Goal: Task Accomplishment & Management: Complete application form

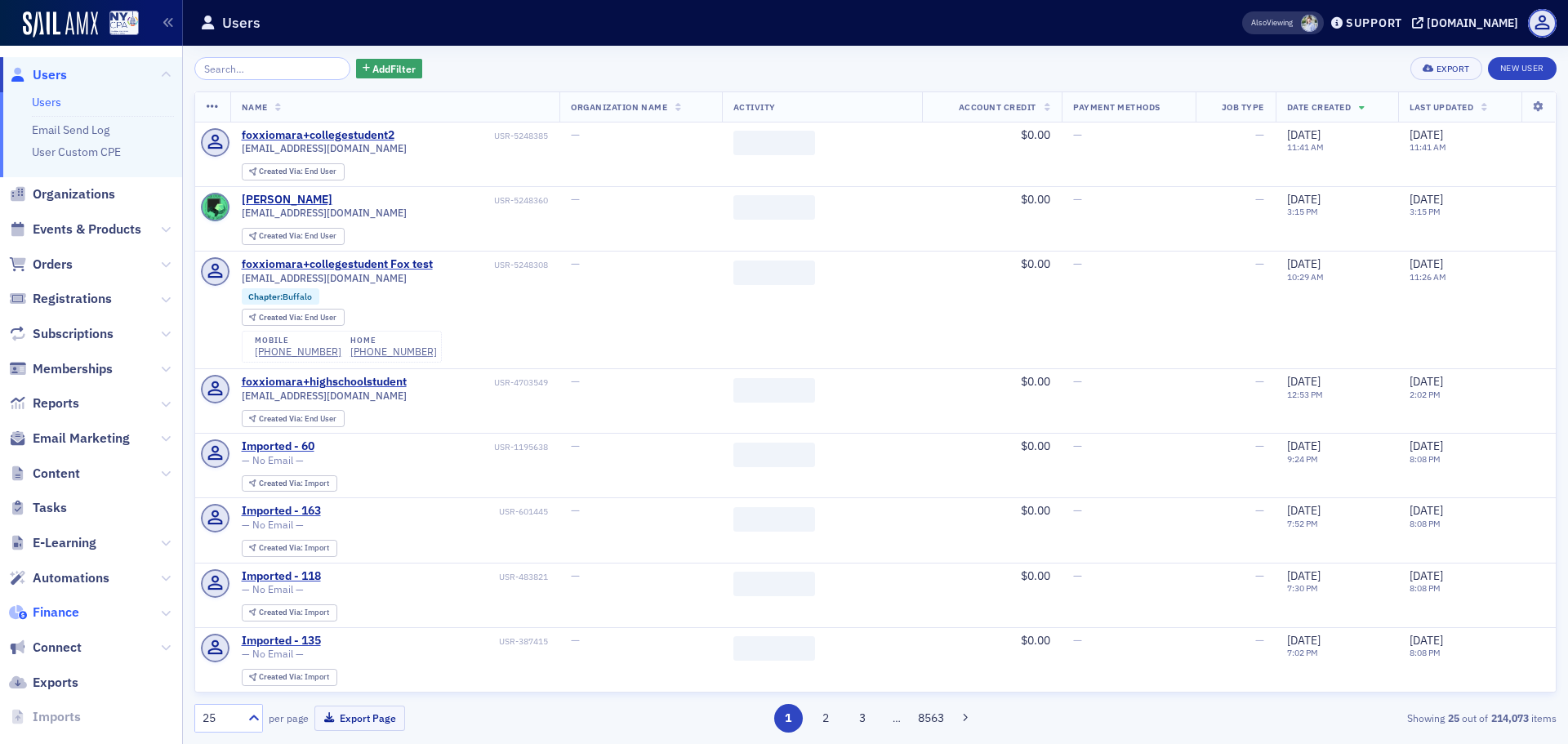
scroll to position [60, 0]
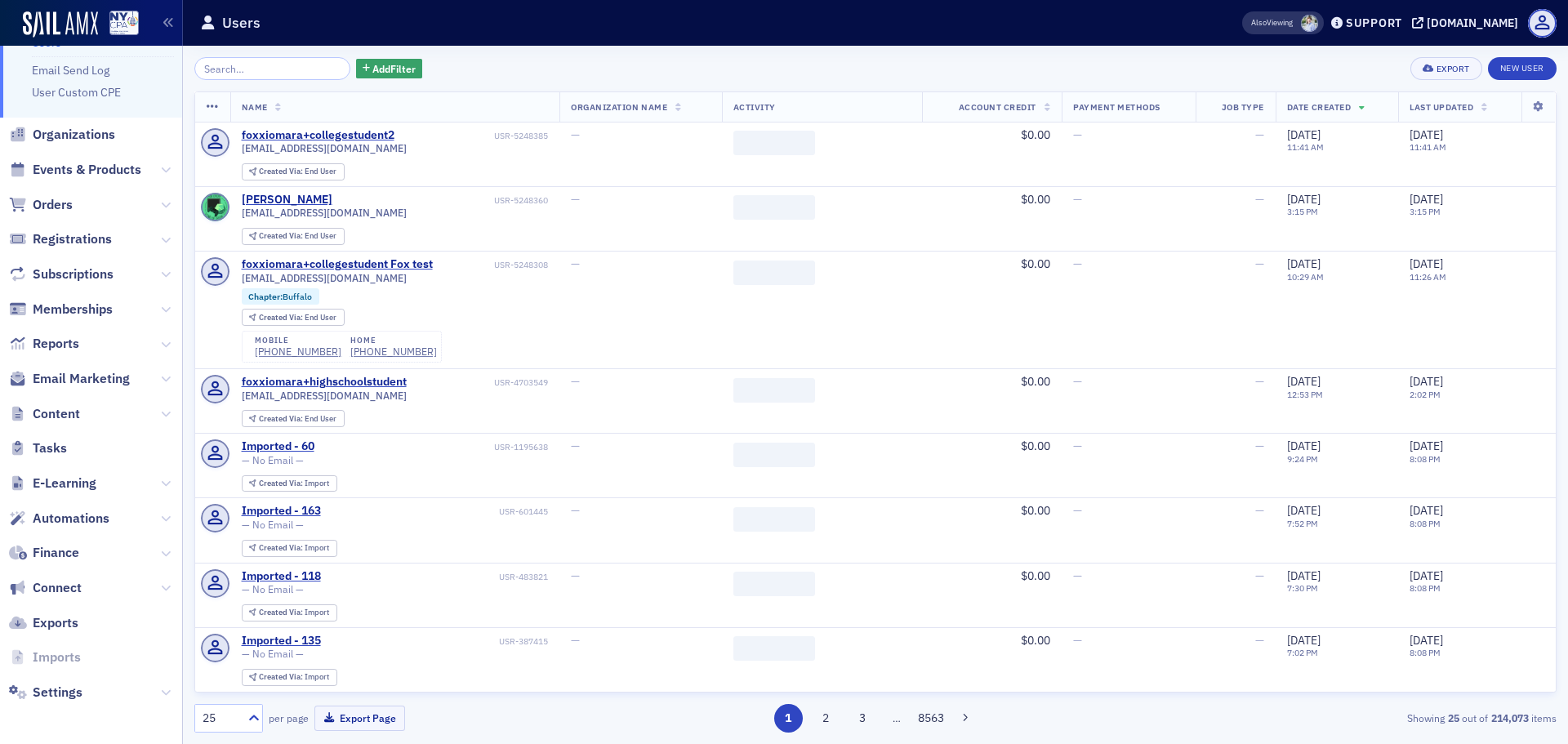
click at [146, 419] on span "Content" at bounding box center [90, 413] width 182 height 35
click at [141, 413] on span "Content" at bounding box center [90, 413] width 182 height 35
click at [146, 409] on span "Content" at bounding box center [90, 413] width 182 height 35
click at [161, 415] on icon at bounding box center [165, 413] width 10 height 10
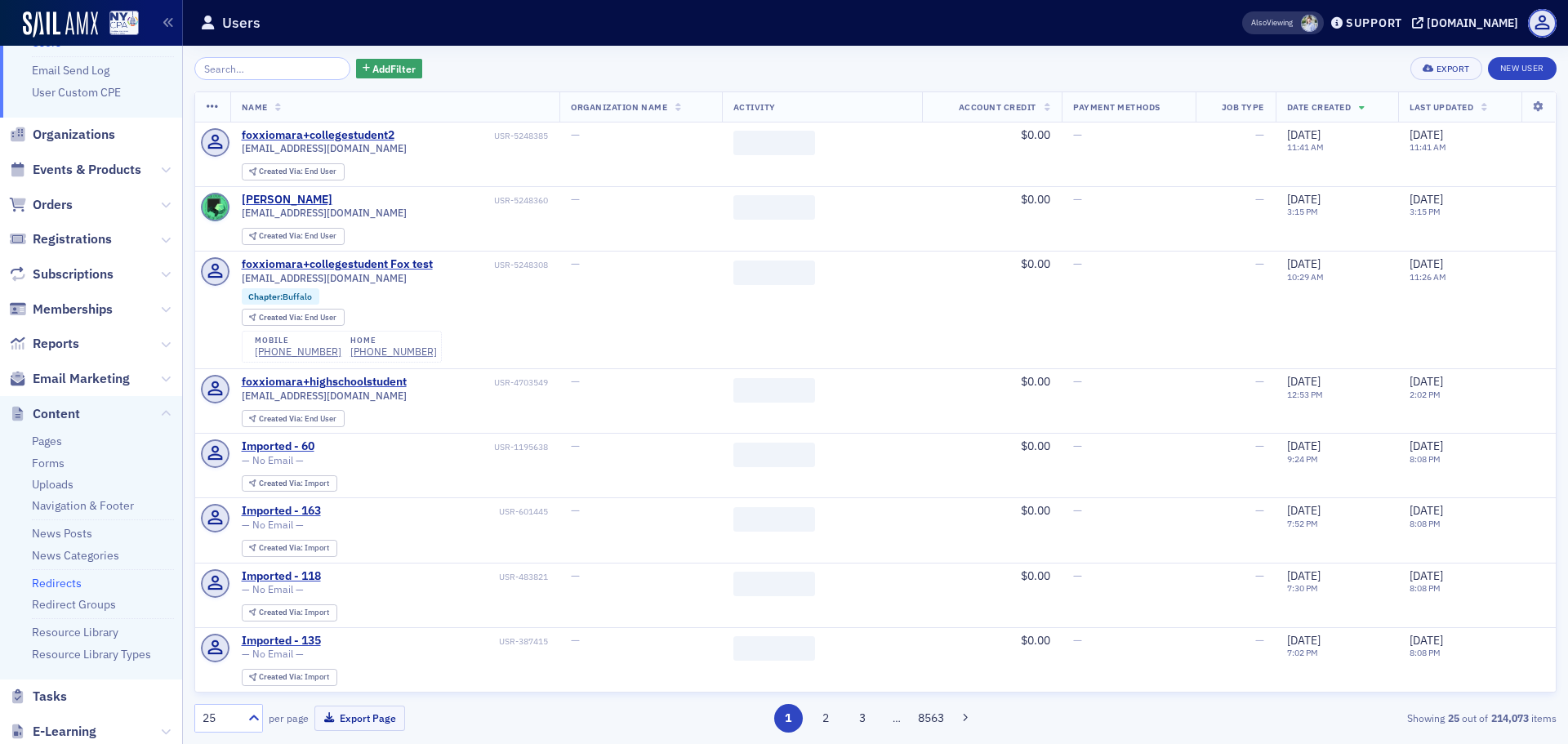
click at [62, 579] on link "Redirects" at bounding box center [56, 583] width 50 height 14
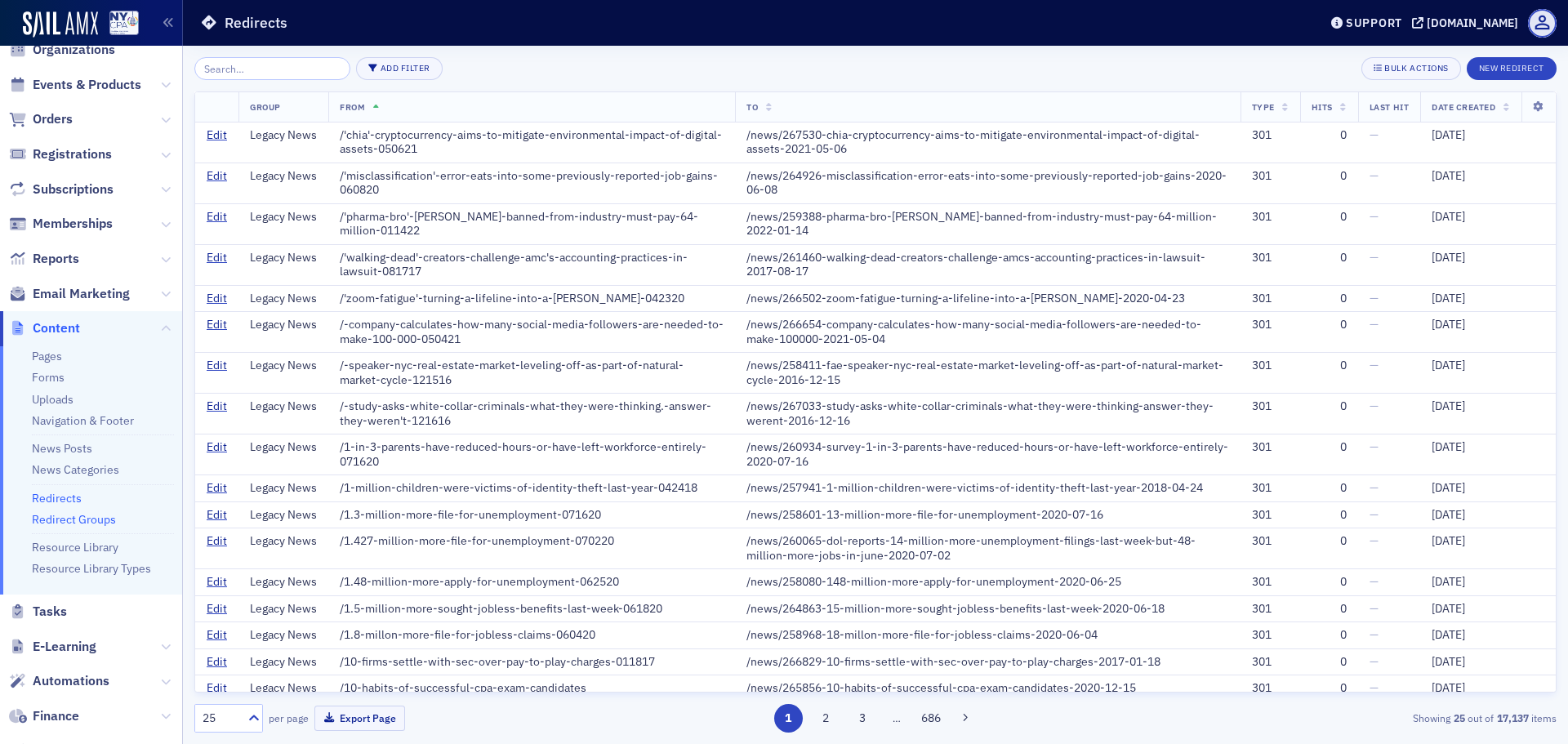
click at [78, 521] on link "Redirect Groups" at bounding box center [73, 519] width 84 height 14
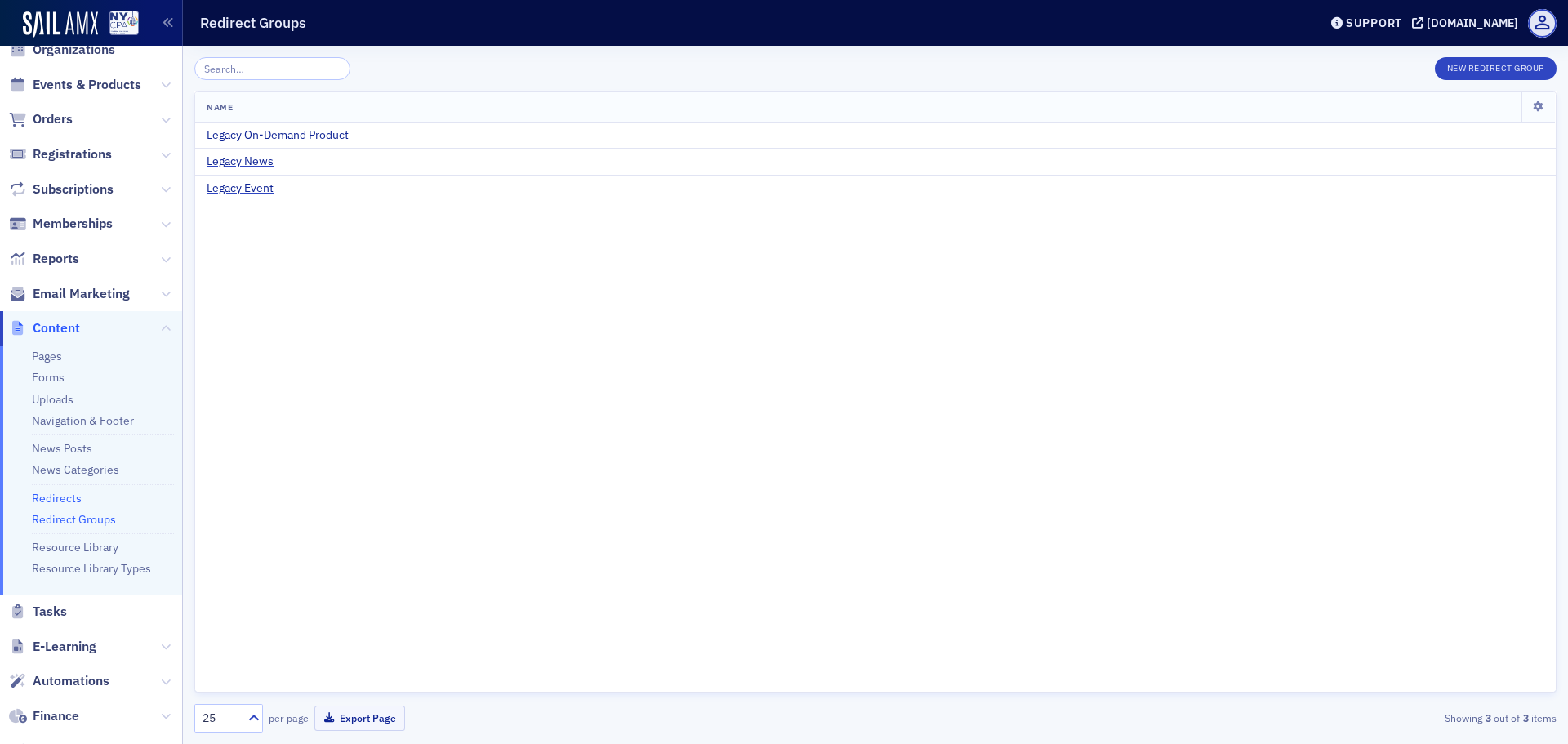
click at [50, 503] on link "Redirects" at bounding box center [56, 498] width 50 height 14
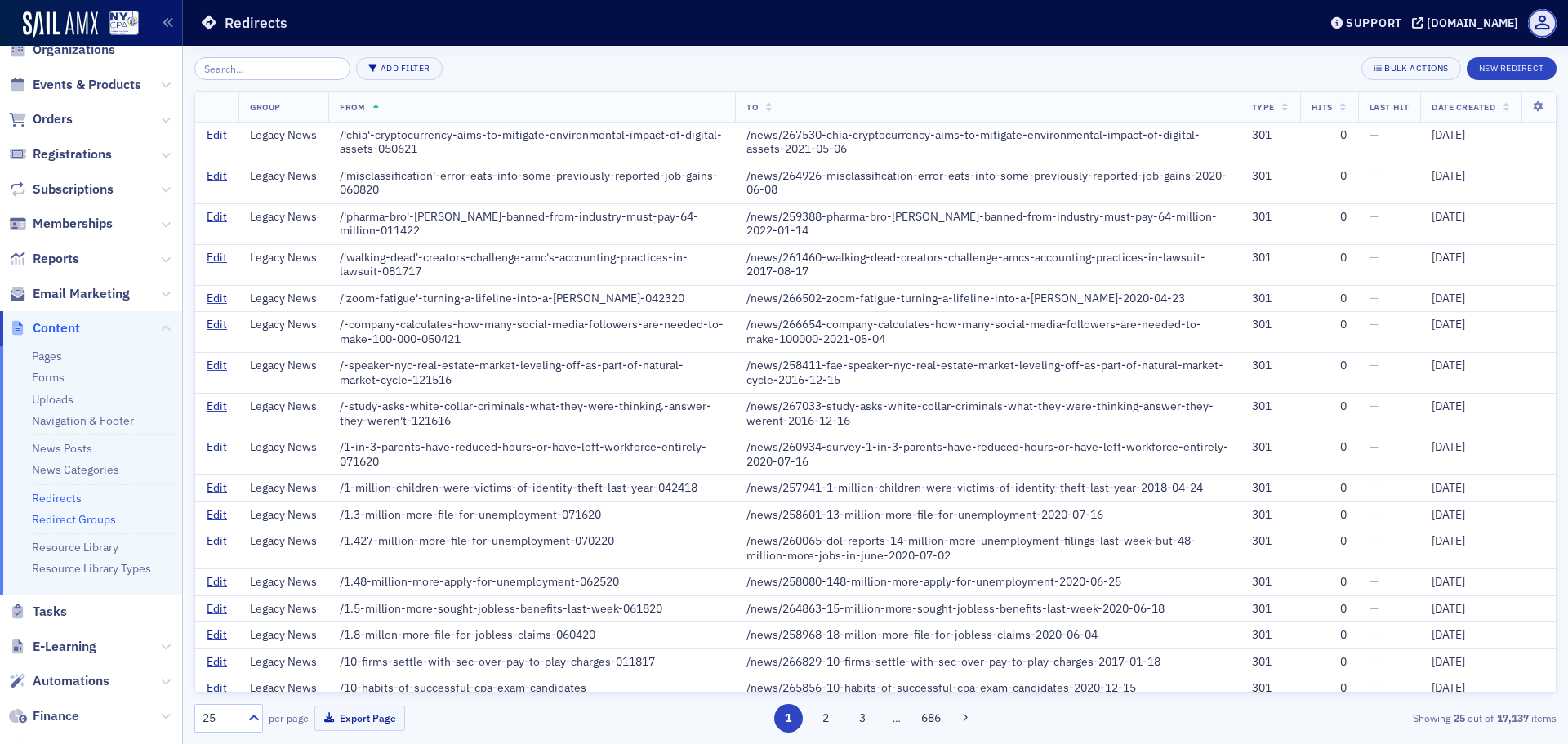
click at [97, 518] on link "Redirect Groups" at bounding box center [73, 519] width 84 height 14
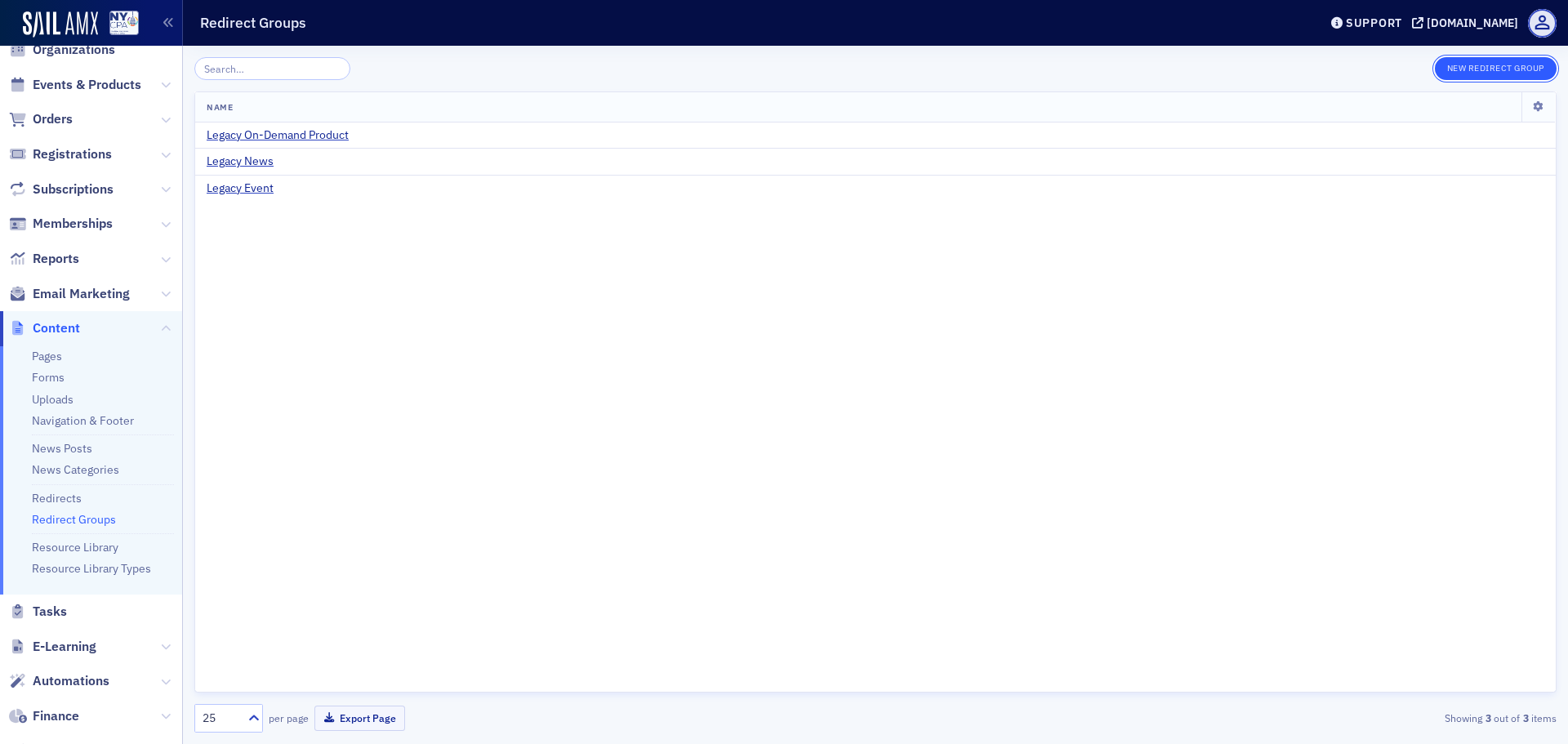
click at [1490, 74] on button "New Redirect Group" at bounding box center [1496, 68] width 122 height 23
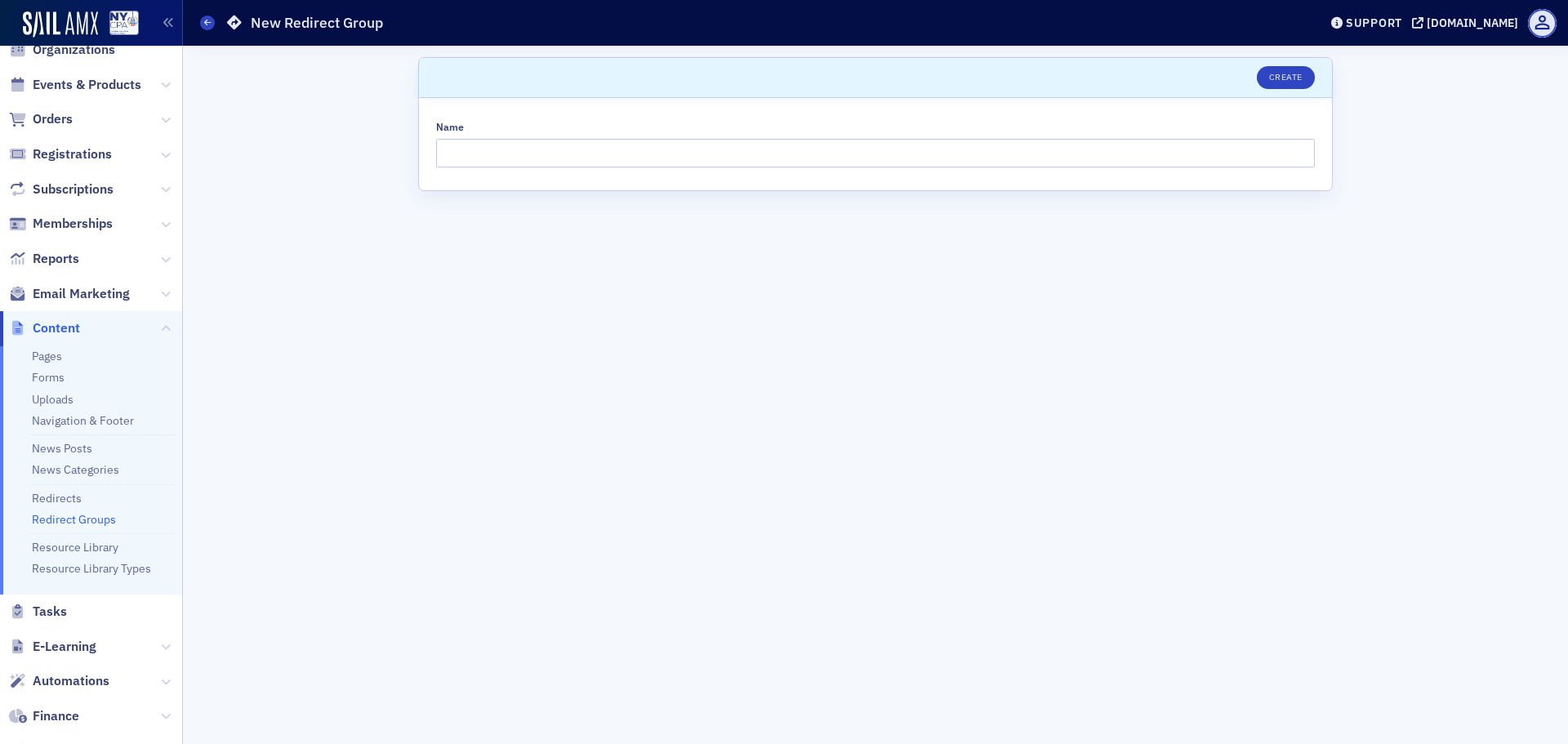
click at [570, 171] on div "Name" at bounding box center [875, 144] width 913 height 92
click at [571, 156] on input "Name" at bounding box center [875, 154] width 879 height 29
type input "Sail Redirects"
click at [1280, 74] on button "Create" at bounding box center [1286, 77] width 58 height 23
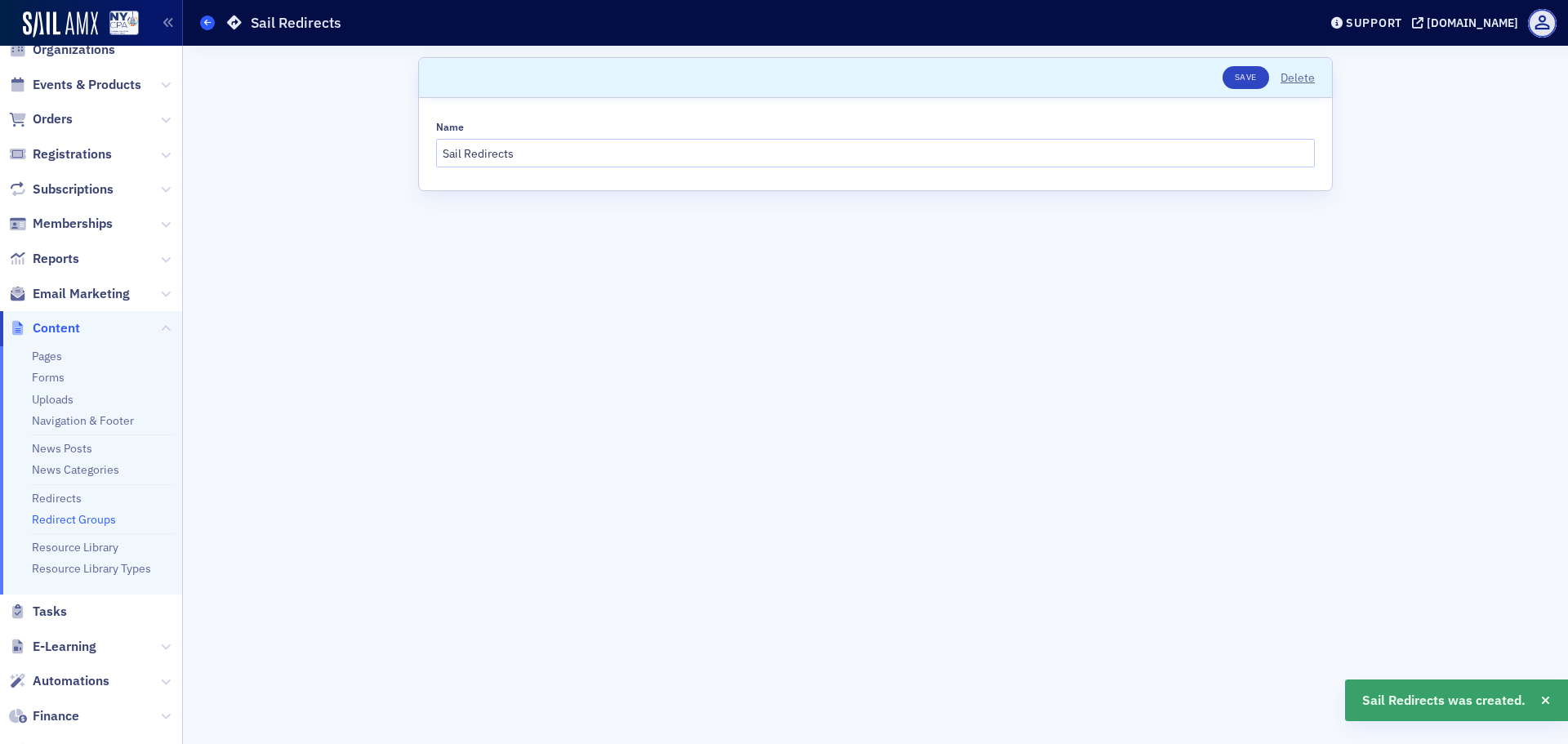
click at [201, 27] on span at bounding box center [207, 23] width 14 height 14
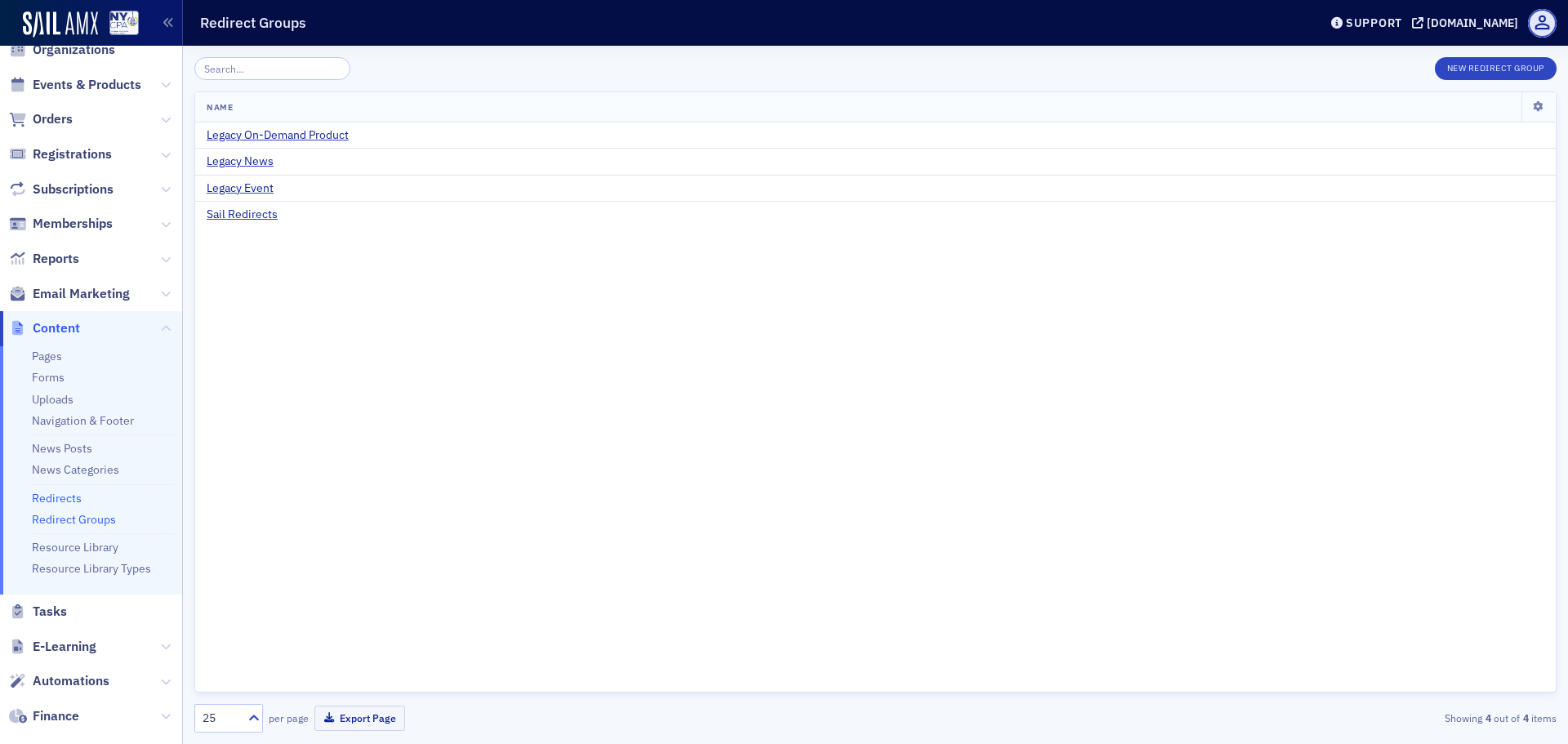
click at [52, 503] on link "Redirects" at bounding box center [56, 498] width 50 height 14
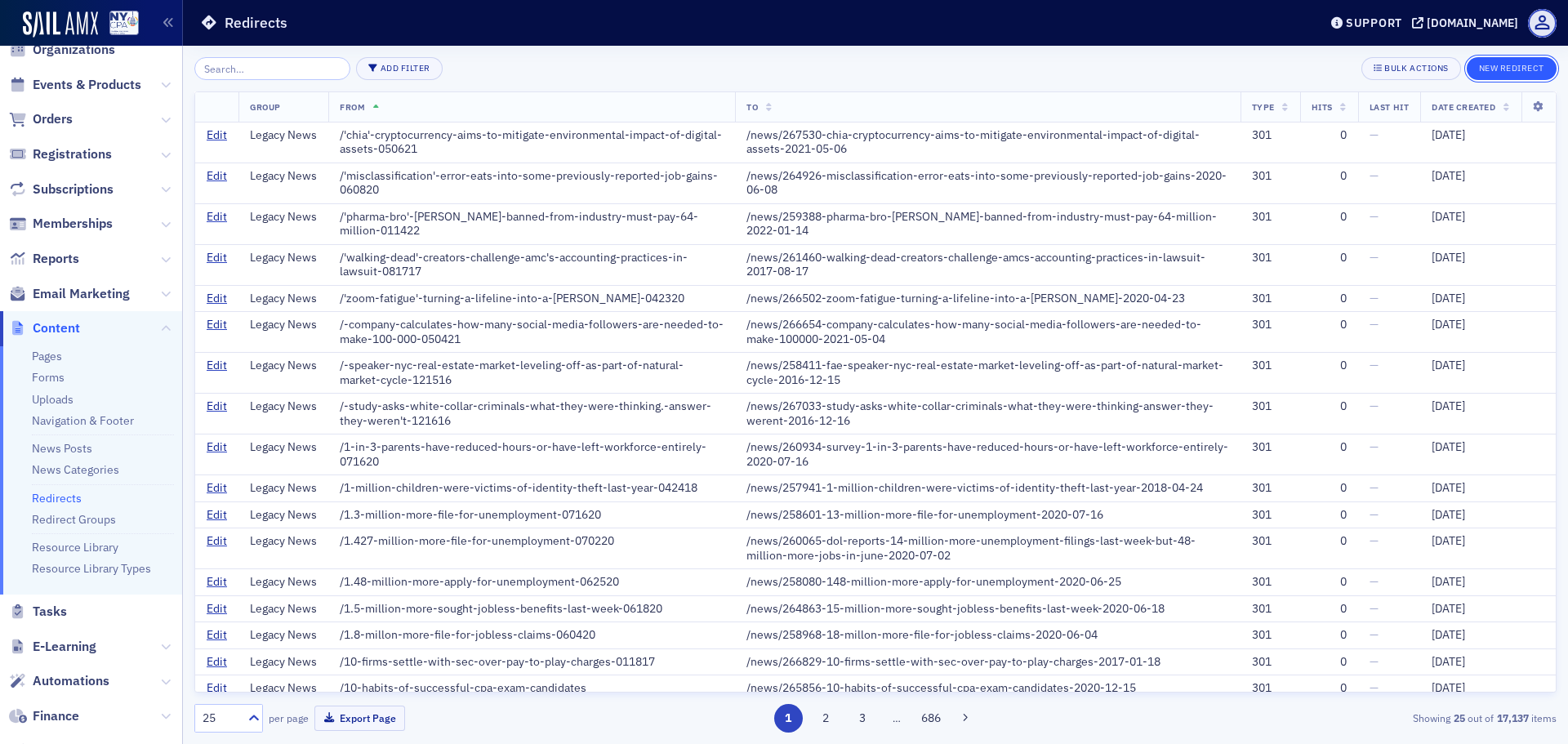
click at [1504, 61] on button "New Redirect" at bounding box center [1511, 68] width 90 height 23
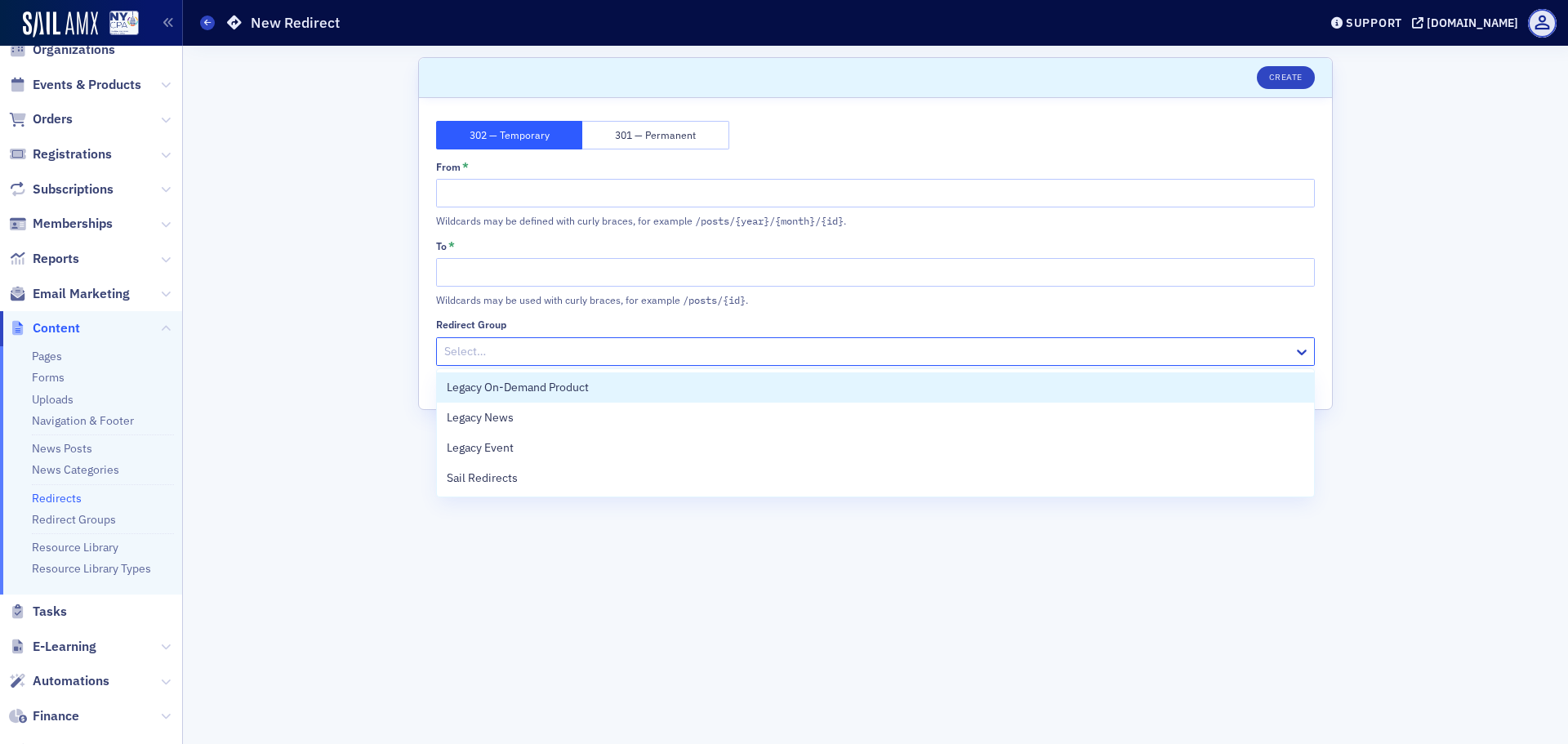
click at [541, 358] on div at bounding box center [867, 352] width 849 height 21
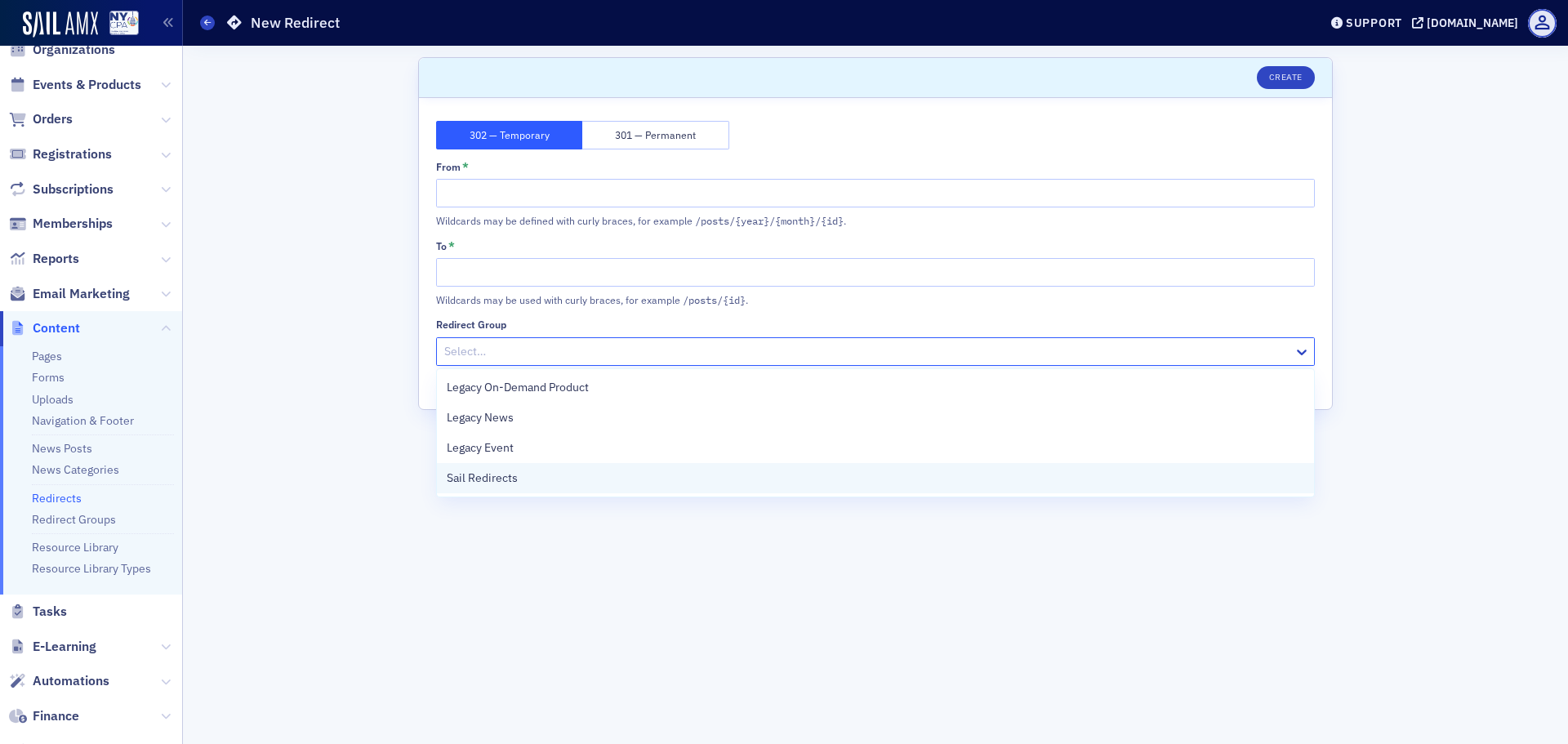
click at [530, 476] on div "Sail Redirects" at bounding box center [875, 477] width 857 height 17
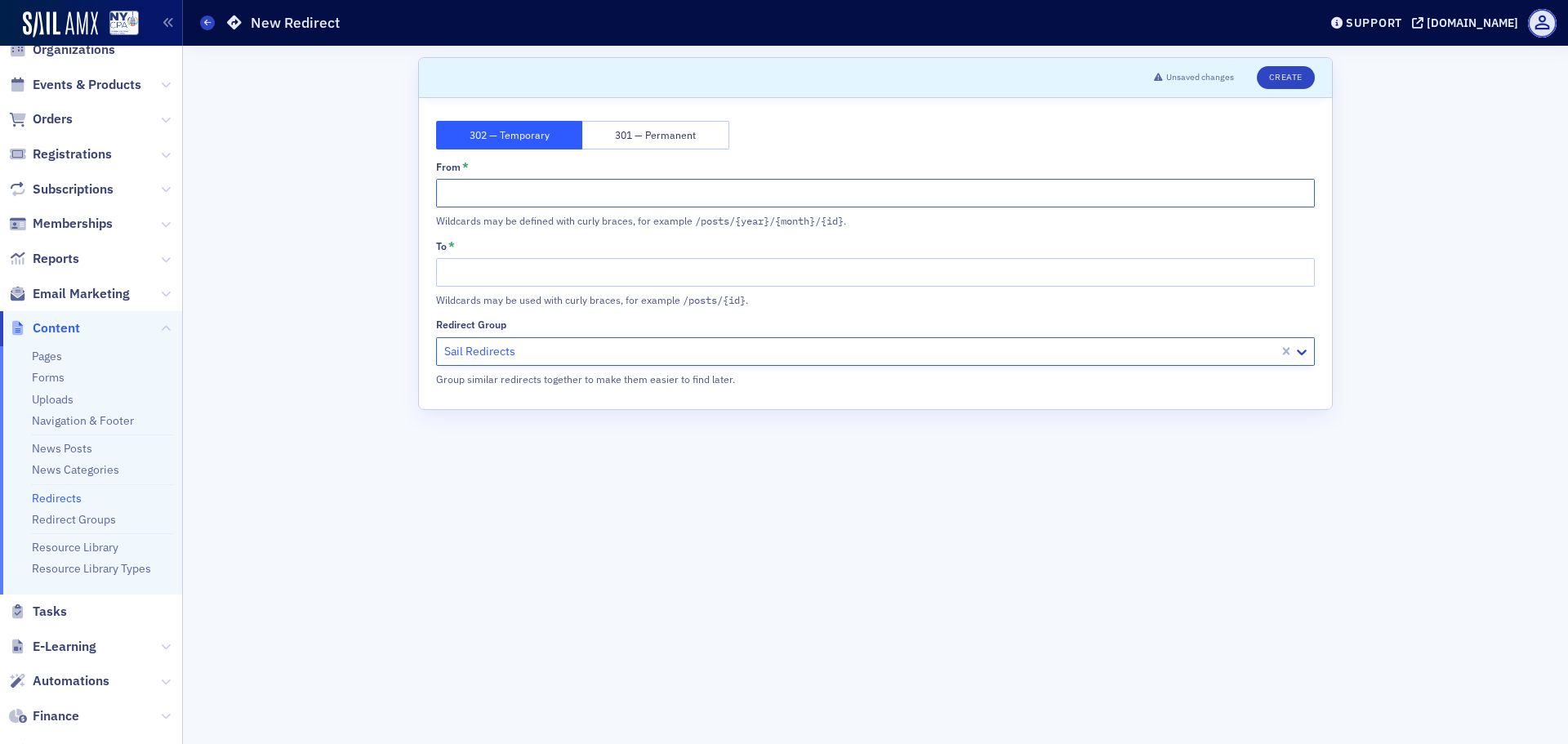
click at [488, 197] on input "From *" at bounding box center [875, 193] width 879 height 29
type input "/committtees"
click at [487, 280] on input "To *" at bounding box center [875, 272] width 879 height 29
type input "."
type input "/communities"
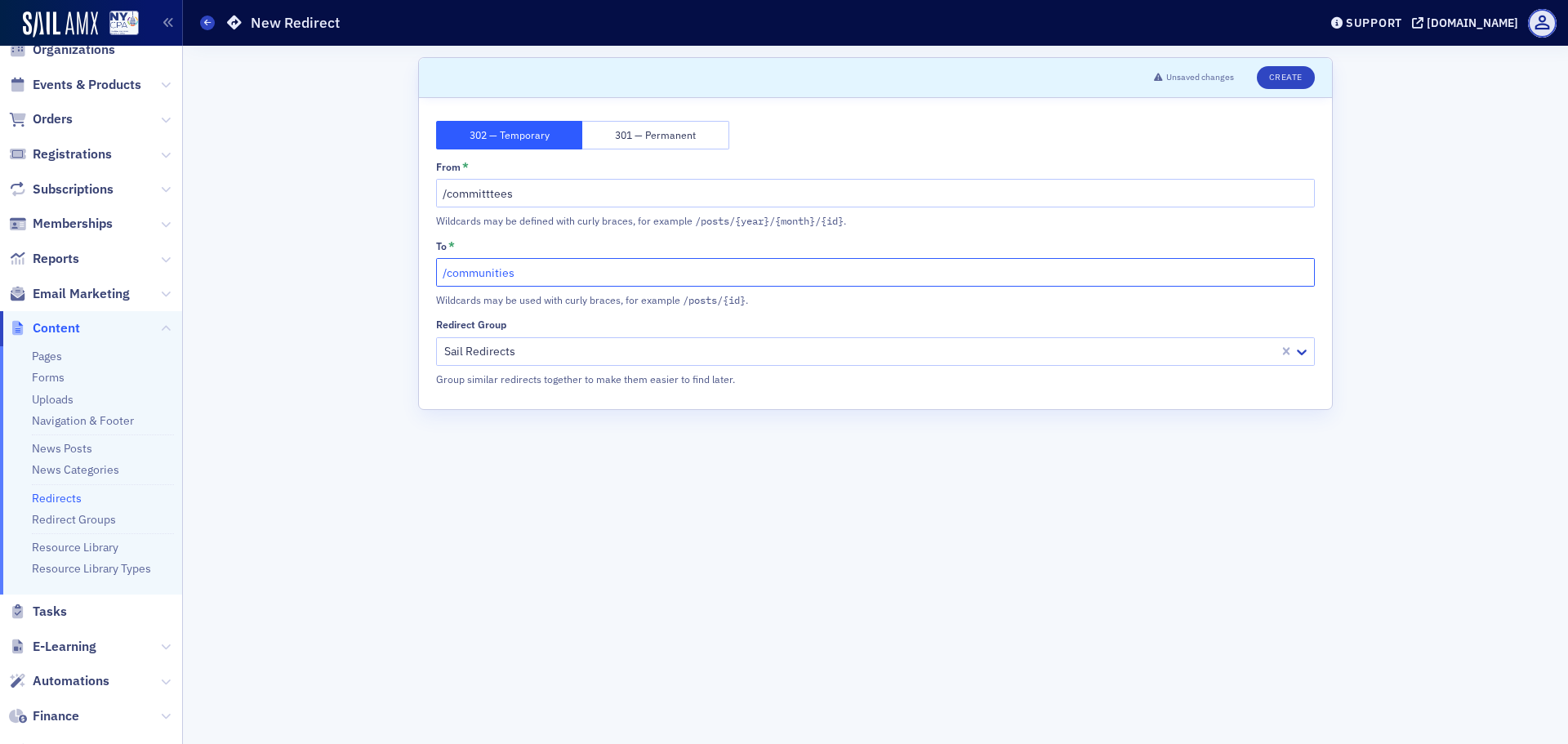
click at [477, 277] on input "/communities" at bounding box center [875, 272] width 879 height 29
click at [524, 195] on input "/committtees" at bounding box center [875, 193] width 879 height 29
click at [1285, 74] on button "Create" at bounding box center [1286, 77] width 58 height 23
click at [493, 191] on input "/committtees" at bounding box center [875, 193] width 879 height 29
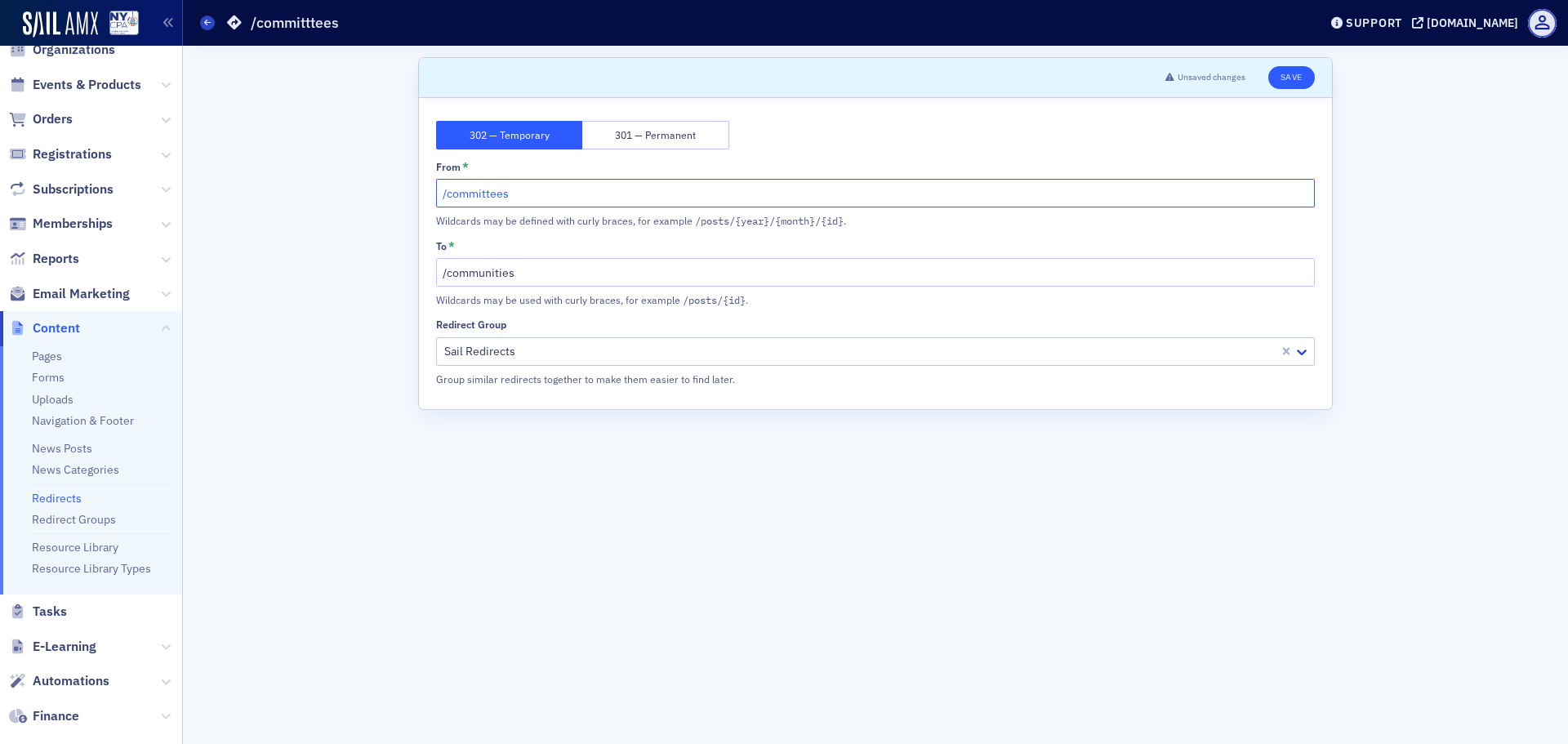
type input "/committees"
click at [1293, 75] on button "Save" at bounding box center [1291, 77] width 46 height 23
click at [279, 165] on div "Scroll to Save 302 — Temporary 301 — Permanent From * /committees Wildcards may…" at bounding box center [875, 395] width 1362 height 698
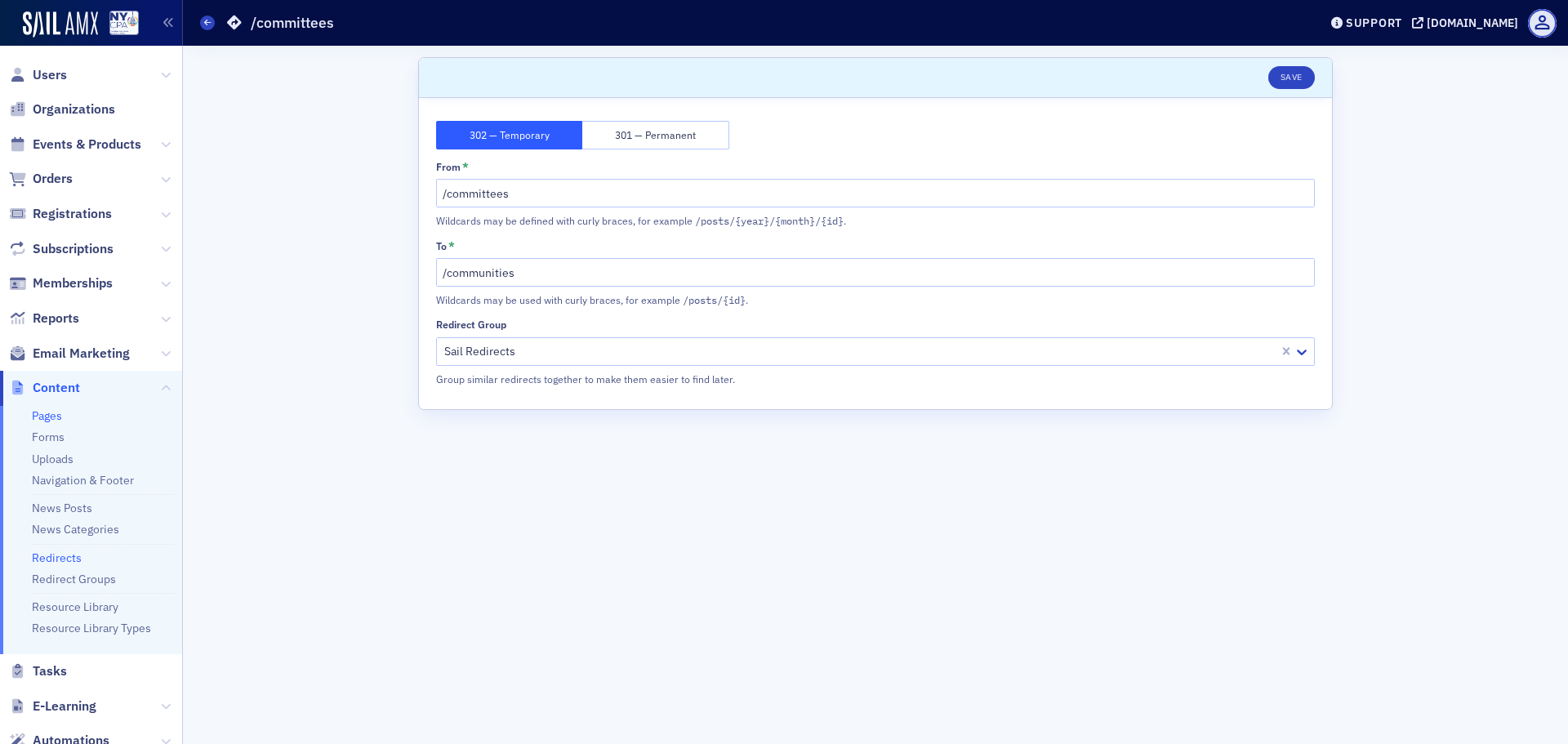
click at [60, 418] on link "Pages" at bounding box center [46, 416] width 30 height 14
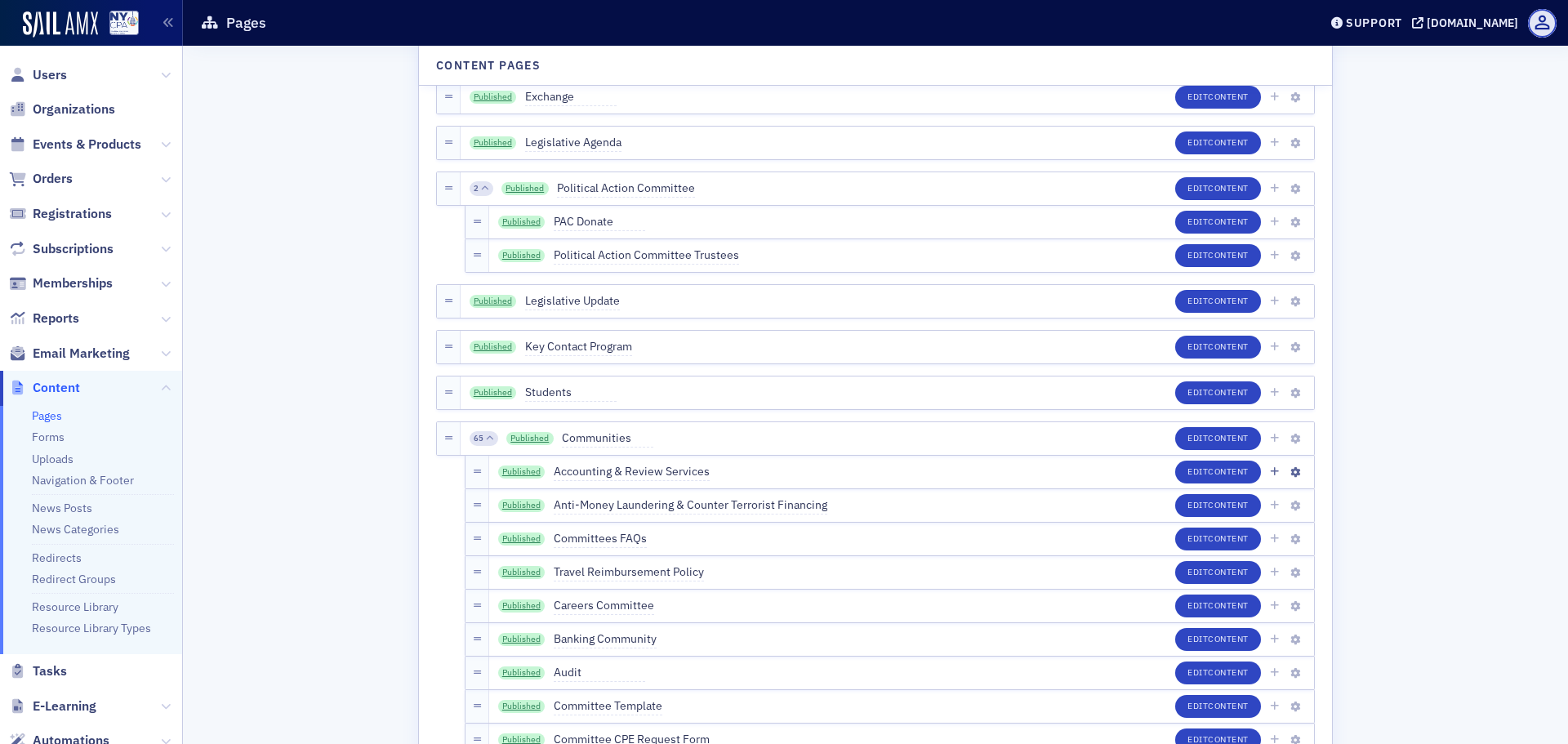
scroll to position [2449, 0]
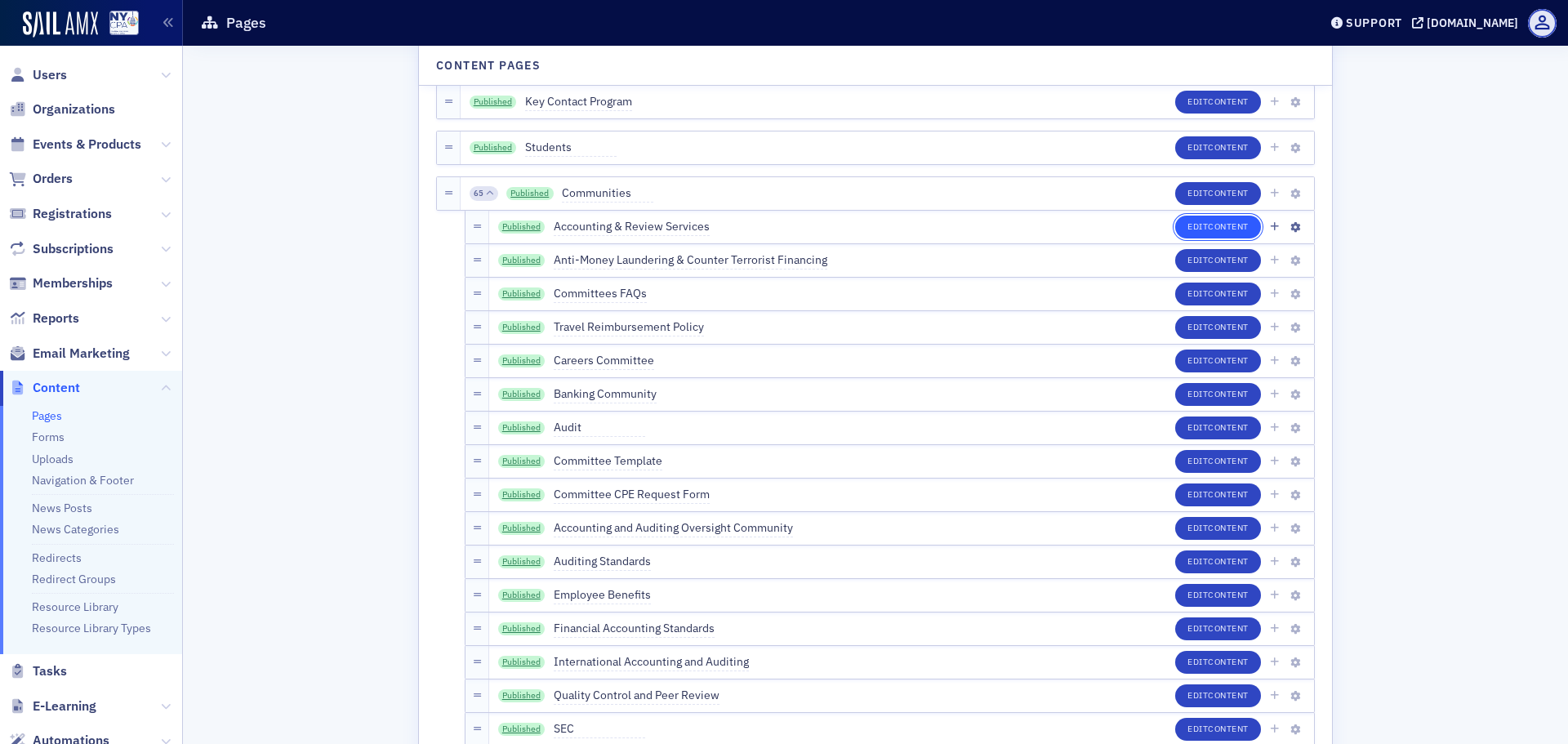
click at [1195, 235] on button "Edit Content" at bounding box center [1218, 226] width 86 height 23
click at [513, 230] on link "Published" at bounding box center [522, 227] width 47 height 13
click at [520, 224] on link "Published" at bounding box center [522, 227] width 47 height 13
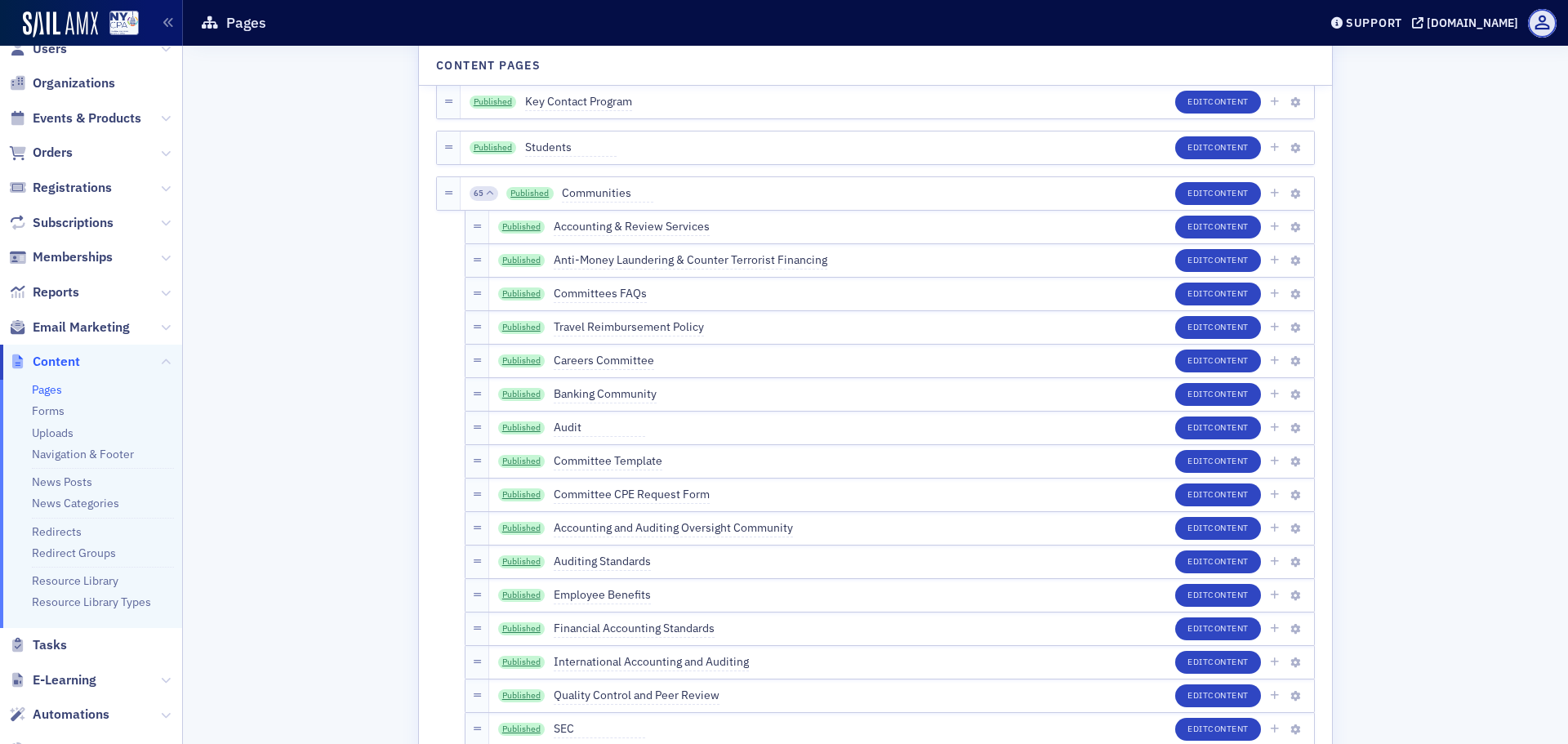
scroll to position [0, 0]
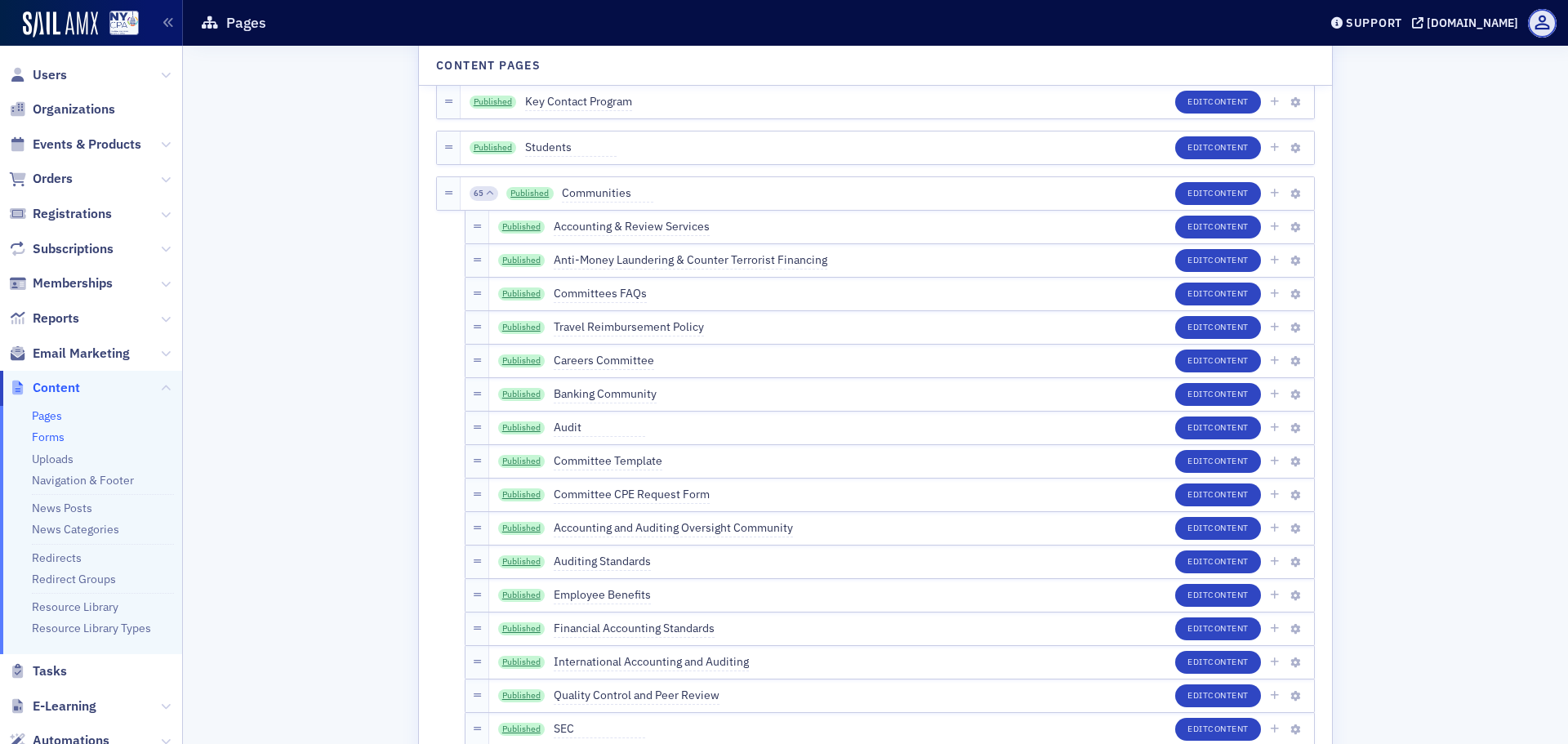
click at [61, 439] on link "Forms" at bounding box center [48, 437] width 33 height 14
click at [56, 439] on link "Forms" at bounding box center [48, 437] width 33 height 14
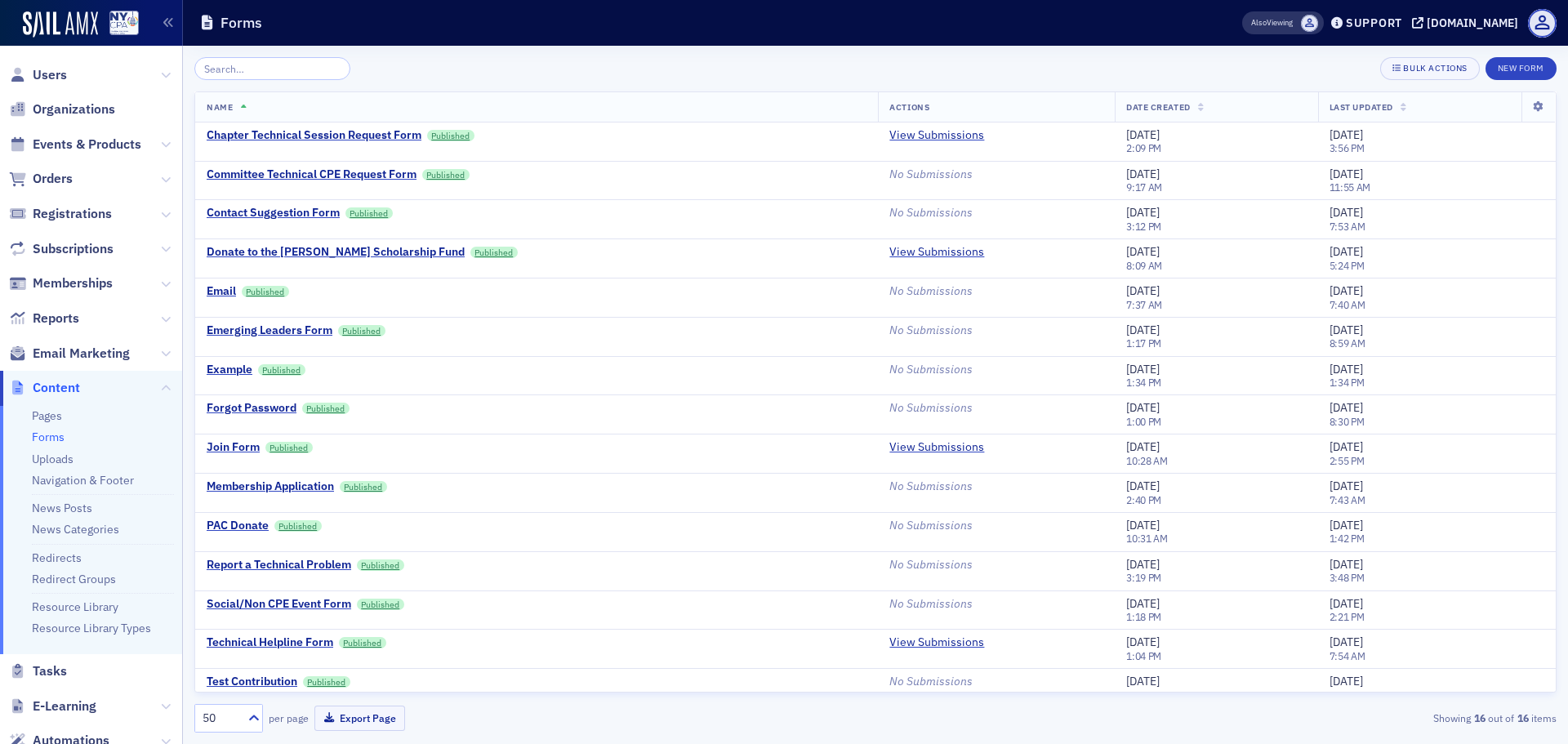
click at [270, 56] on div "Bulk Actions New Form Name Actions Date Created Last Updated Chapter Technical …" at bounding box center [875, 395] width 1362 height 698
click at [267, 78] on input "search" at bounding box center [272, 68] width 156 height 23
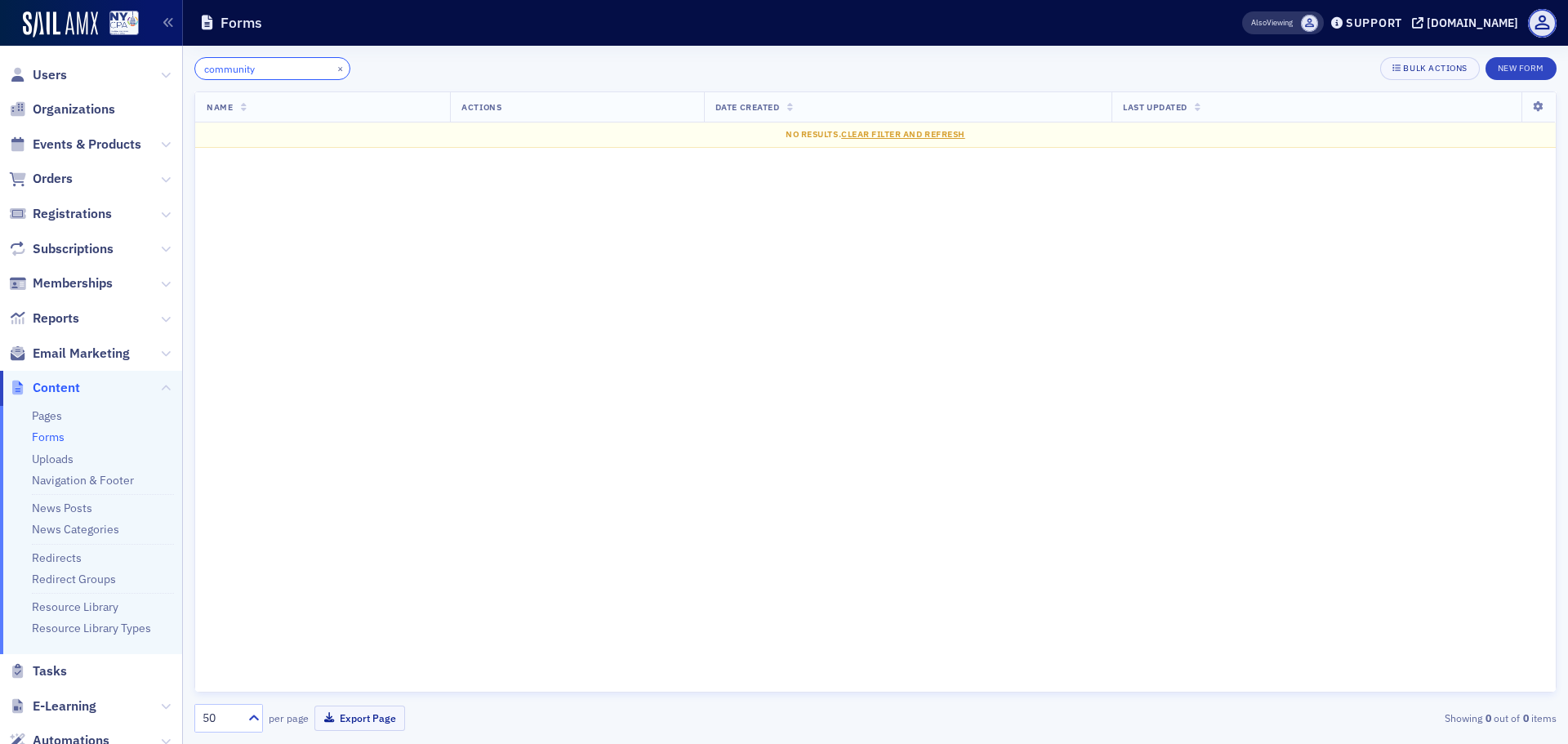
click at [260, 66] on input "community" at bounding box center [272, 68] width 156 height 23
type input "community"
click at [1488, 62] on button "New Form" at bounding box center [1521, 68] width 71 height 23
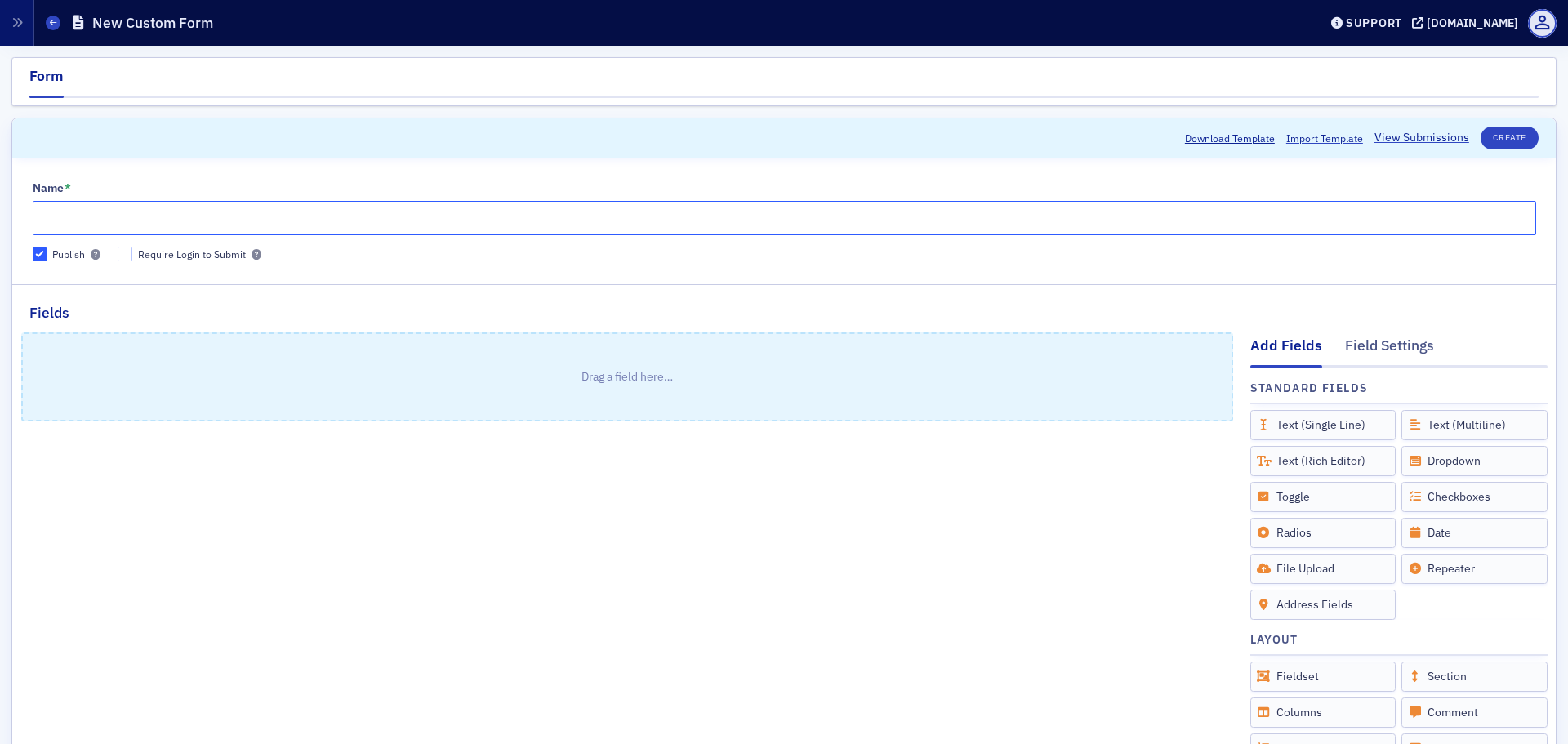
click at [392, 212] on input "Name *" at bounding box center [784, 218] width 1504 height 34
type input "Community Application"
click at [335, 175] on fieldset "Name * Community Application Publish Require Login to Submit" at bounding box center [784, 219] width 1544 height 108
click at [125, 255] on input "Require Login to Submit" at bounding box center [125, 254] width 14 height 14
click at [130, 256] on input "Require Login to Submit" at bounding box center [125, 254] width 14 height 14
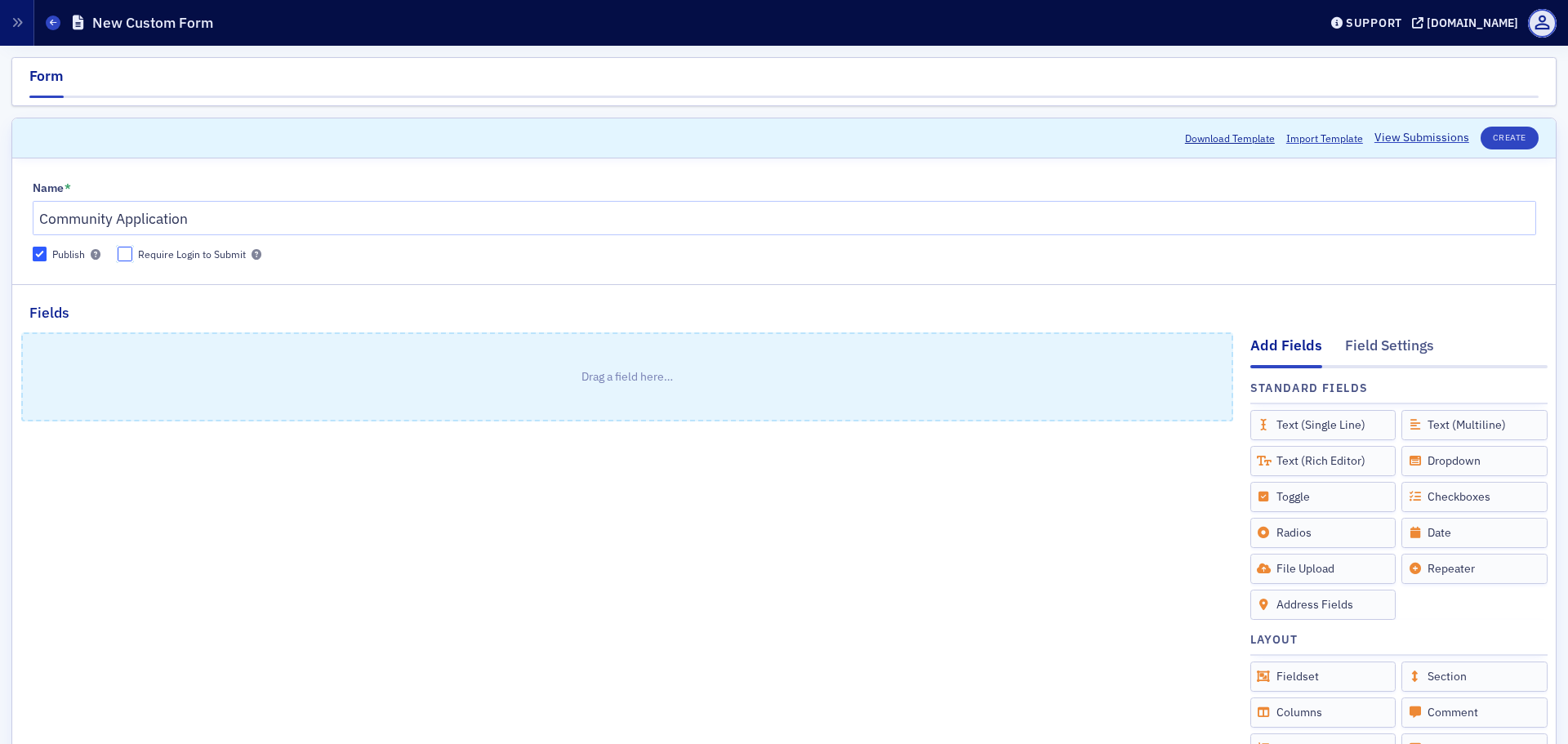
checkbox input "false"
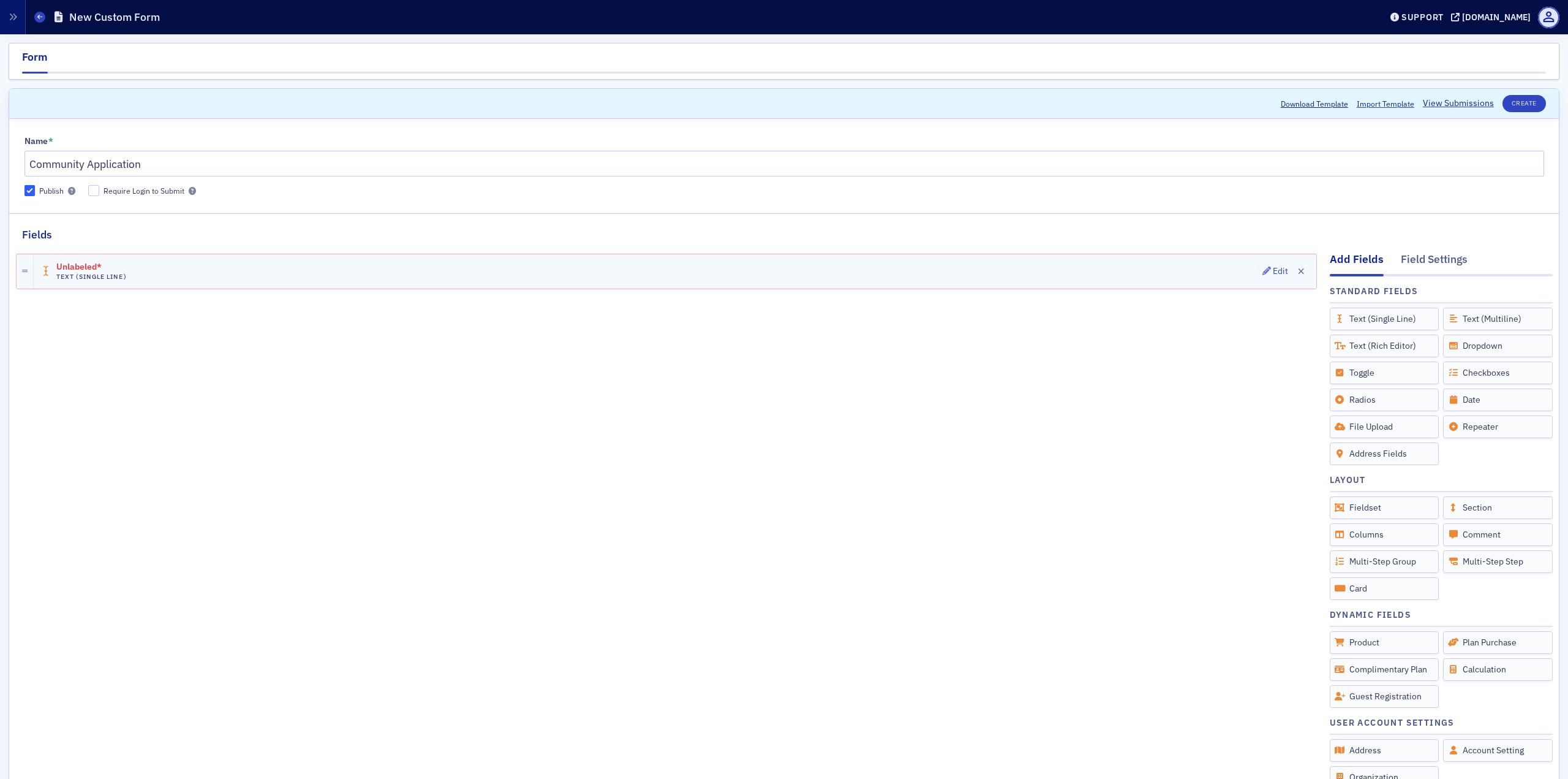
click at [125, 269] on span "Unlabeled*" at bounding box center [92, 267] width 71 height 10
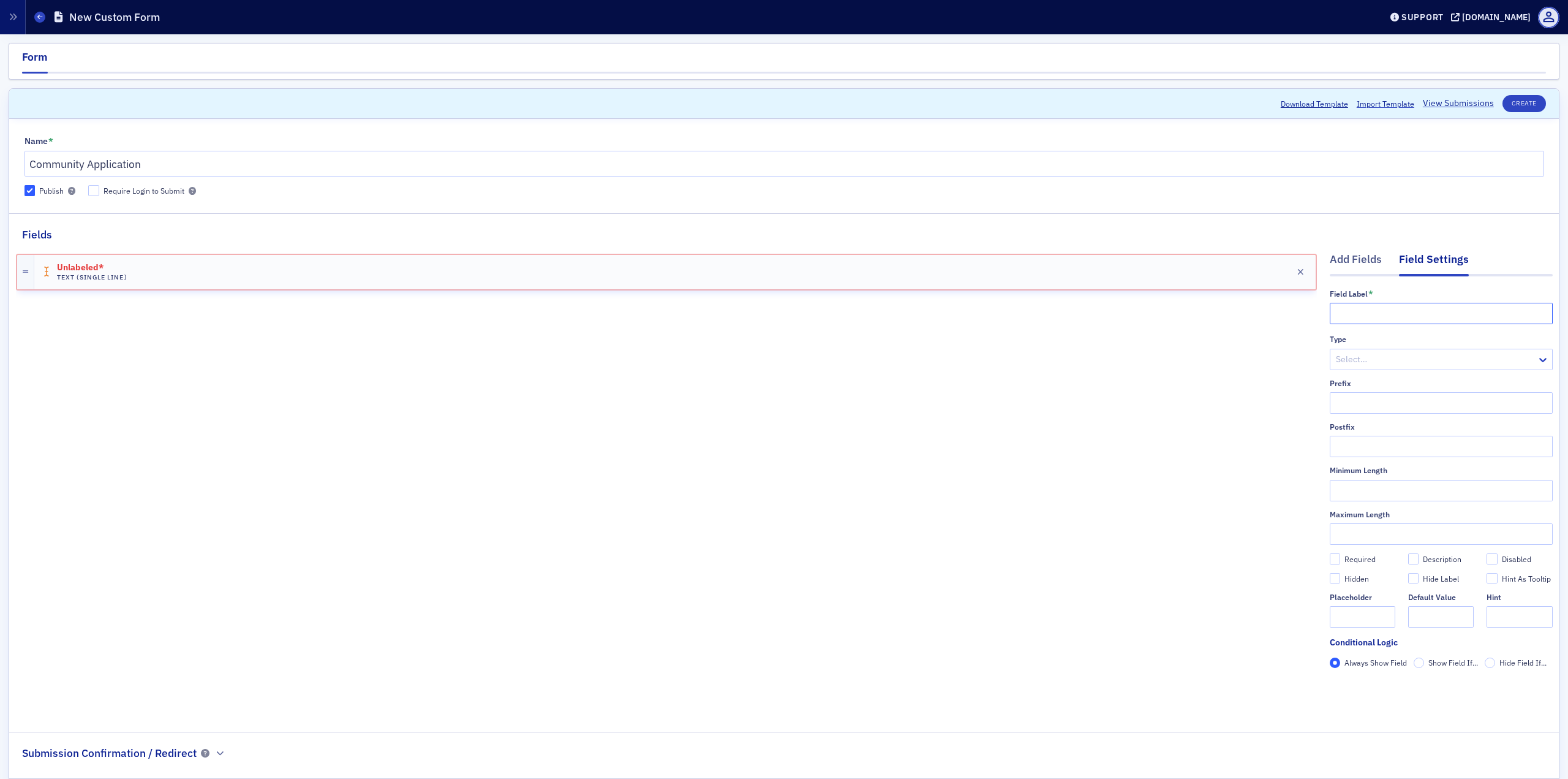
click at [1175, 314] on input "text" at bounding box center [1441, 314] width 223 height 22
type input "Name"
click at [1175, 347] on div "Type Select…" at bounding box center [1441, 352] width 223 height 35
click at [1175, 366] on div at bounding box center [1435, 359] width 201 height 16
click at [1175, 337] on div "Type" at bounding box center [1441, 339] width 223 height 10
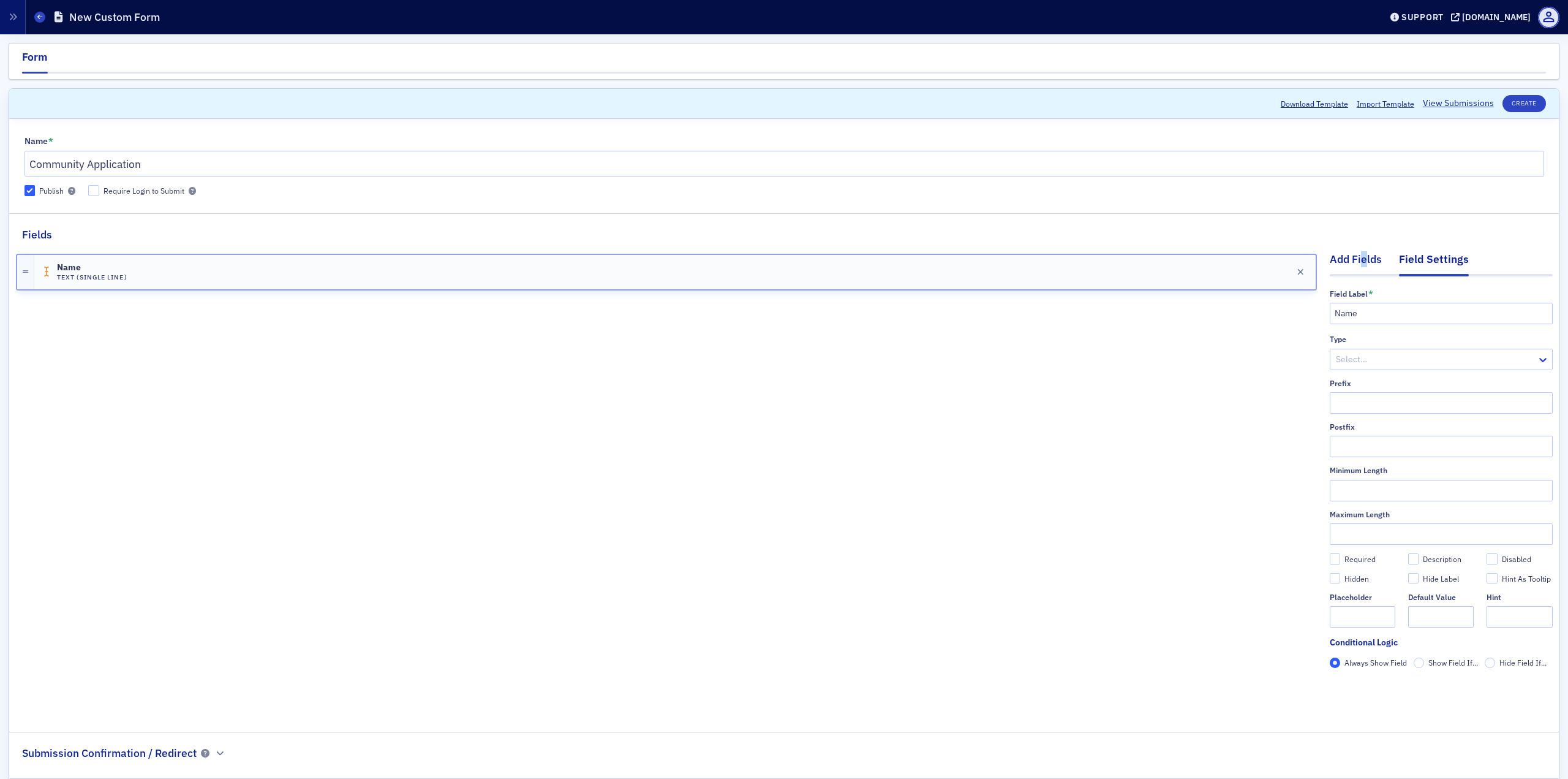
click at [1175, 262] on div "Add Fields" at bounding box center [1356, 262] width 52 height 22
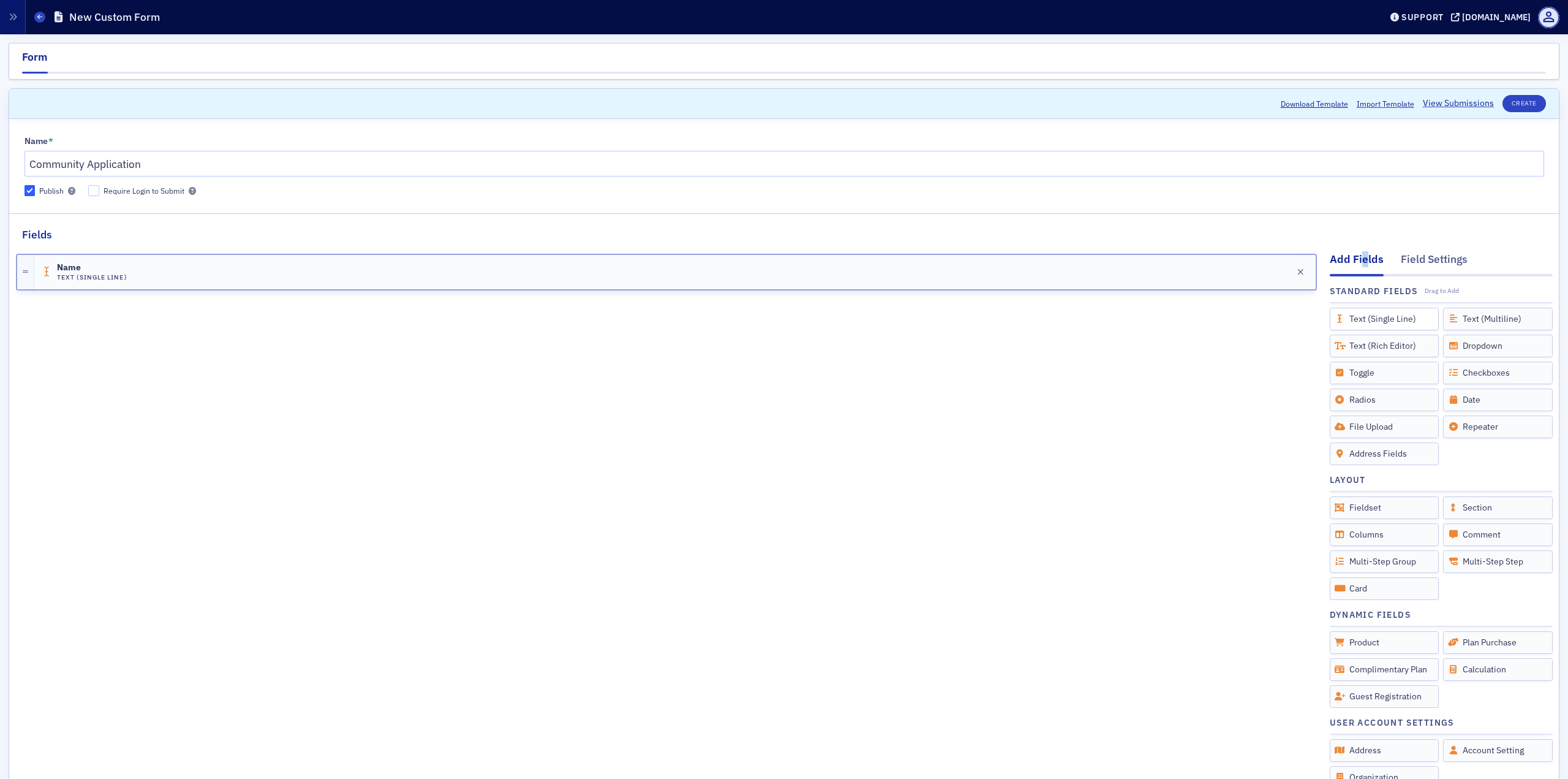
click at [1175, 321] on div "Text (Single Line)" at bounding box center [1385, 318] width 110 height 22
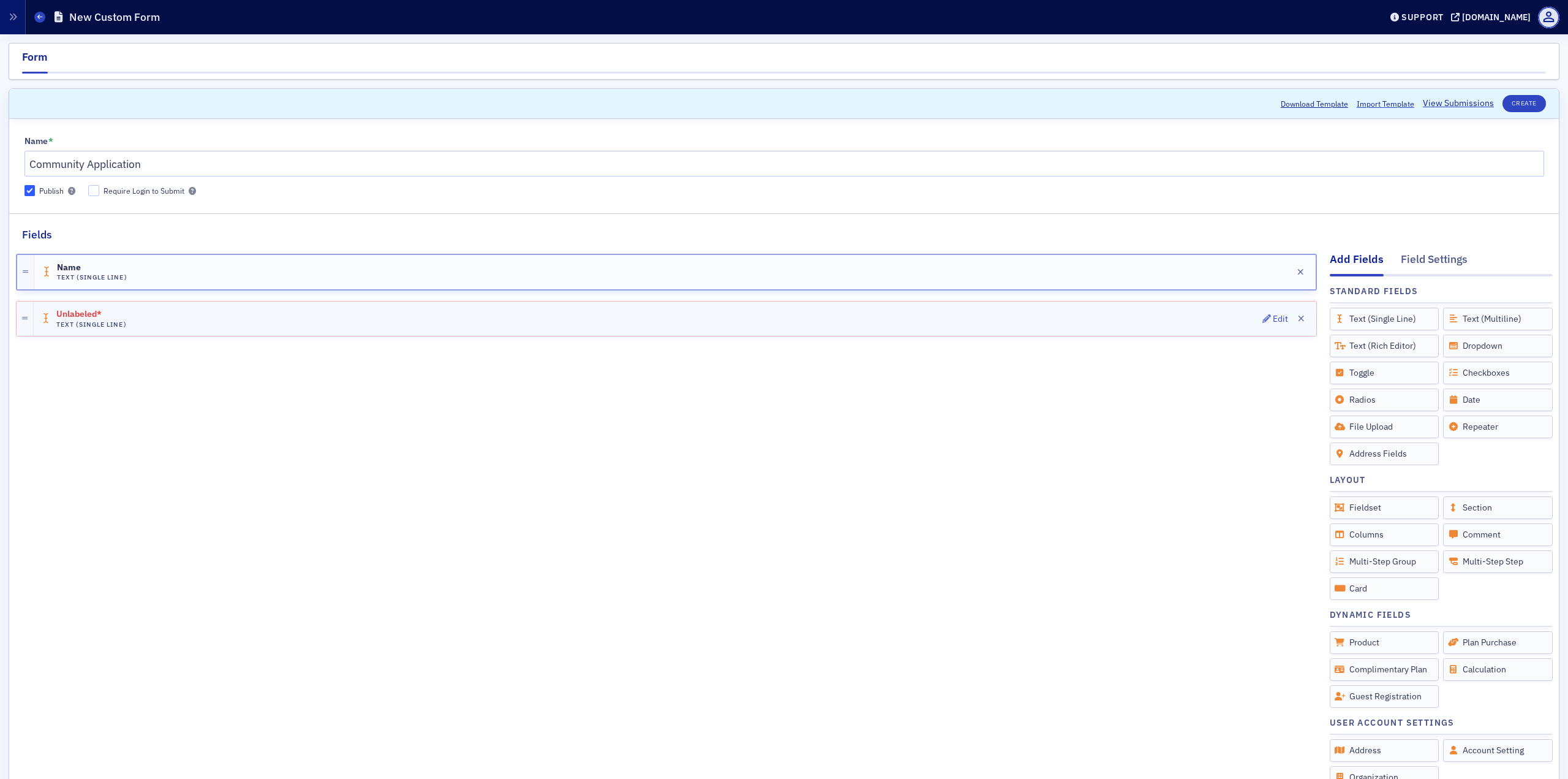
click at [487, 314] on div "Unlabeled* Text (Single Line) Edit" at bounding box center [675, 318] width 1282 height 35
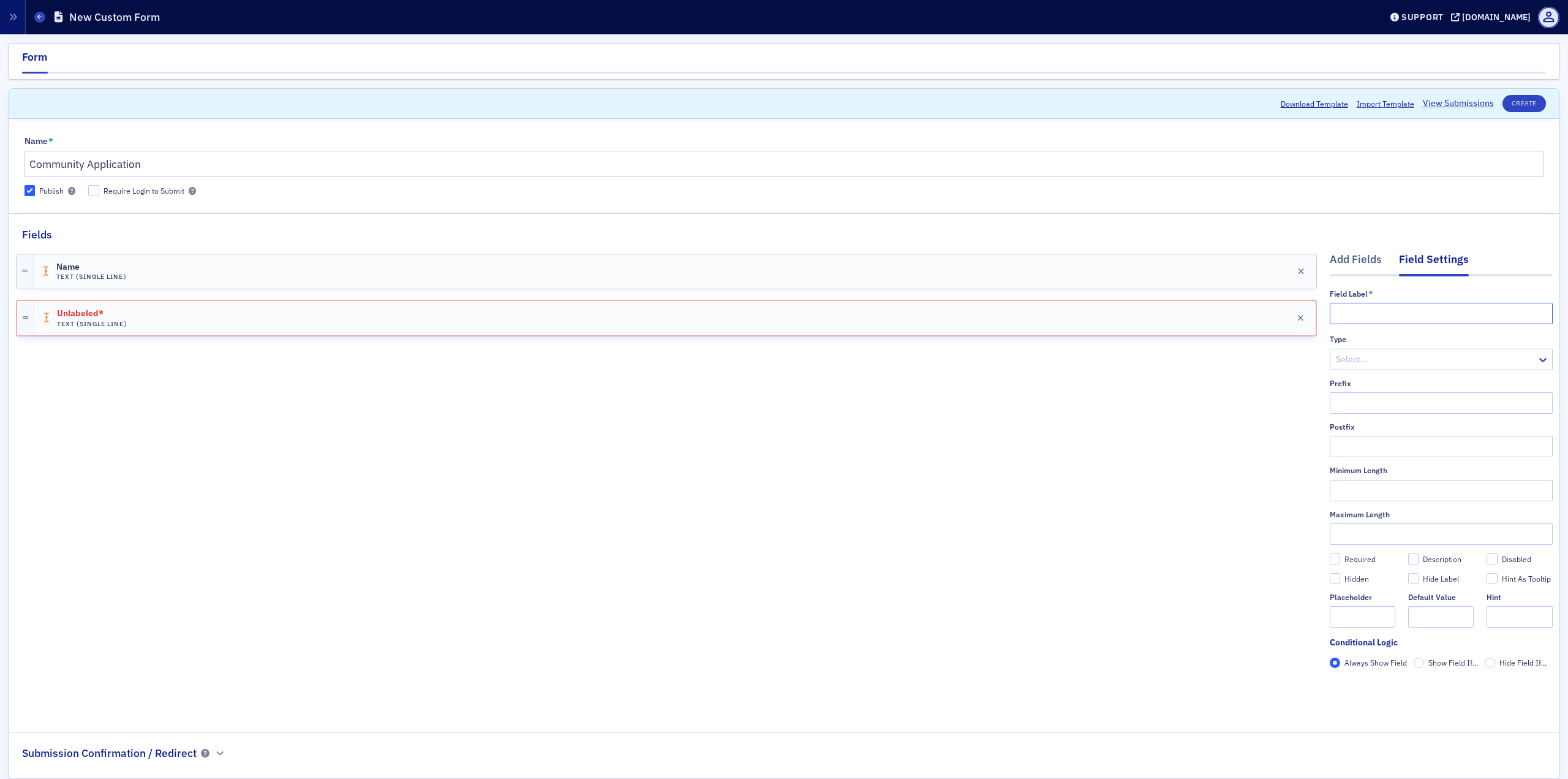
click at [1175, 307] on input "text" at bounding box center [1441, 314] width 223 height 22
paste input "NYSSCPA Member Number"
type input "NYSSCPA Member Number"
click at [1175, 356] on div at bounding box center [1435, 359] width 201 height 16
click at [1175, 404] on div "Number" at bounding box center [1432, 408] width 207 height 13
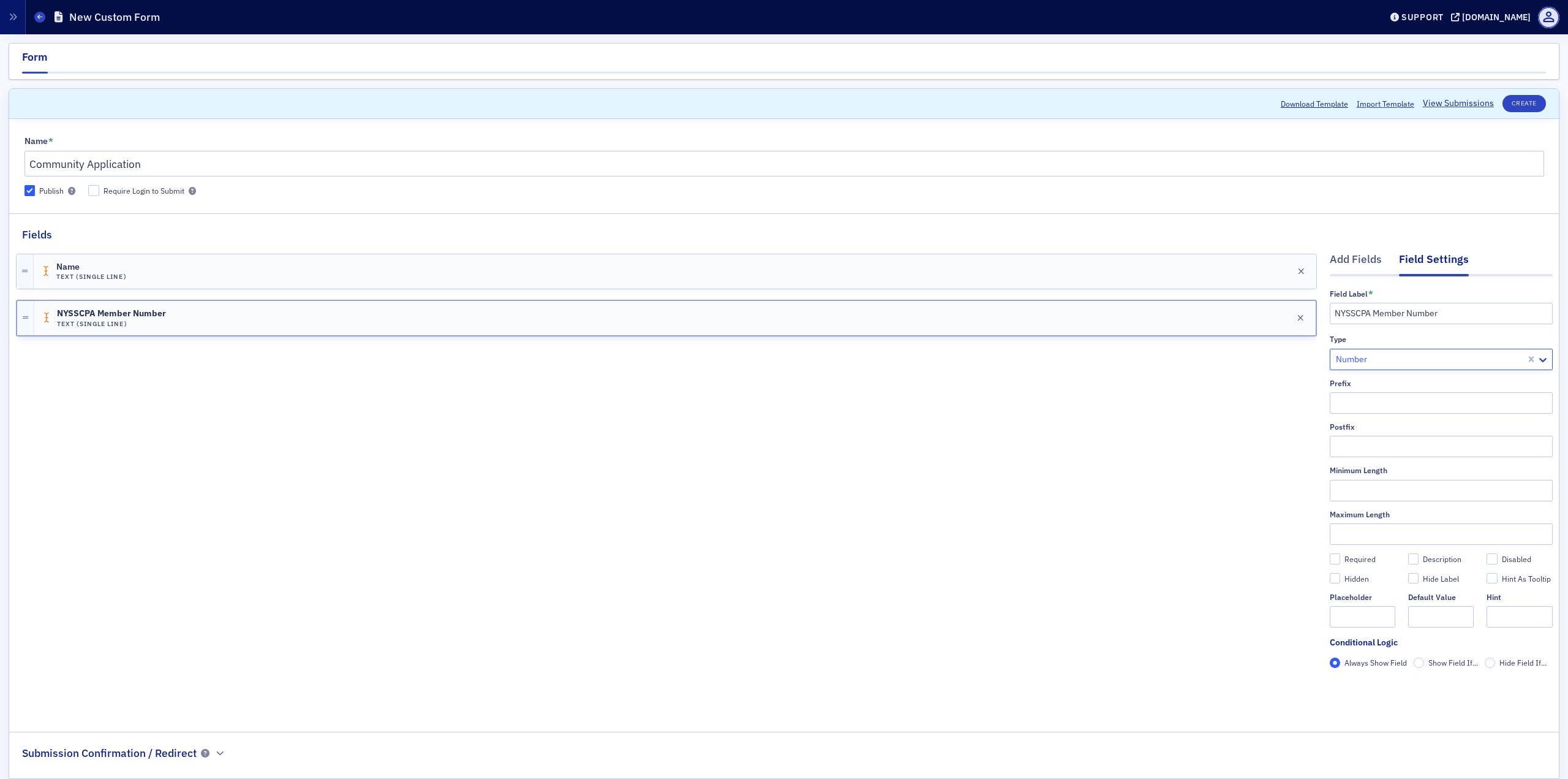
click at [1175, 410] on div "Name Text (Single Line) Edit NYSSCPA Member Number Text (Single Line) Edit" at bounding box center [666, 478] width 1301 height 472
click at [1175, 260] on div "Add Fields" at bounding box center [1356, 262] width 52 height 22
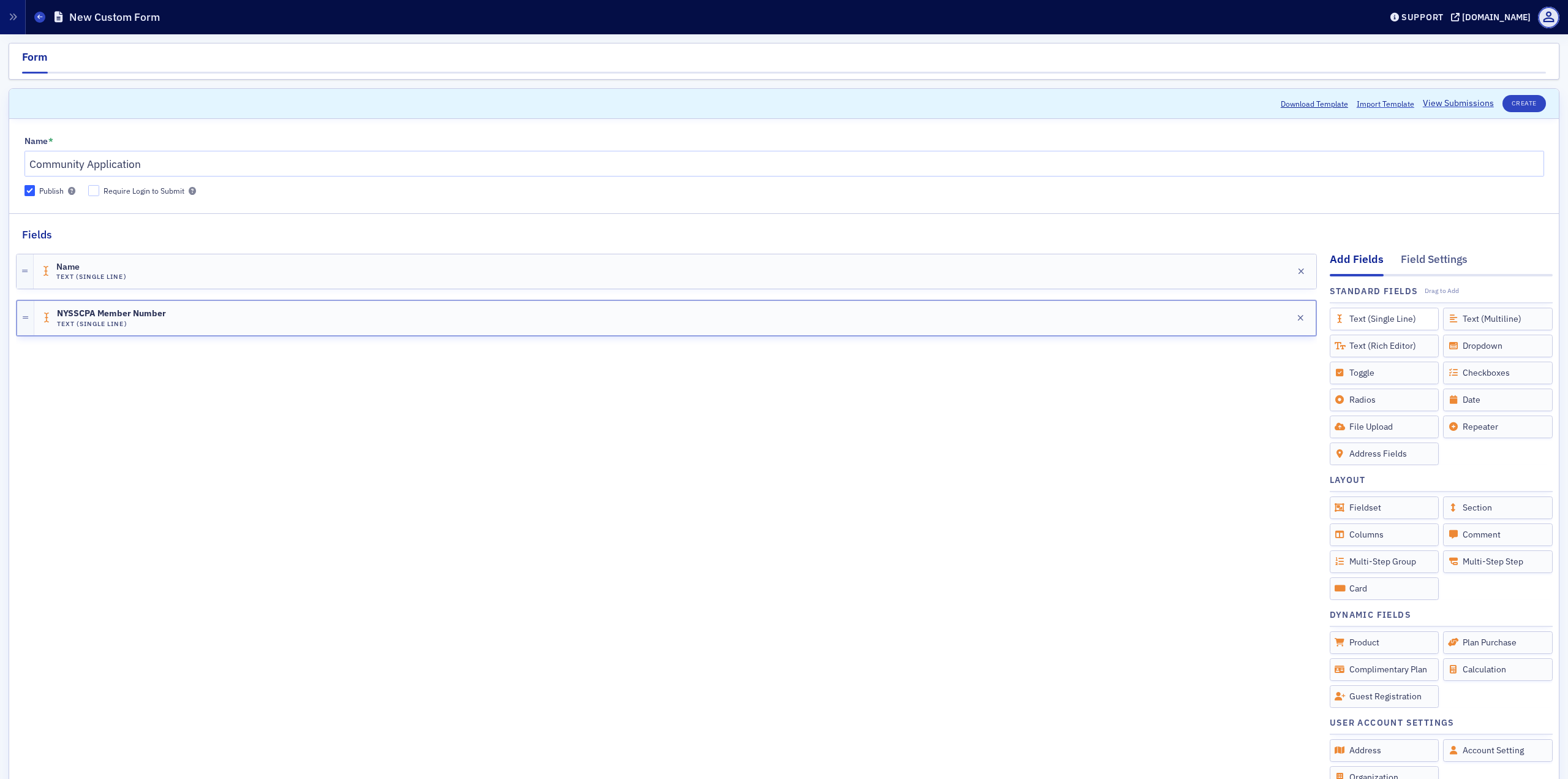
click at [1175, 328] on div "Text (Single Line)" at bounding box center [1385, 318] width 110 height 22
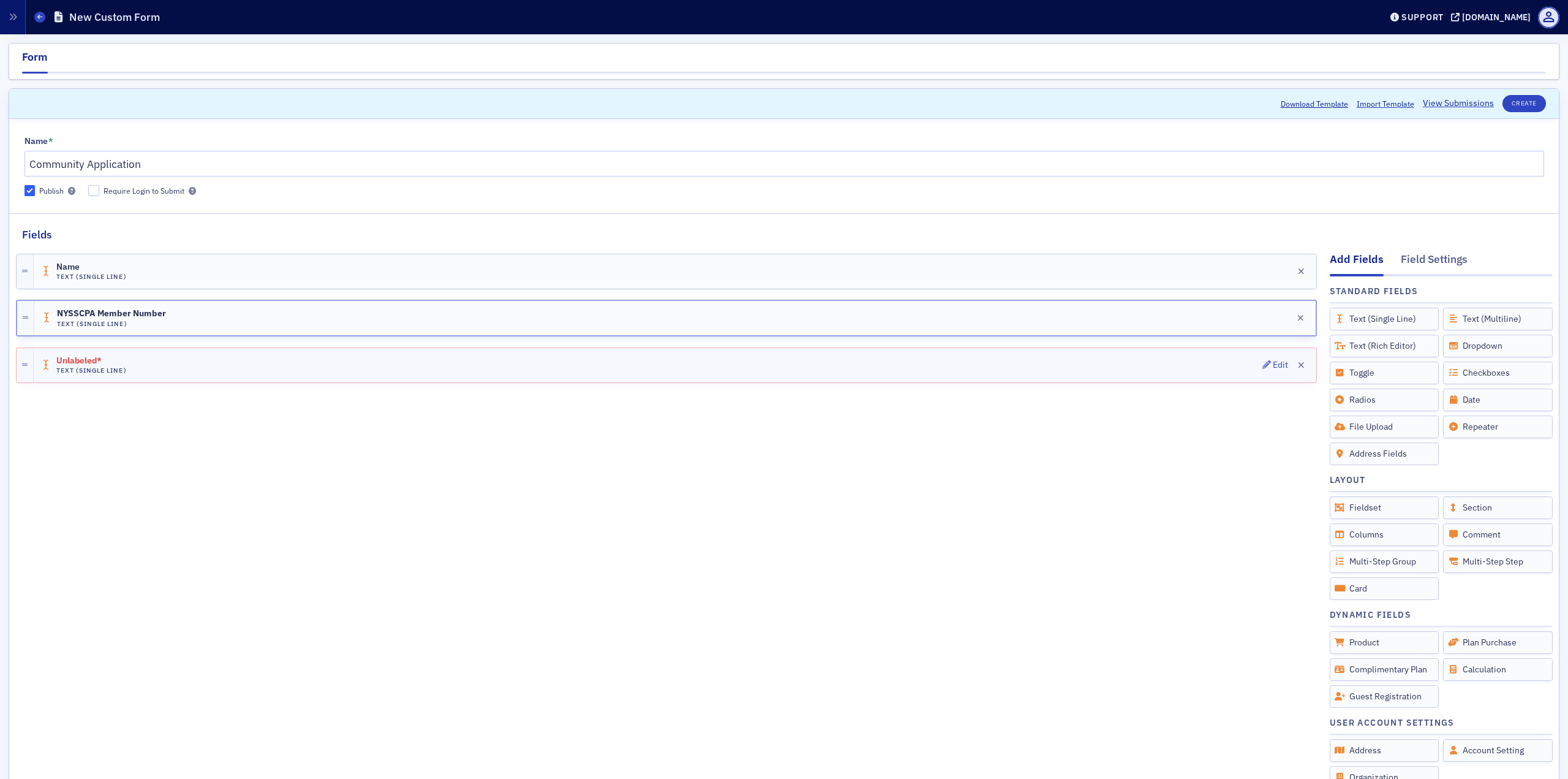
click at [865, 368] on div "Unlabeled* Text (Single Line) Edit" at bounding box center [675, 365] width 1282 height 35
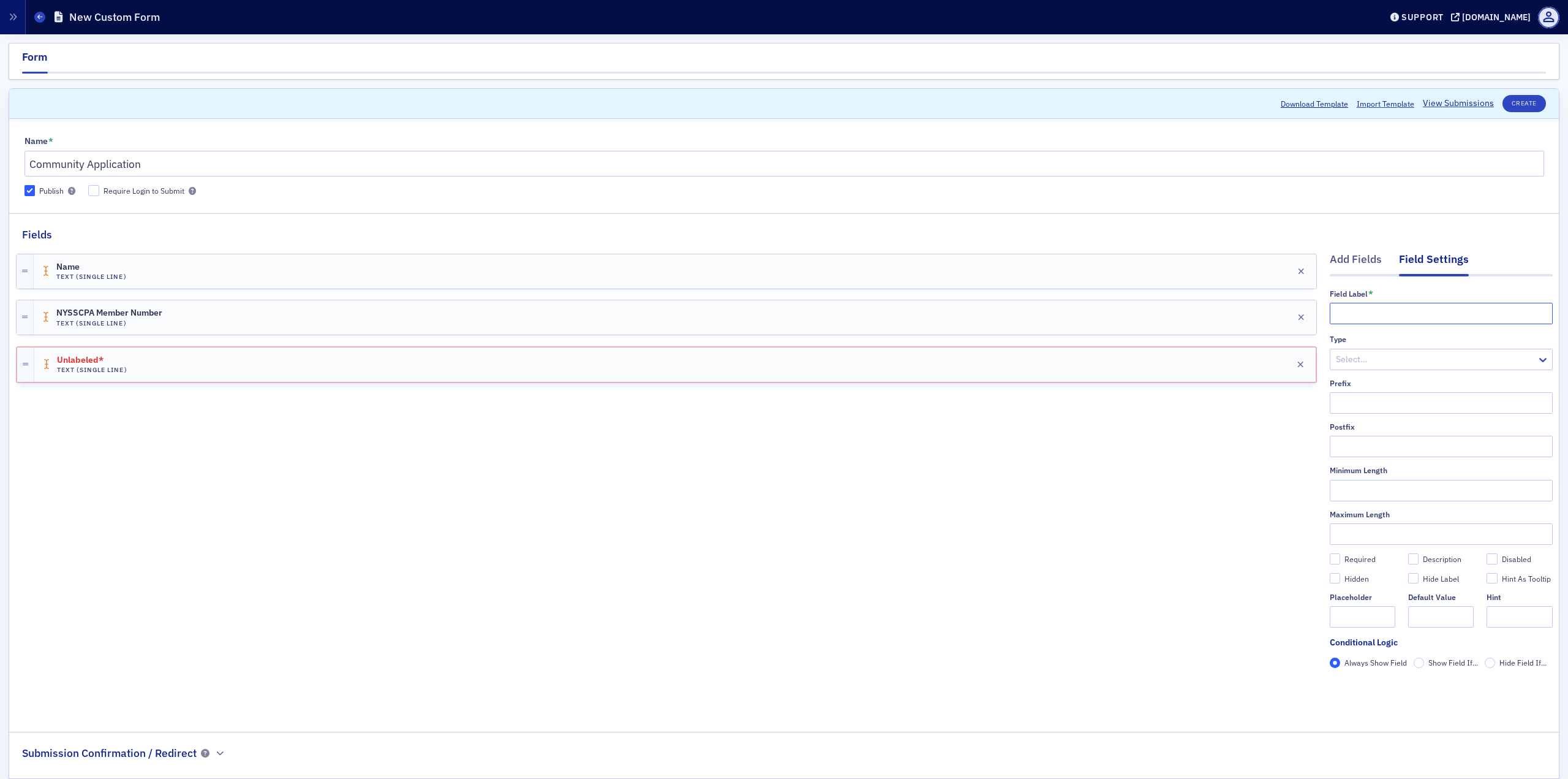
click at [1175, 318] on input "text" at bounding box center [1441, 314] width 223 height 22
paste input "Committee Name"
type input "Committee Name"
click at [1175, 330] on div "Field Label * Committee Name Type Select… Prefix Postfix Minimum Length Maximum…" at bounding box center [1441, 483] width 223 height 388
click at [1175, 266] on div "Add Fields" at bounding box center [1356, 262] width 52 height 22
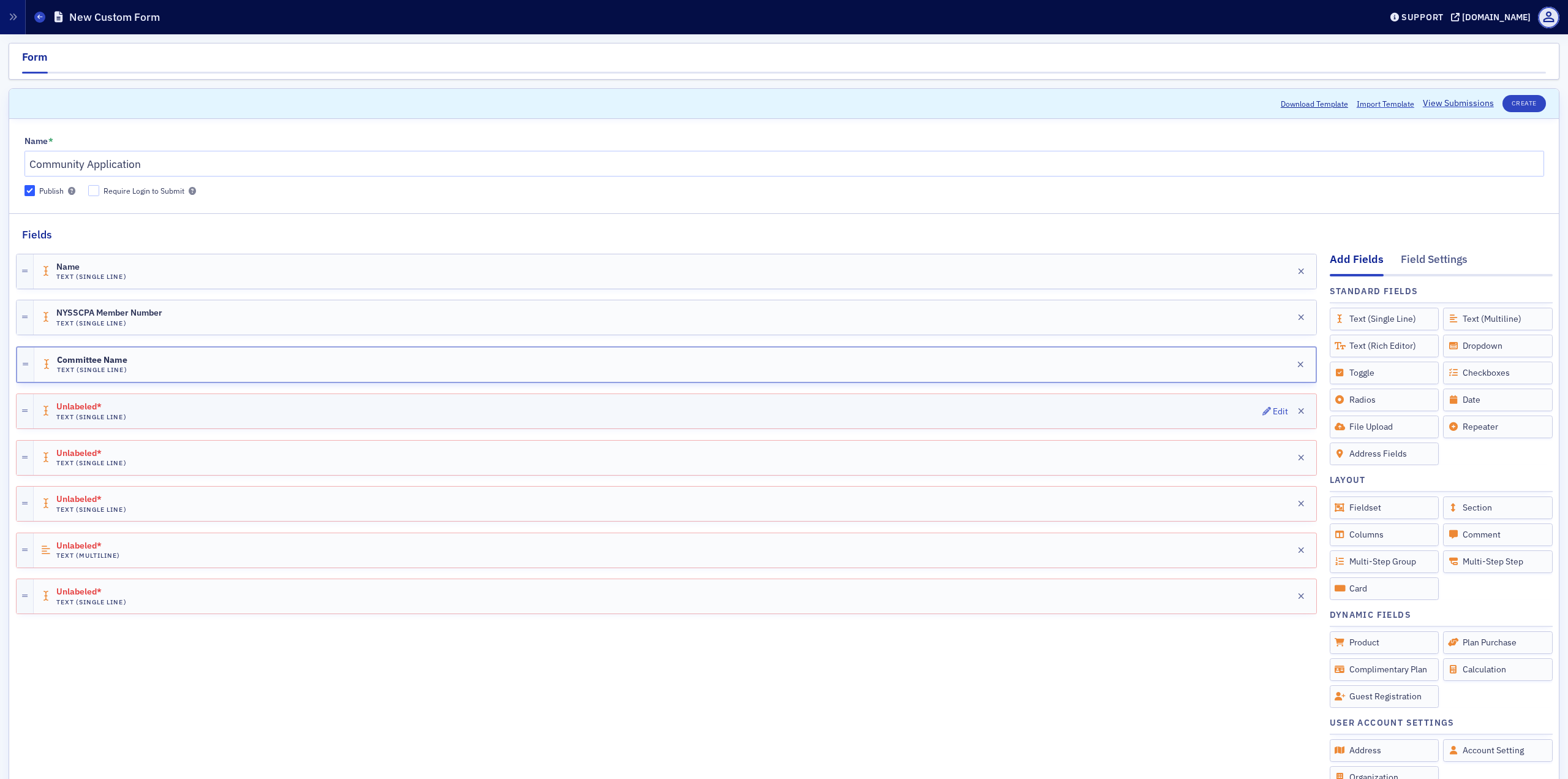
click at [66, 406] on span "Unlabeled*" at bounding box center [90, 406] width 68 height 10
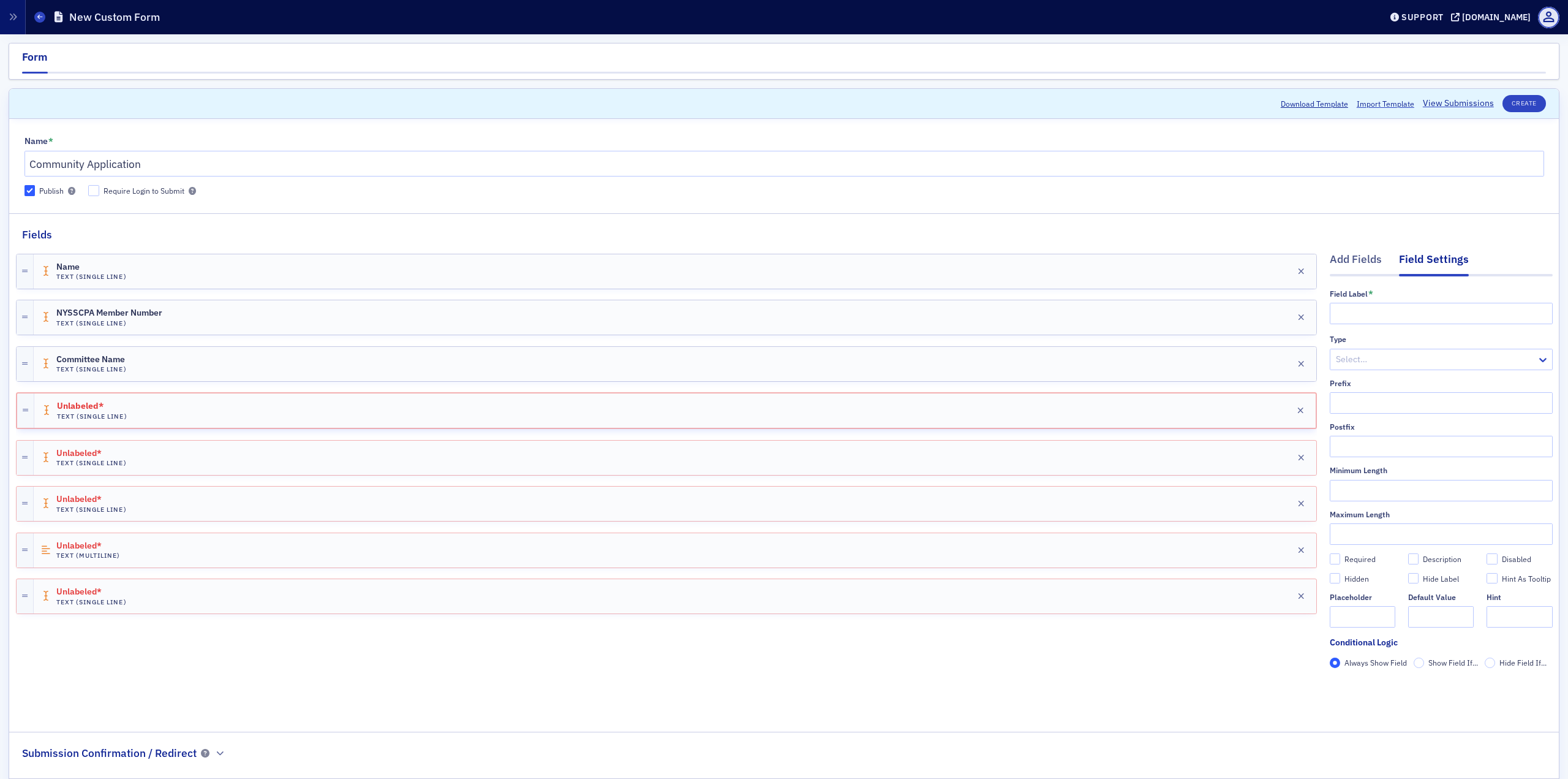
click at [1175, 299] on div "Field Label *" at bounding box center [1441, 306] width 223 height 35
click at [1175, 313] on input "text" at bounding box center [1441, 314] width 223 height 22
type input "Firm"
click at [980, 444] on div "Unlabeled* Text (Single Line) Edit" at bounding box center [675, 457] width 1282 height 35
click at [1175, 305] on input "text" at bounding box center [1441, 314] width 223 height 22
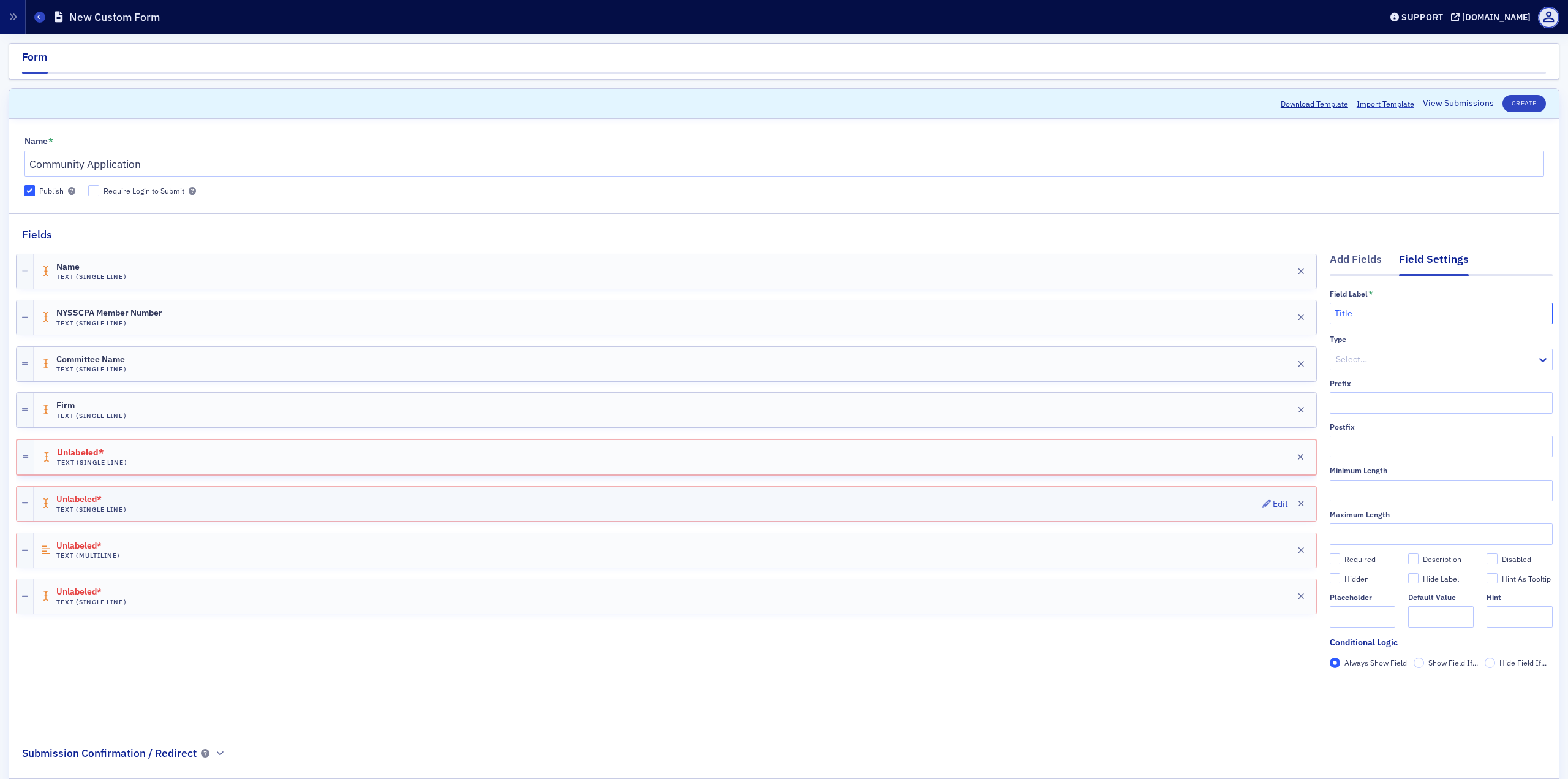
type input "Title"
click at [933, 491] on div "Unlabeled* Text (Single Line) Edit" at bounding box center [675, 504] width 1282 height 35
click at [1175, 307] on input "text" at bounding box center [1441, 314] width 223 height 22
type input "Phone Number"
click at [1175, 361] on div at bounding box center [1435, 359] width 201 height 16
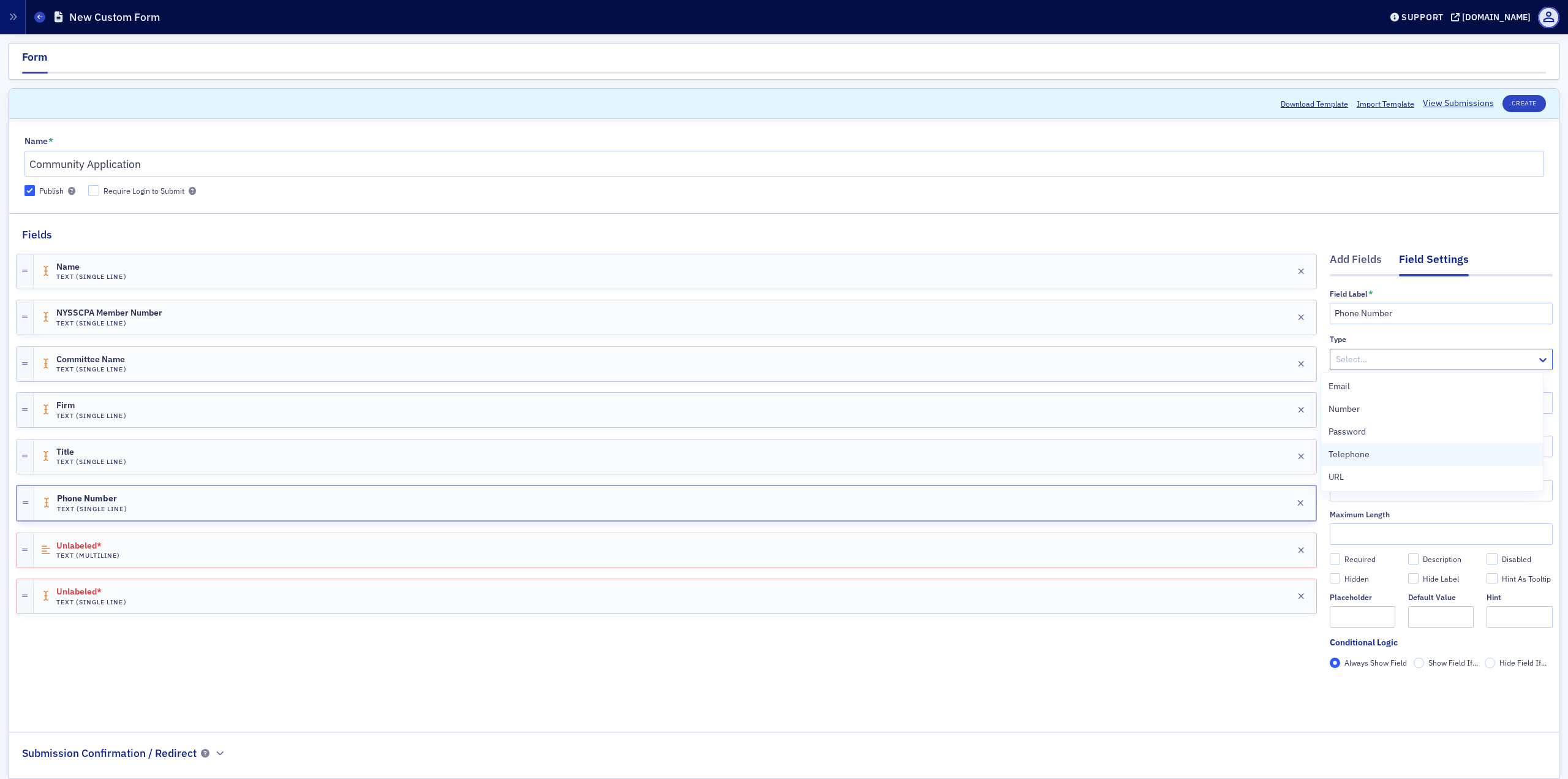
click at [1175, 451] on div "Telephone" at bounding box center [1432, 454] width 207 height 13
click at [763, 539] on div "Unlabeled* Text (Multiline) Edit" at bounding box center [675, 550] width 1282 height 35
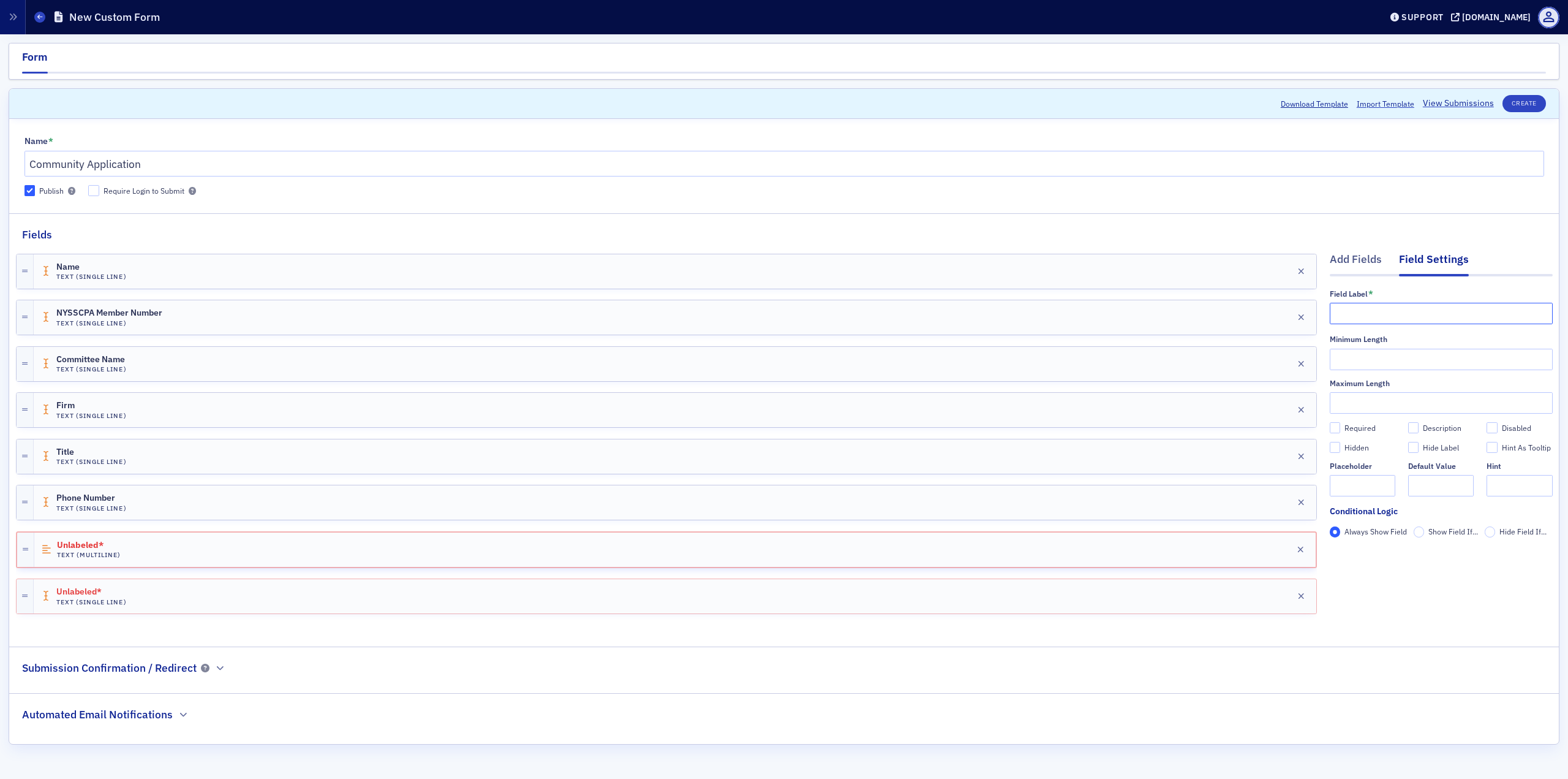
click at [1175, 303] on input "text" at bounding box center [1441, 314] width 223 height 22
paste input "Experience (optional - any prior committee service or experience relevant to co…"
type input "Experience (optional - any prior committee service or experience relevant to co…"
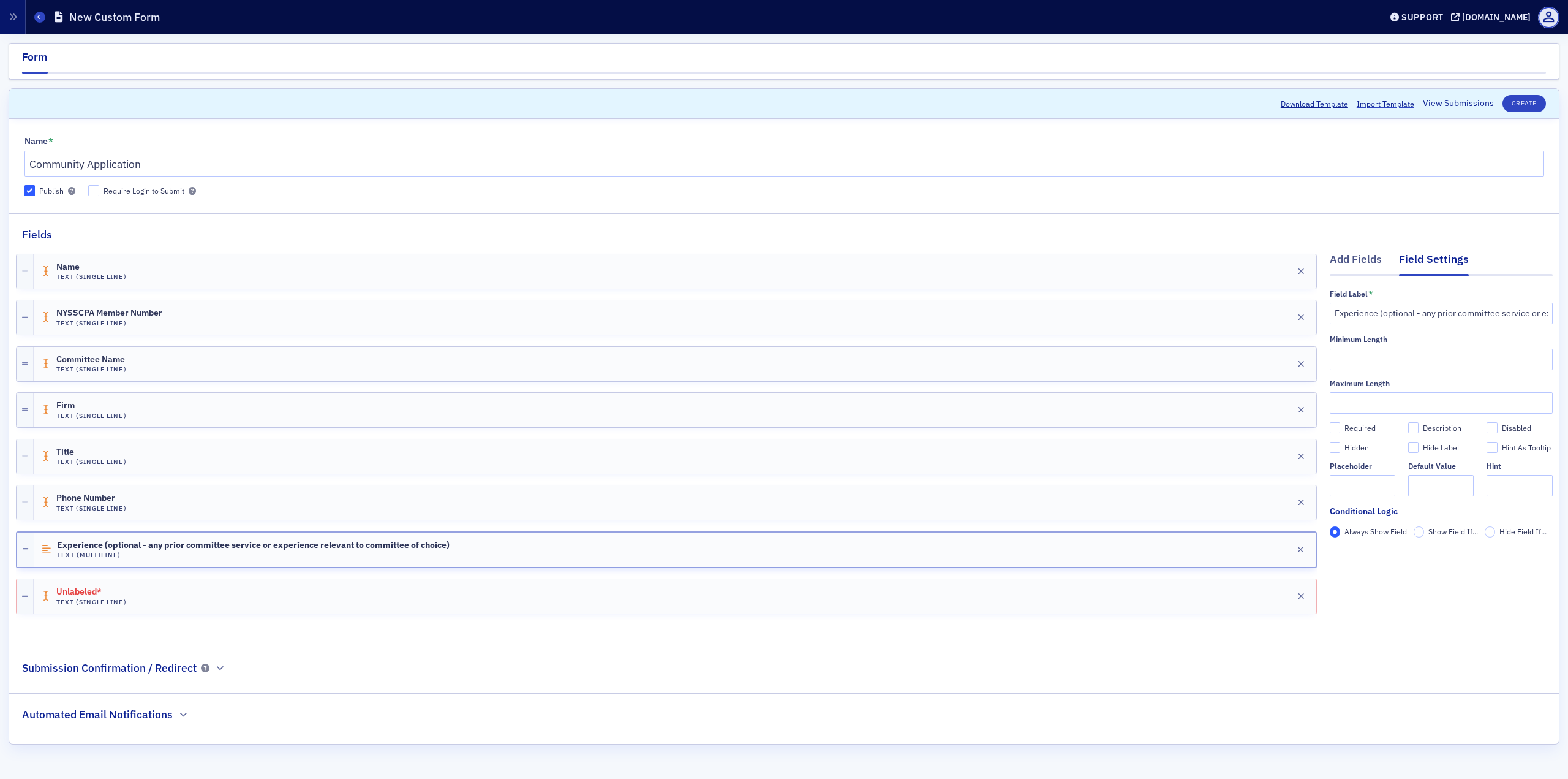
click at [1175, 300] on div "Field Label * Experience (optional - any prior committee service or experience …" at bounding box center [1441, 306] width 223 height 35
click at [137, 558] on div "Unlabeled* Text (Single Line) Edit" at bounding box center [675, 596] width 1282 height 35
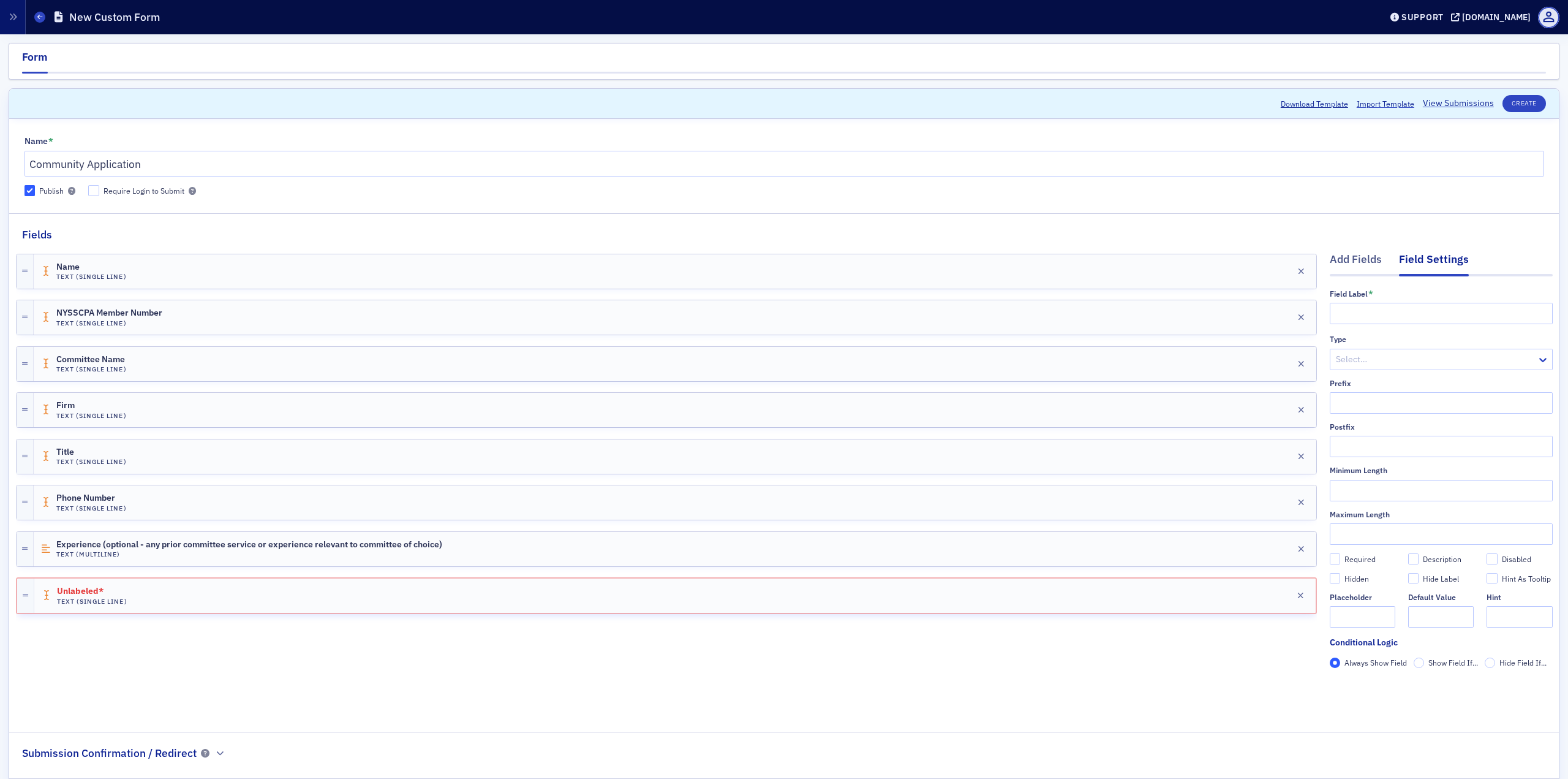
click at [1175, 294] on div "Field Label *" at bounding box center [1441, 294] width 223 height 10
click at [1175, 316] on input "text" at bounding box center [1441, 314] width 223 height 22
type input "E-mail Address"
click at [1175, 358] on div at bounding box center [1435, 359] width 201 height 16
click at [1175, 392] on div "Email" at bounding box center [1432, 386] width 207 height 13
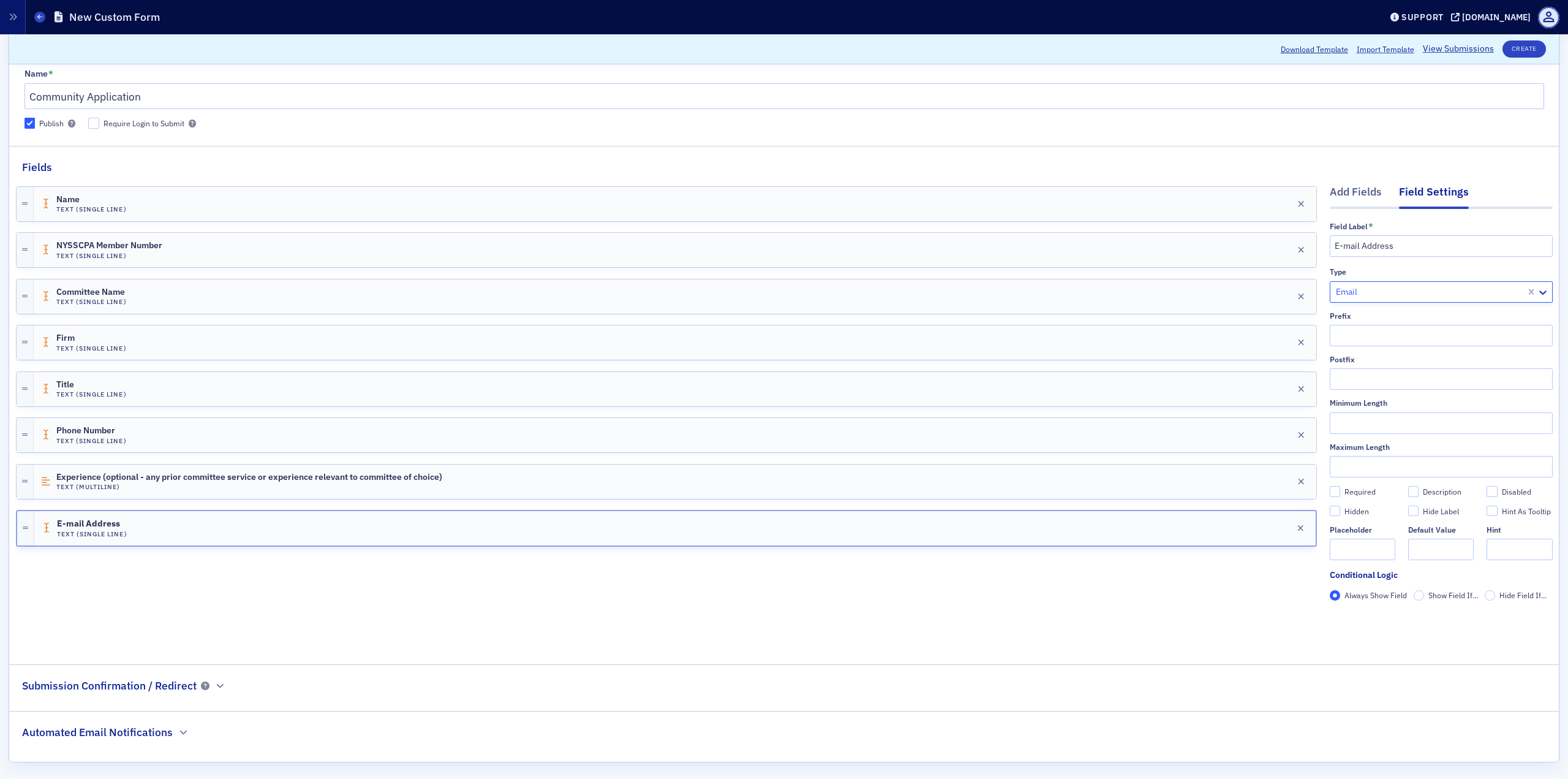
scroll to position [73, 0]
click at [214, 558] on button "button" at bounding box center [219, 681] width 12 height 11
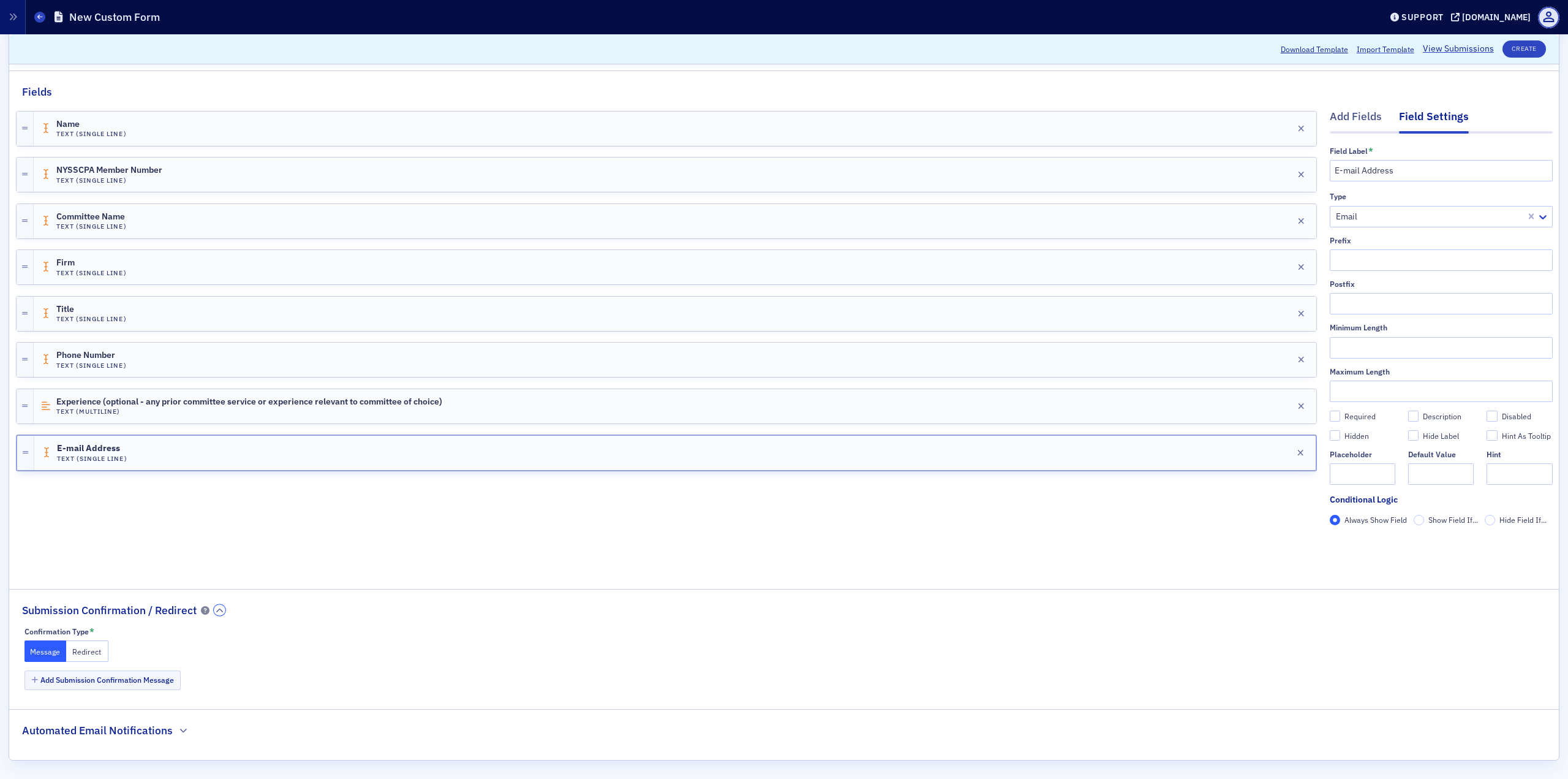
scroll to position [146, 0]
click at [1175, 114] on div "Add Fields" at bounding box center [1356, 116] width 52 height 22
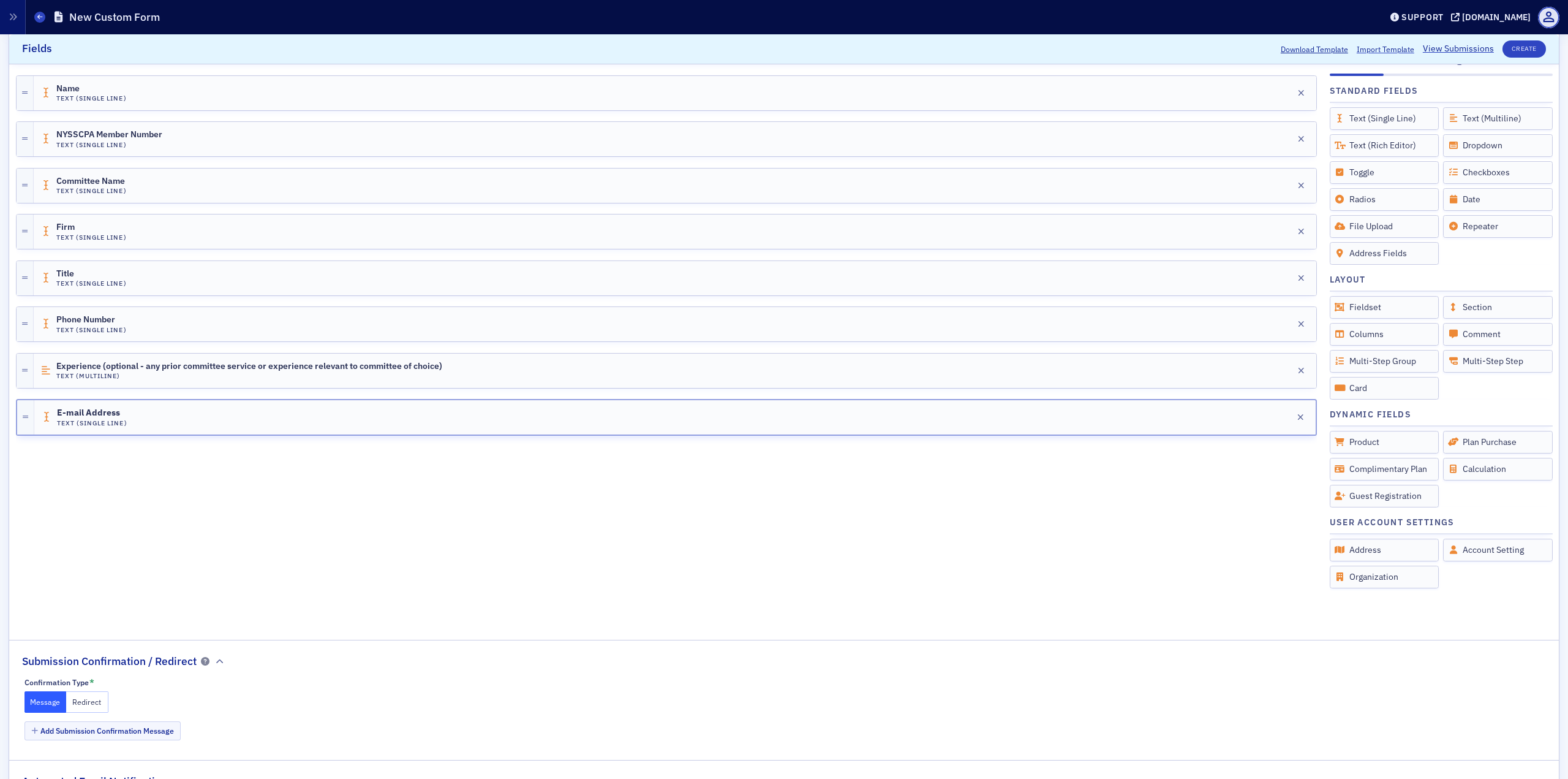
scroll to position [254, 0]
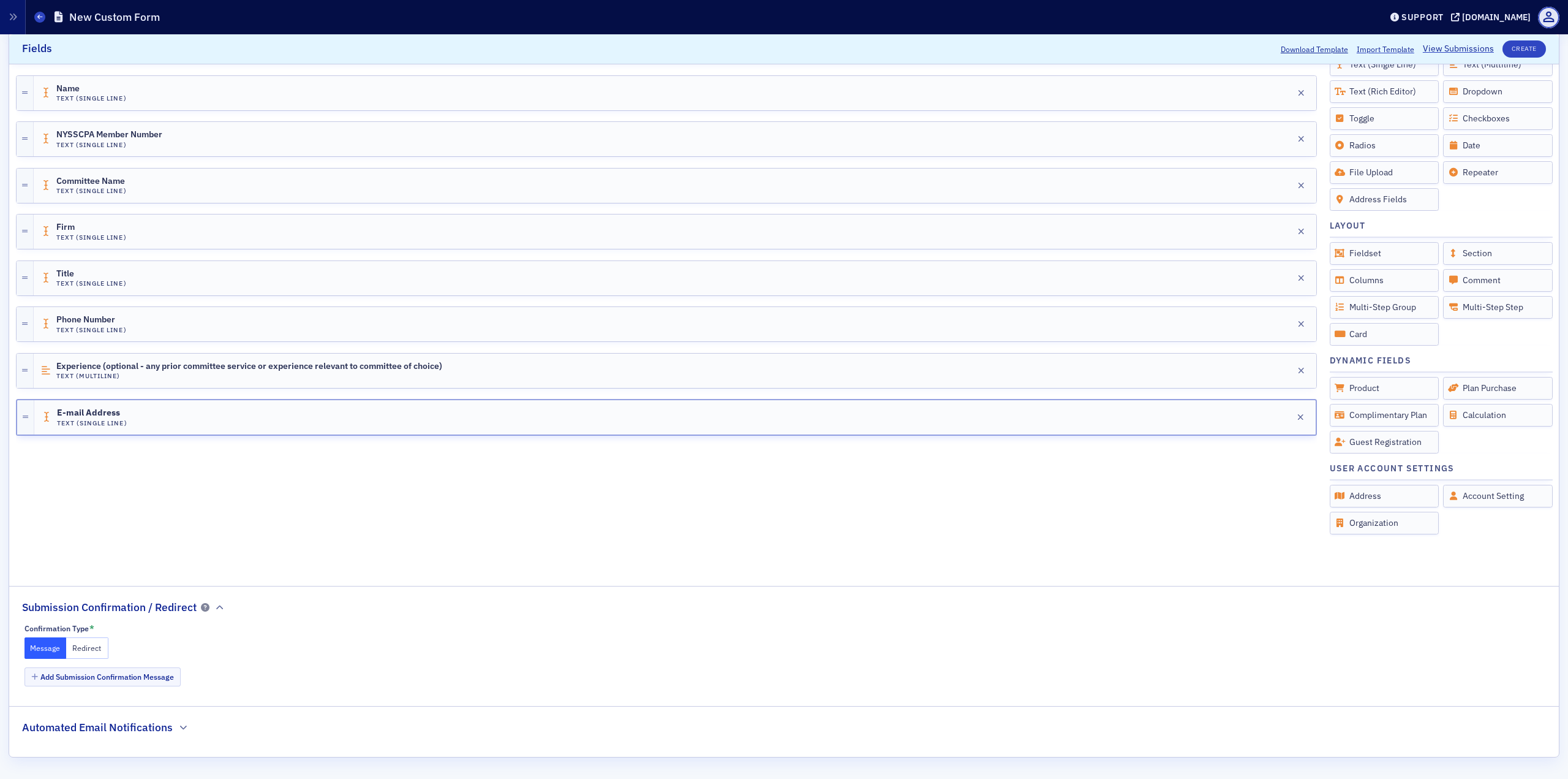
click at [46, 558] on button "Message" at bounding box center [45, 648] width 42 height 22
click at [113, 558] on button "Add Submission Confirmation Message" at bounding box center [102, 677] width 157 height 19
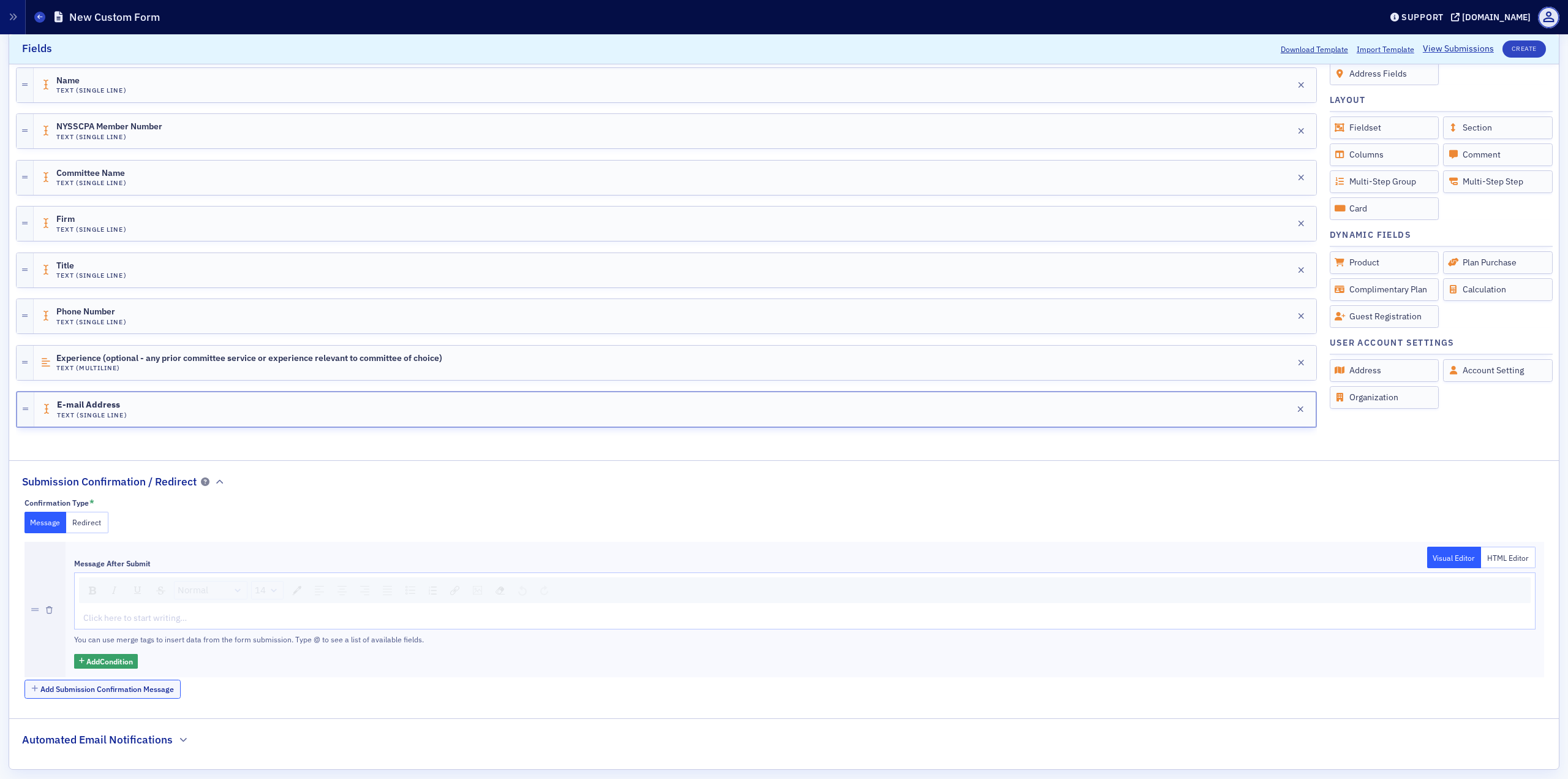
scroll to position [392, 0]
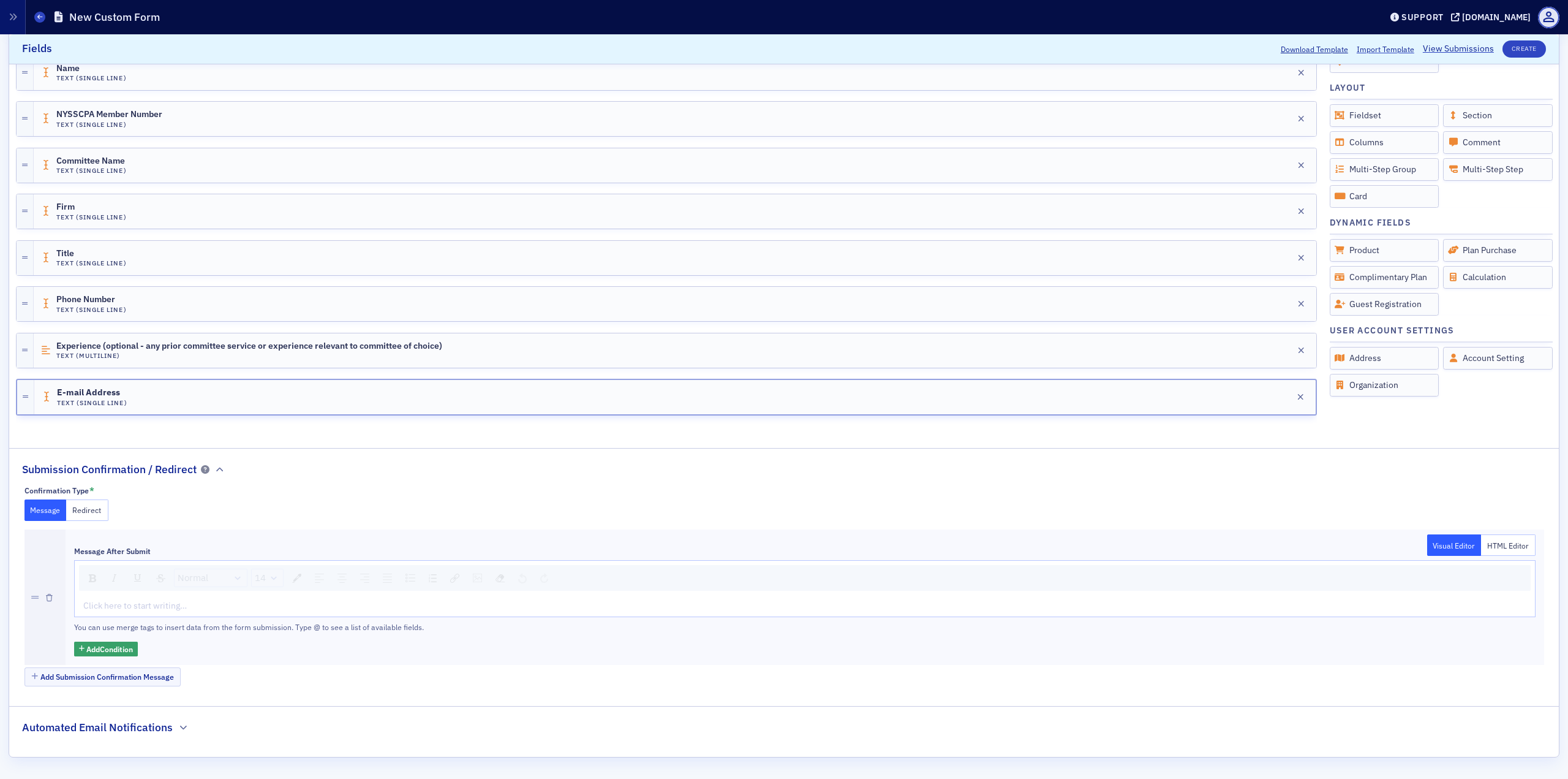
click at [163, 558] on div "rdw-editor" at bounding box center [805, 605] width 1443 height 13
click at [135, 558] on h2 "Automated Email Notifications" at bounding box center [98, 727] width 151 height 16
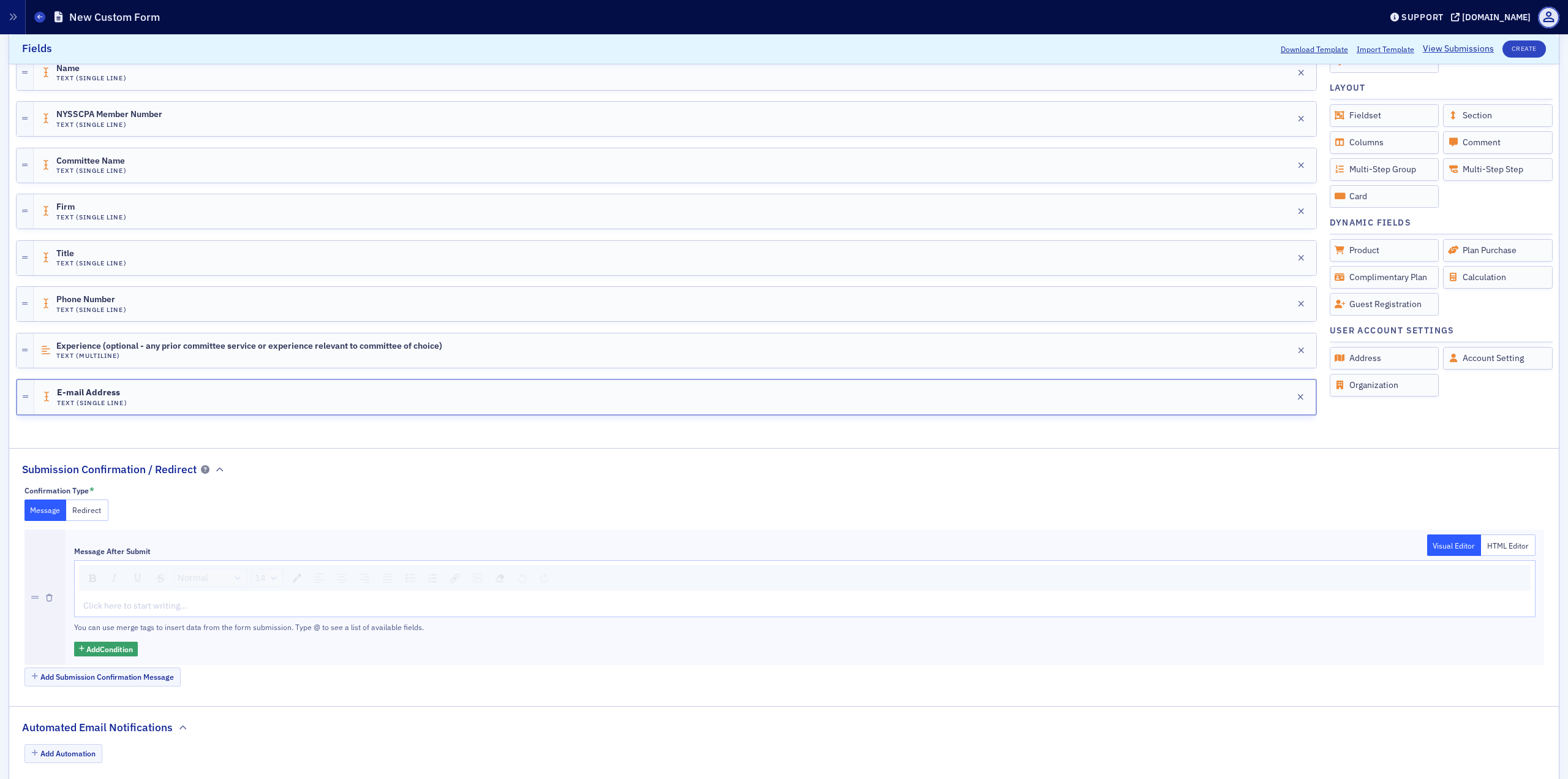
scroll to position [422, 0]
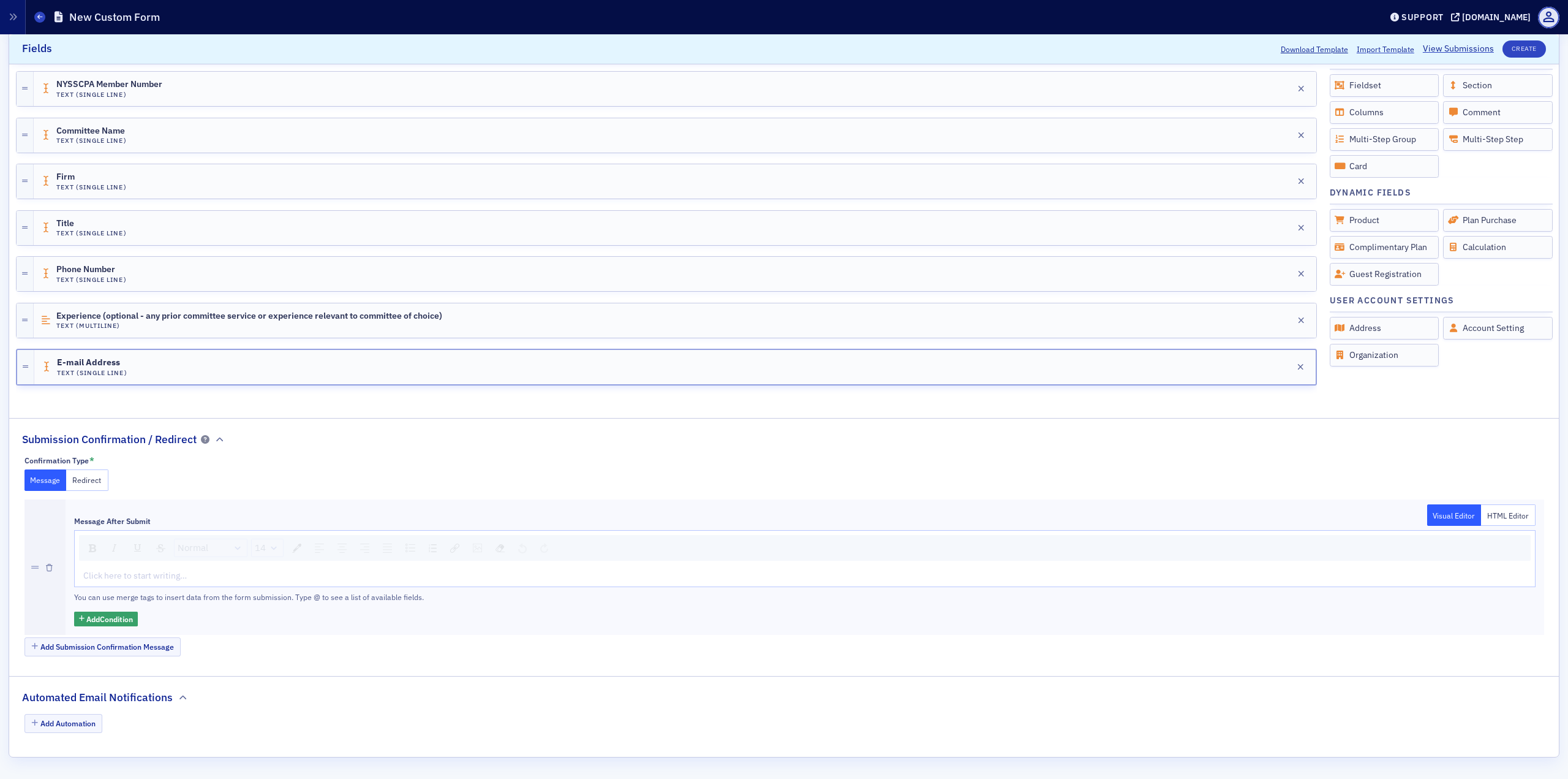
click at [46, 482] on button "Message" at bounding box center [45, 480] width 42 height 22
click at [172, 558] on div "rdw-editor" at bounding box center [805, 575] width 1443 height 13
click at [218, 440] on icon "button" at bounding box center [220, 439] width 7 height 7
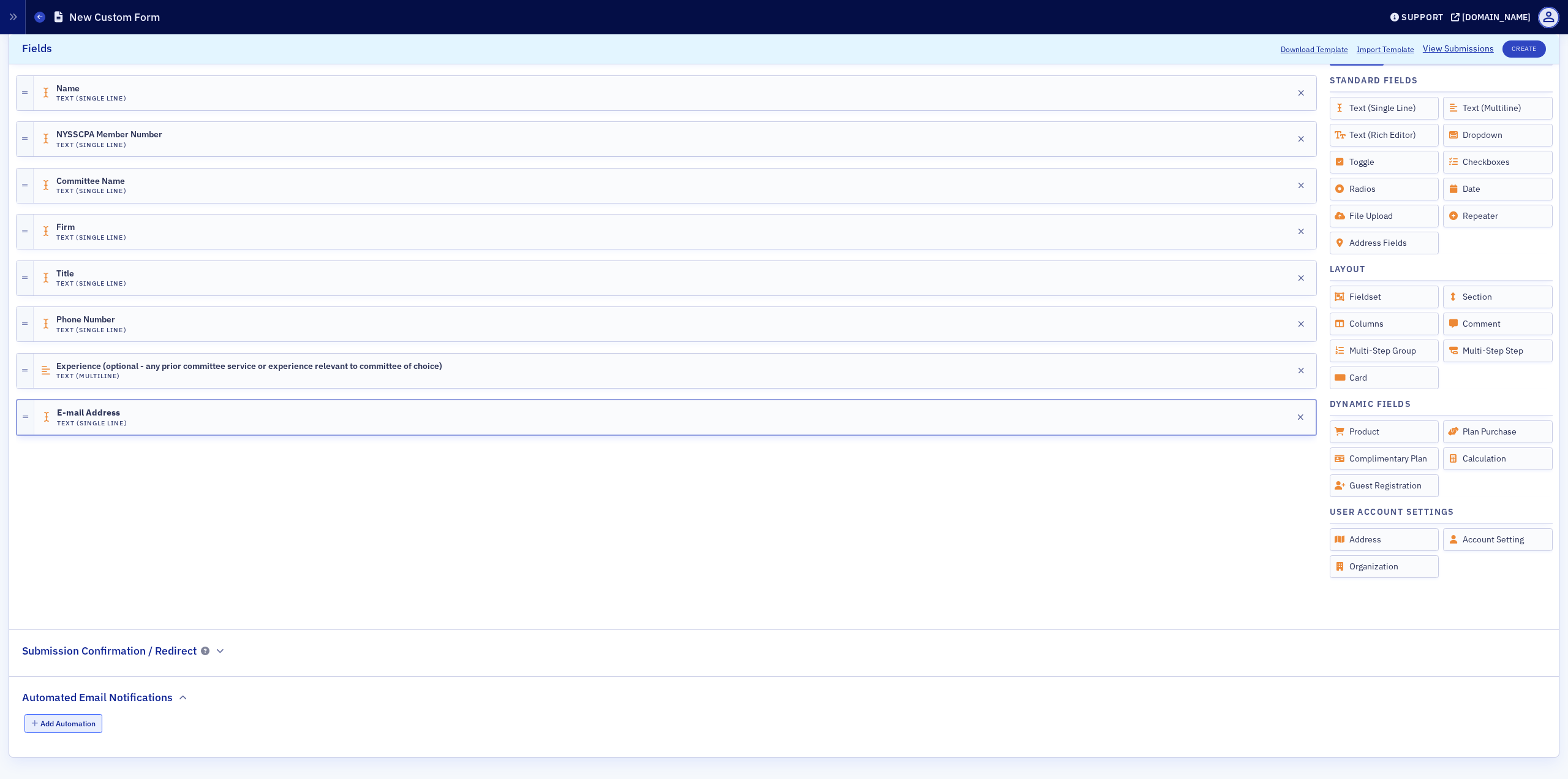
click at [66, 558] on button "Add Automation" at bounding box center [64, 723] width 79 height 19
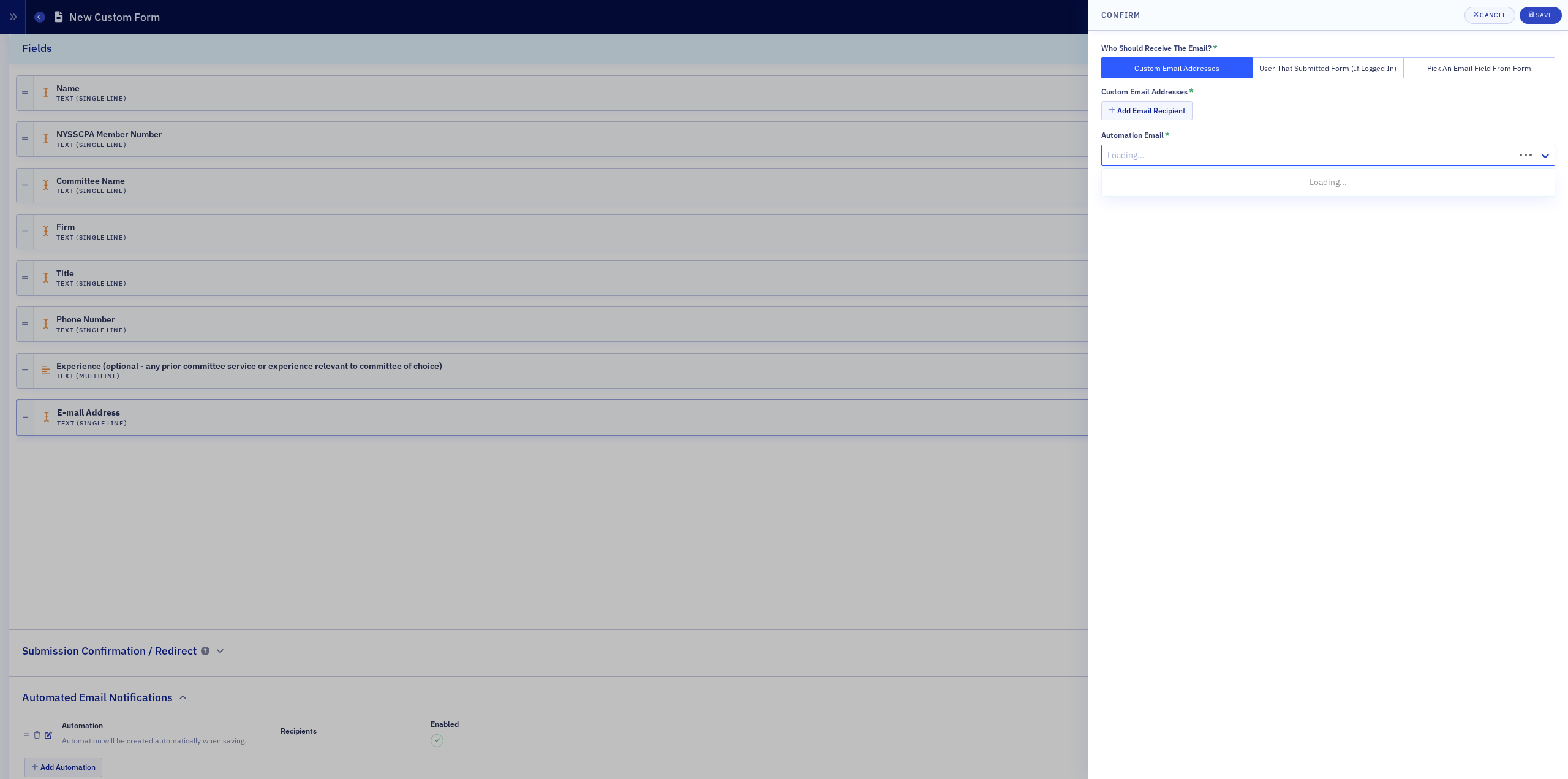
click at [1175, 148] on div at bounding box center [1310, 155] width 408 height 16
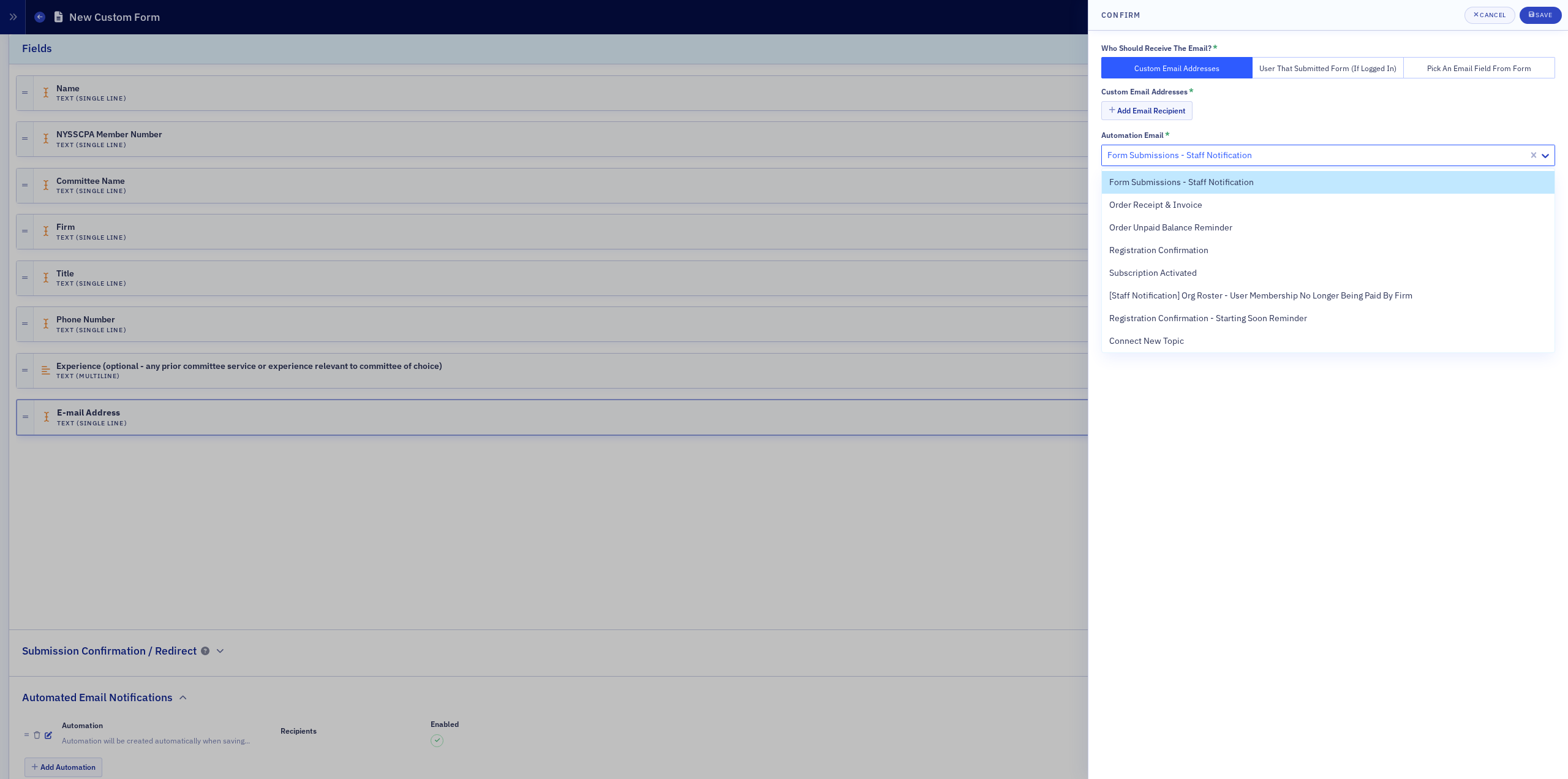
click at [1175, 138] on div "Automation Email *" at bounding box center [1328, 135] width 454 height 10
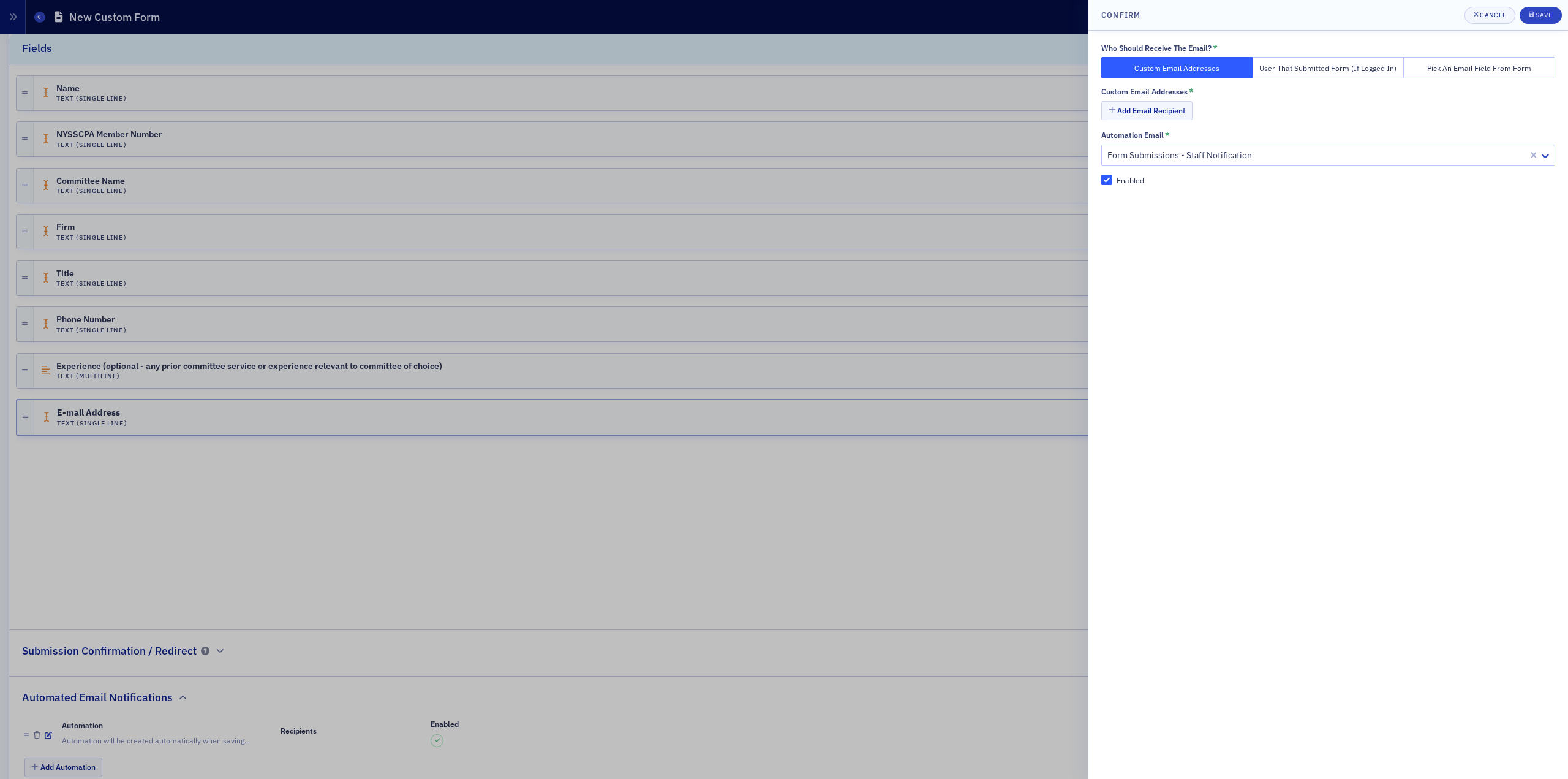
click at [1175, 151] on div at bounding box center [1316, 155] width 420 height 16
click at [1171, 109] on button "Add Email Recipient" at bounding box center [1147, 111] width 92 height 19
click at [1175, 107] on input "text" at bounding box center [1341, 112] width 428 height 22
drag, startPoint x: 1109, startPoint y: 111, endPoint x: 1084, endPoint y: 112, distance: 25.0
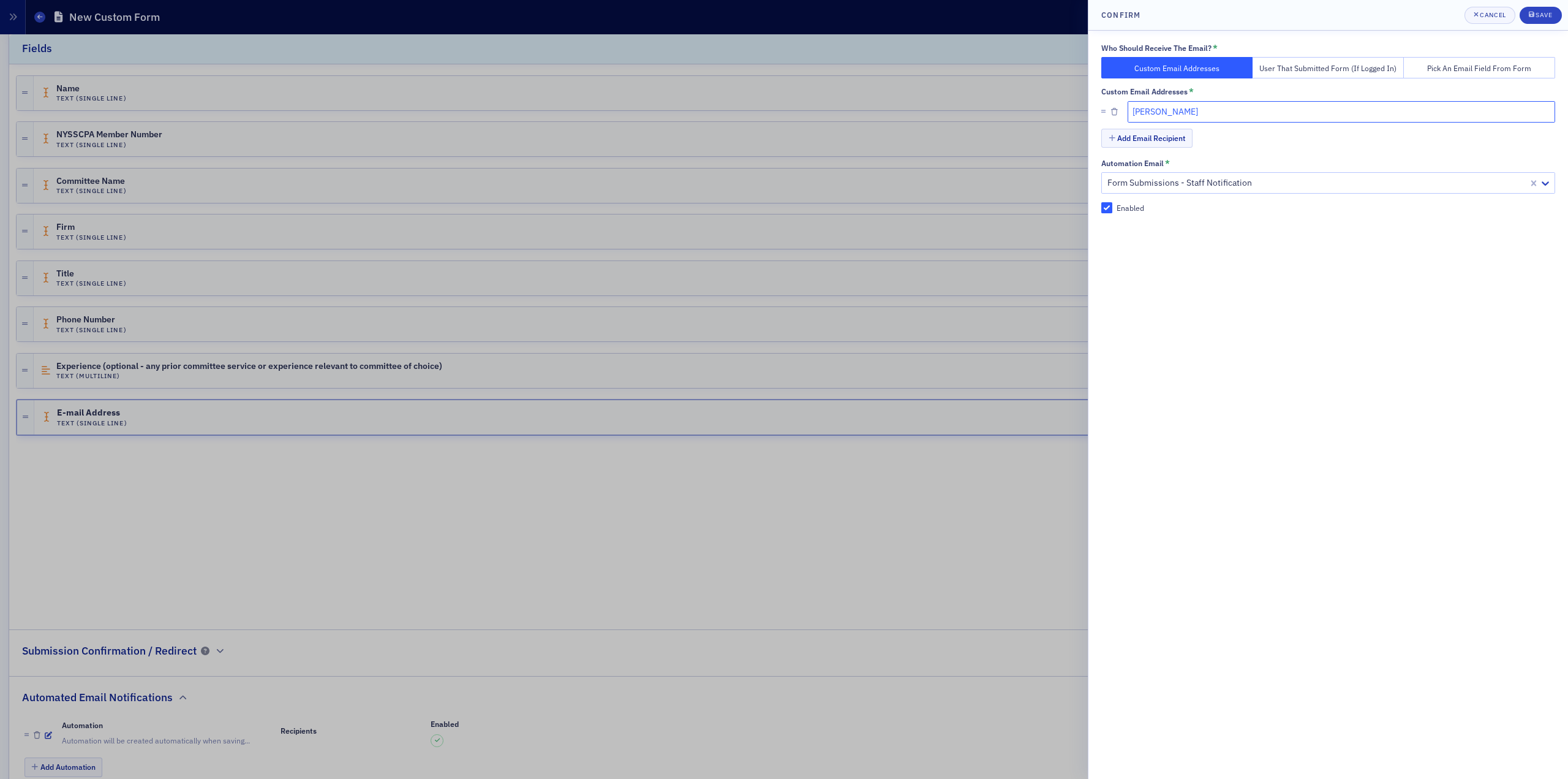
click at [1084, 112] on div "Confirm Cancel Save Who Should Receive The Email? * Custom Email Addresses User…" at bounding box center [784, 390] width 1568 height 779
paste input "[EMAIL_ADDRESS][DOMAIN_NAME]"
type input "[EMAIL_ADDRESS][DOMAIN_NAME]"
click at [1175, 138] on div "Add Email Recipient" at bounding box center [1328, 140] width 454 height 22
click at [1175, 18] on span "Save" at bounding box center [1540, 15] width 24 height 10
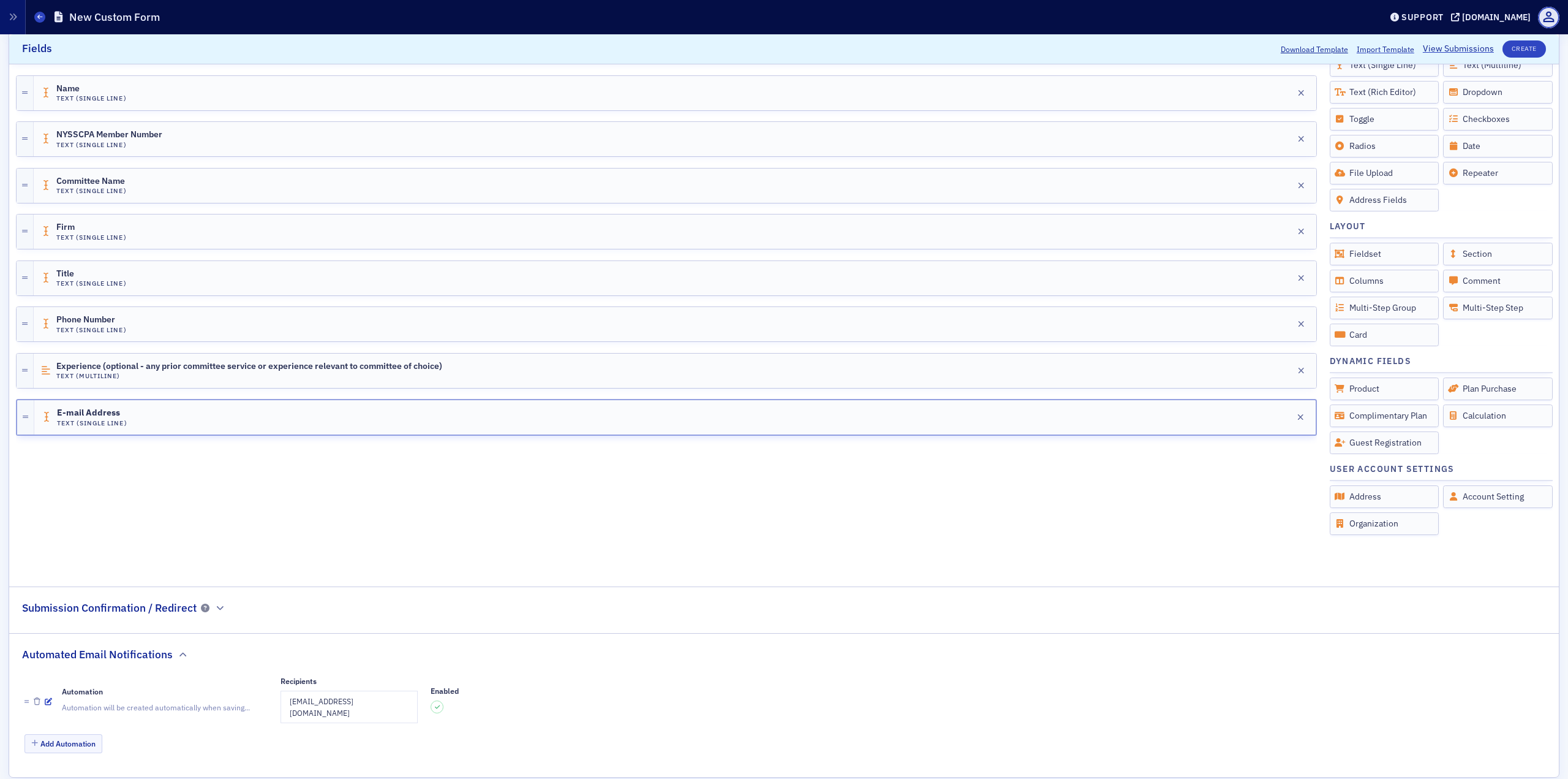
scroll to position [263, 0]
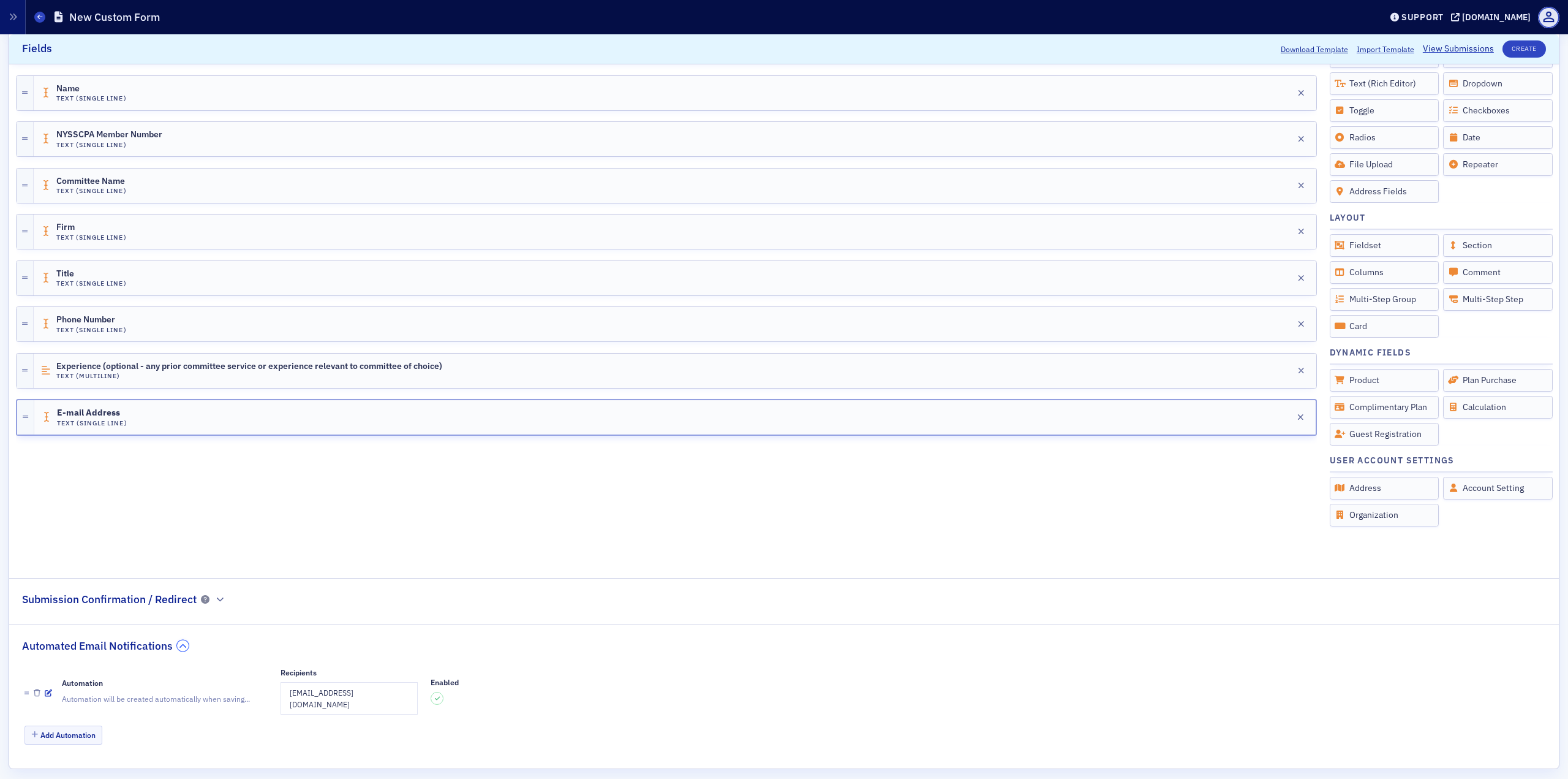
click at [180, 558] on icon "button" at bounding box center [183, 646] width 7 height 7
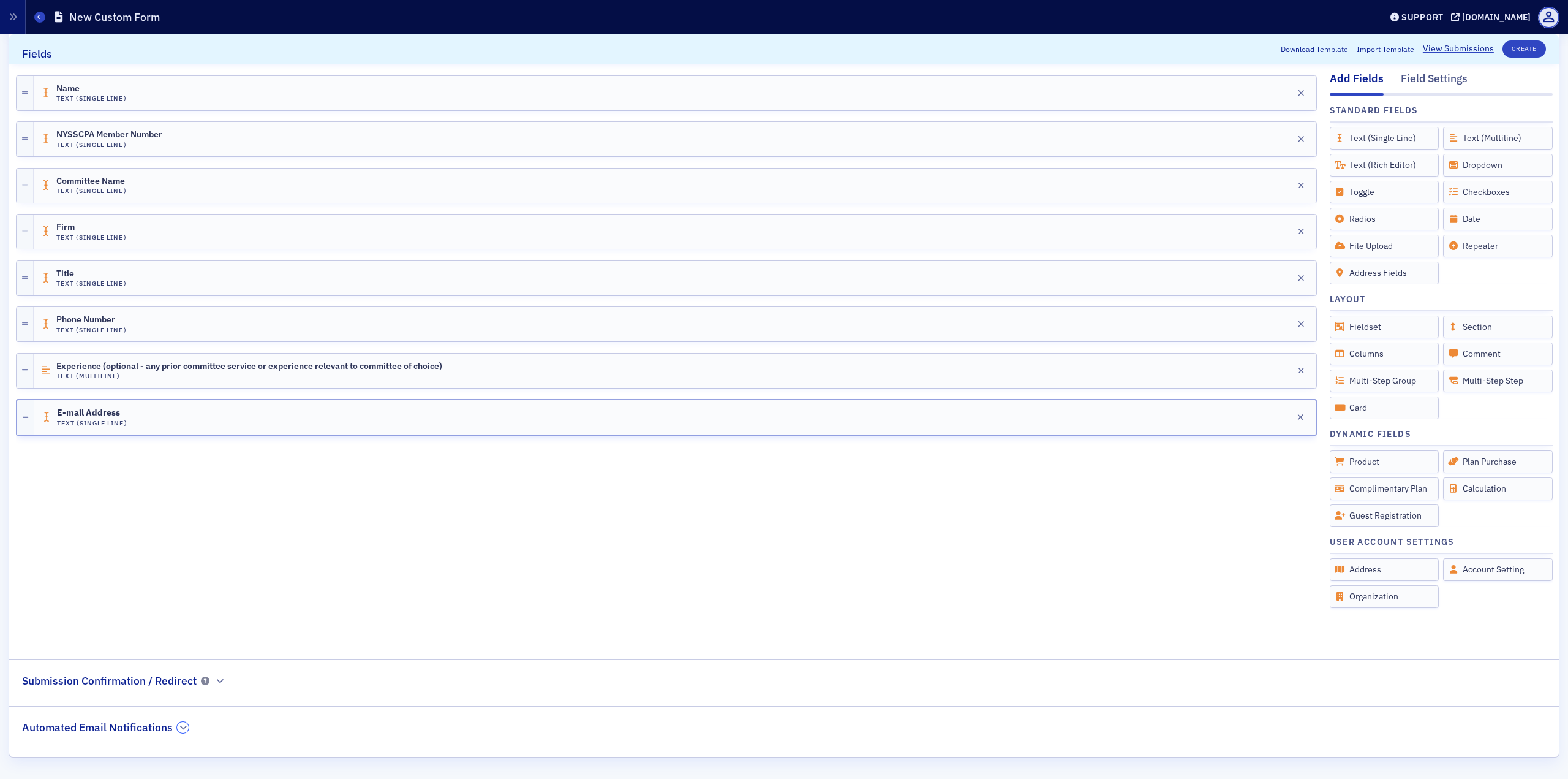
scroll to position [180, 0]
click at [1175, 50] on button "Create" at bounding box center [1524, 49] width 43 height 17
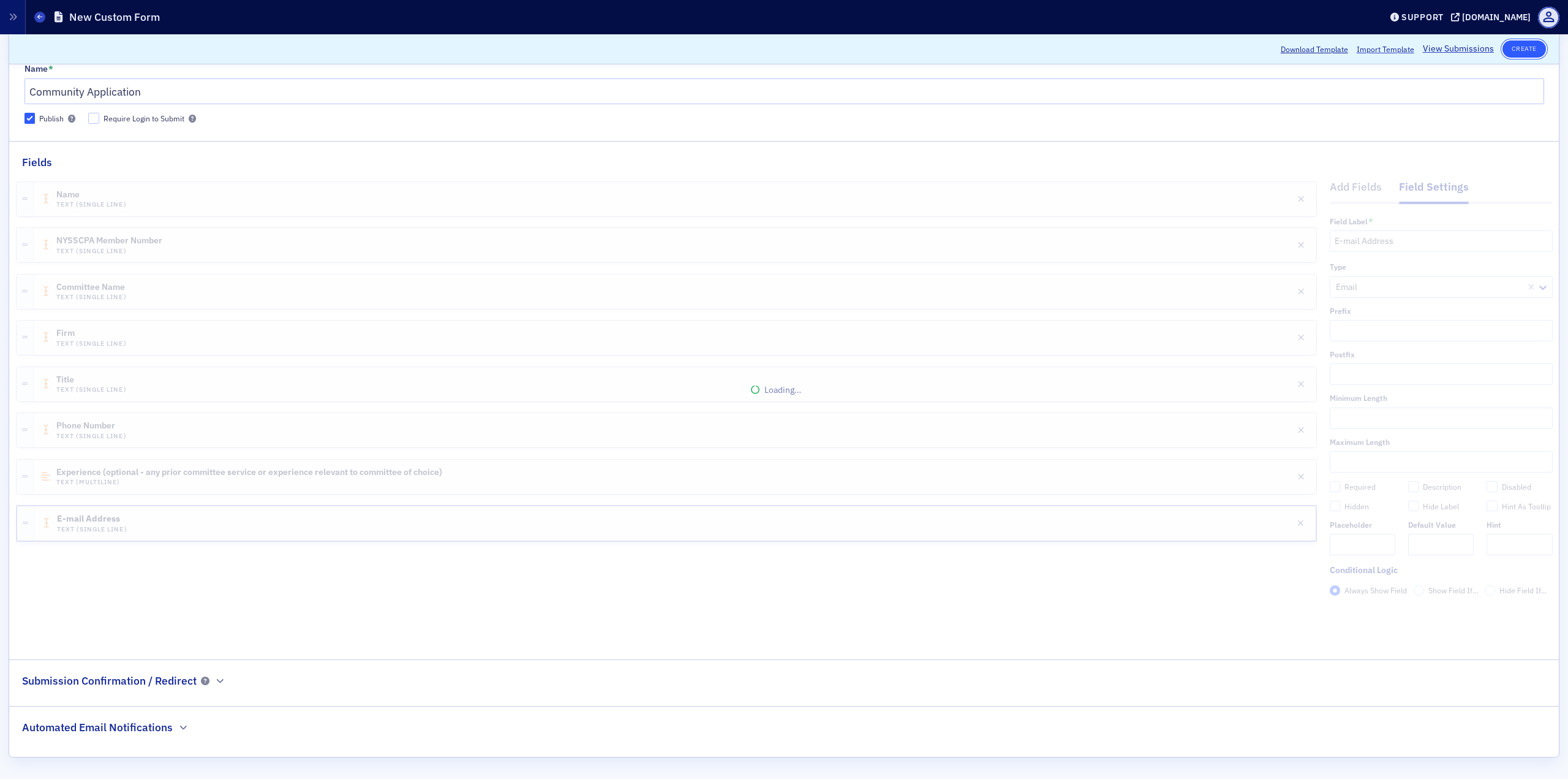
scroll to position [73, 0]
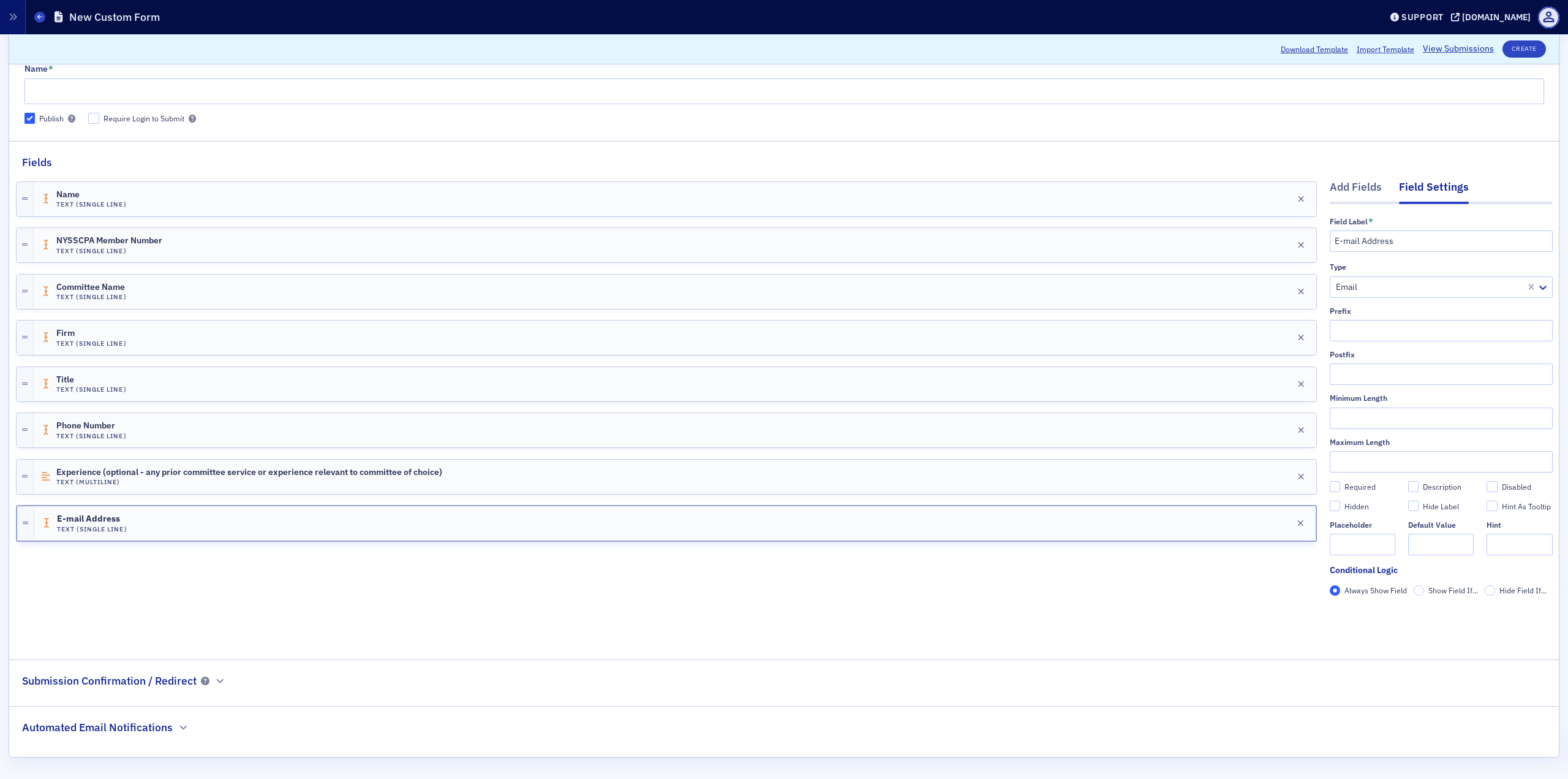
click at [245, 558] on fieldset "Submission Confirmation / Redirect" at bounding box center [784, 679] width 1550 height 38
click at [217, 558] on icon "button" at bounding box center [220, 681] width 7 height 7
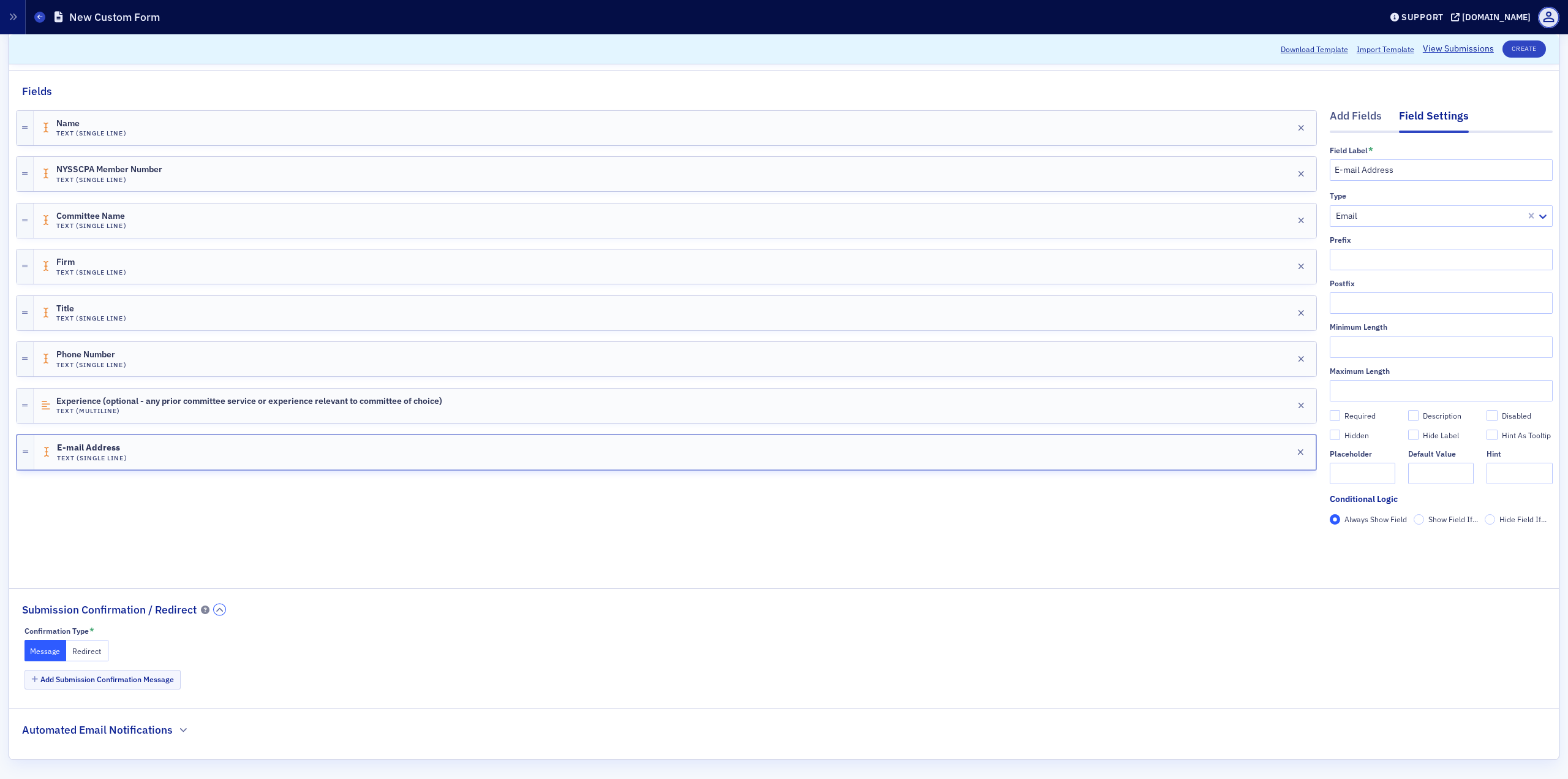
scroll to position [146, 0]
click at [86, 558] on button "Redirect" at bounding box center [87, 648] width 42 height 22
click at [39, 558] on button "Message" at bounding box center [45, 648] width 42 height 22
click at [60, 558] on button "Add Submission Confirmation Message" at bounding box center [102, 677] width 157 height 19
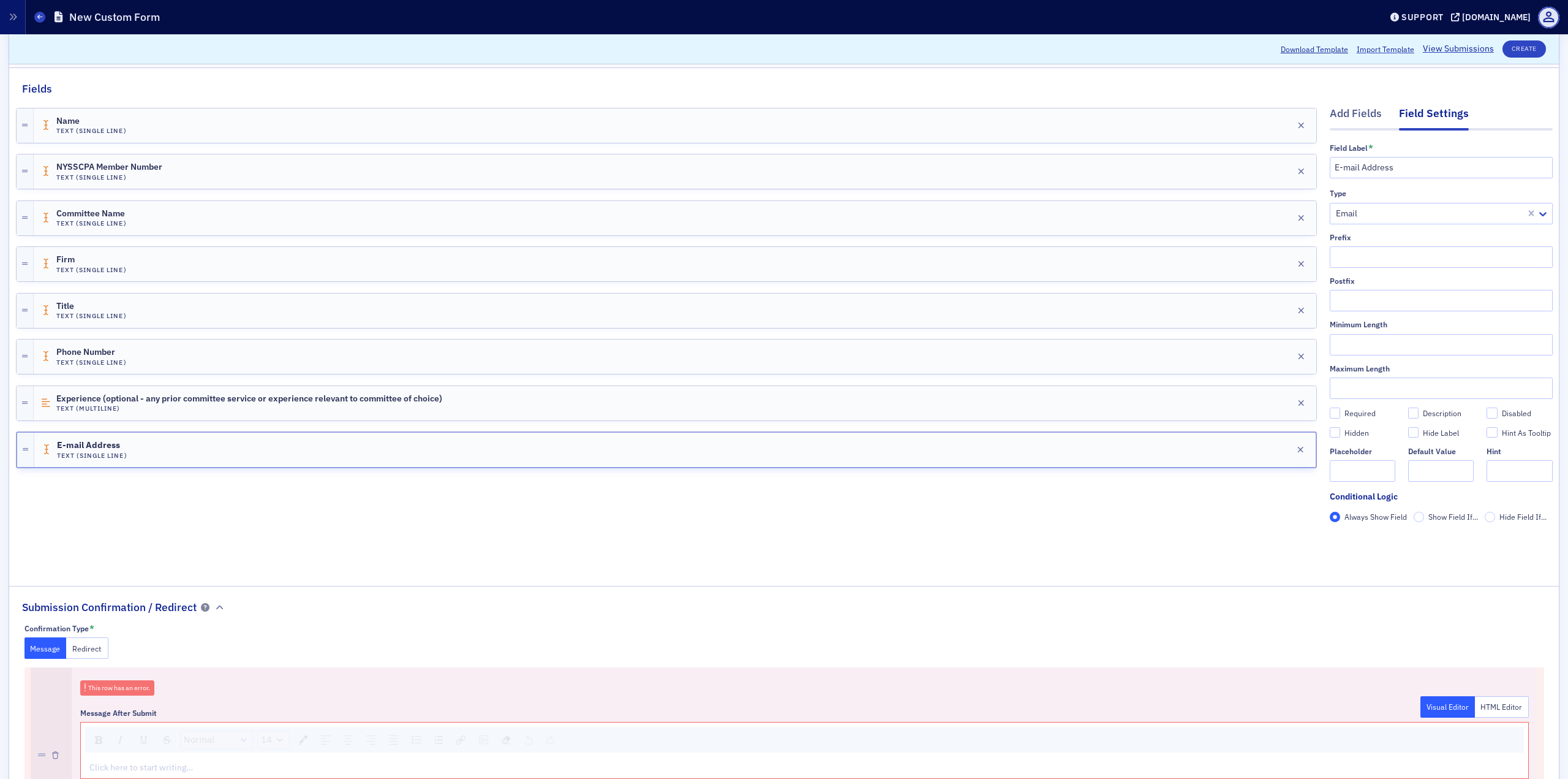
scroll to position [323, 0]
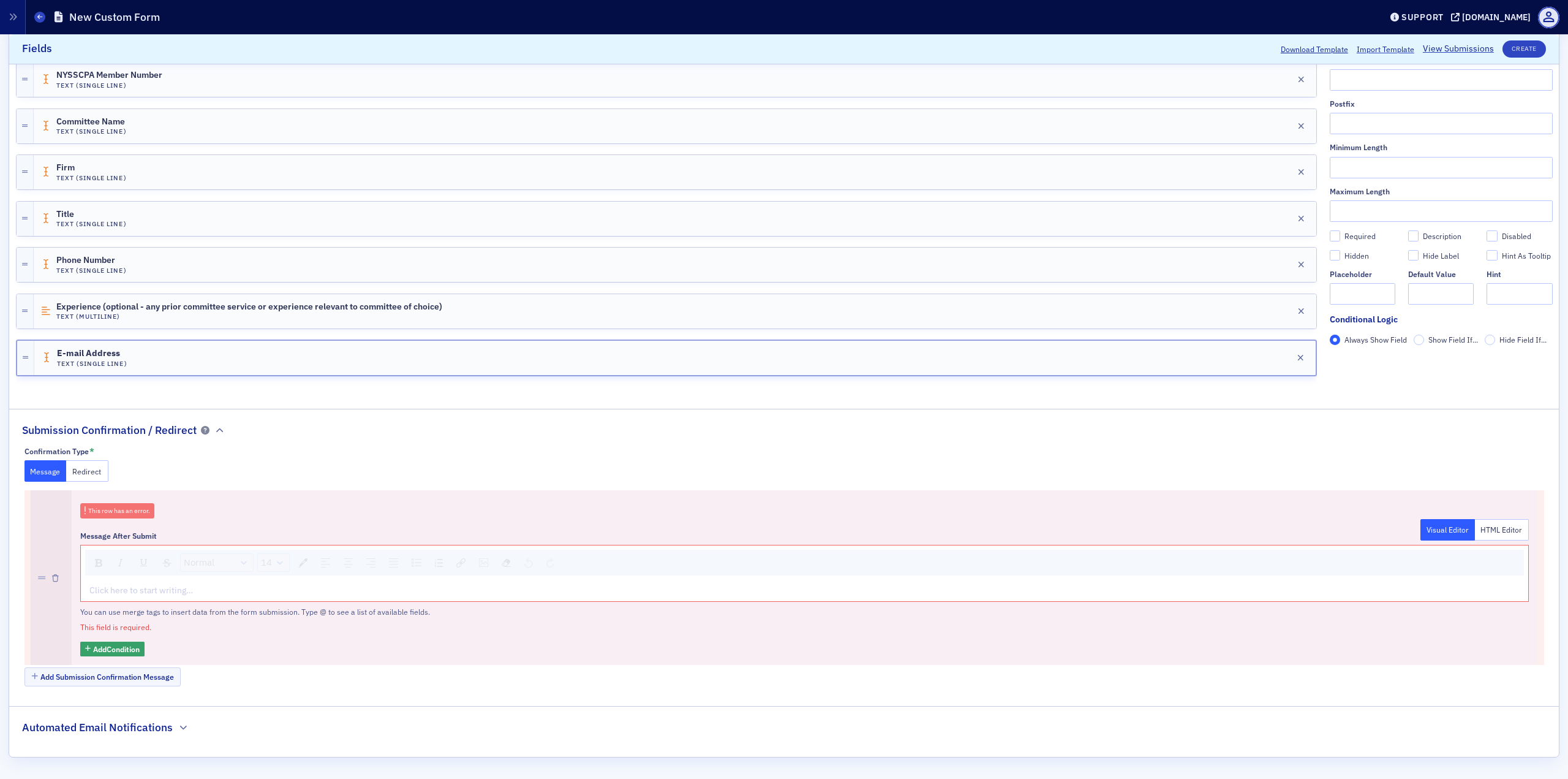
click at [189, 558] on div "rdw-editor" at bounding box center [805, 590] width 1430 height 13
click at [1175, 48] on button "Create" at bounding box center [1524, 49] width 43 height 17
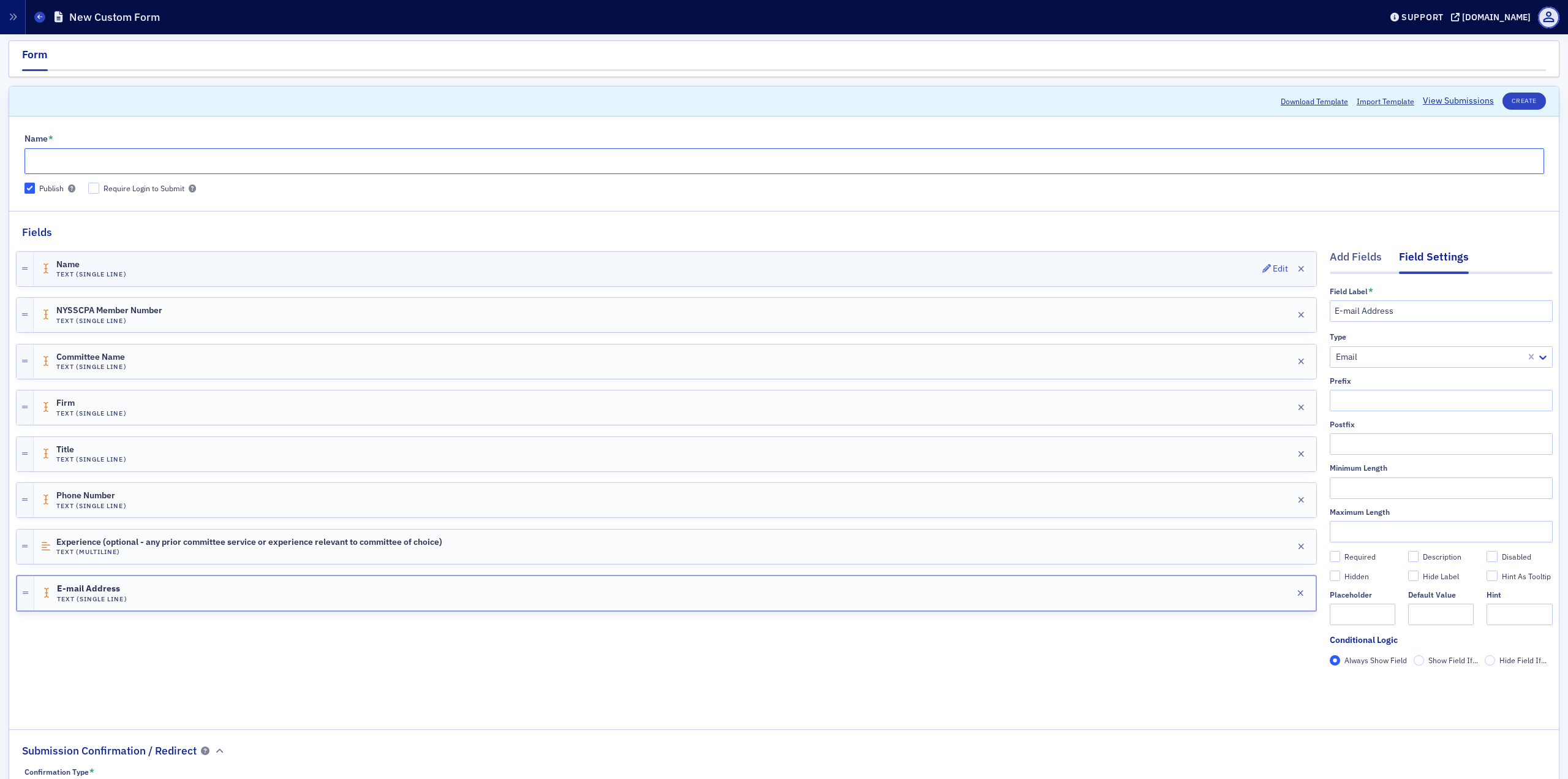
scroll to position [0, 0]
click at [238, 164] on input "Name *" at bounding box center [784, 164] width 1520 height 26
click at [477, 130] on fieldset "Name * Publish Require Login to Submit" at bounding box center [784, 164] width 1550 height 81
click at [1175, 109] on button "Create" at bounding box center [1524, 103] width 43 height 17
click at [262, 159] on input "Name *" at bounding box center [784, 164] width 1520 height 26
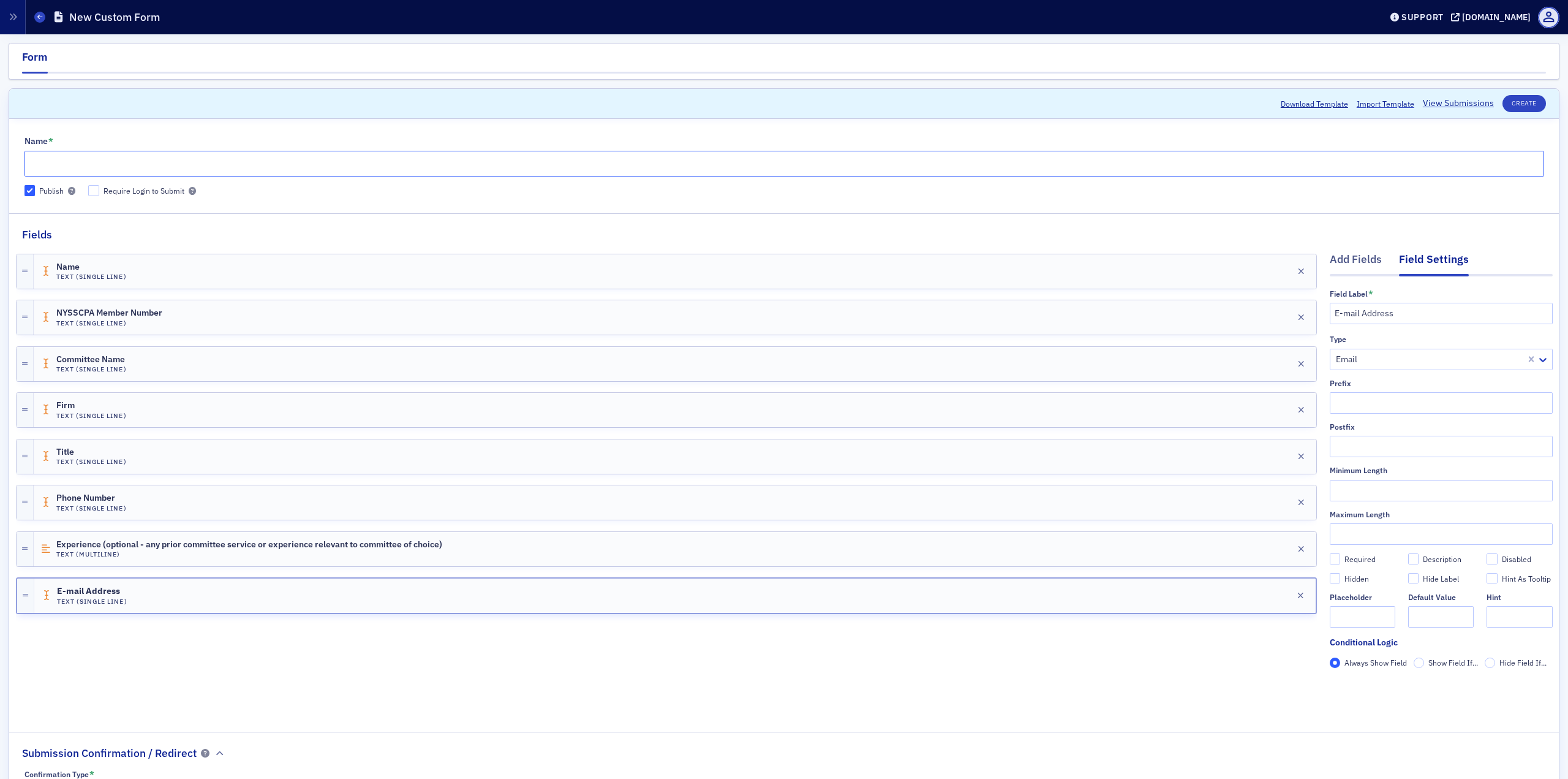
click at [193, 168] on input "Name *" at bounding box center [784, 164] width 1520 height 26
type input "Community Application"
click at [1175, 95] on button "Create" at bounding box center [1524, 103] width 43 height 17
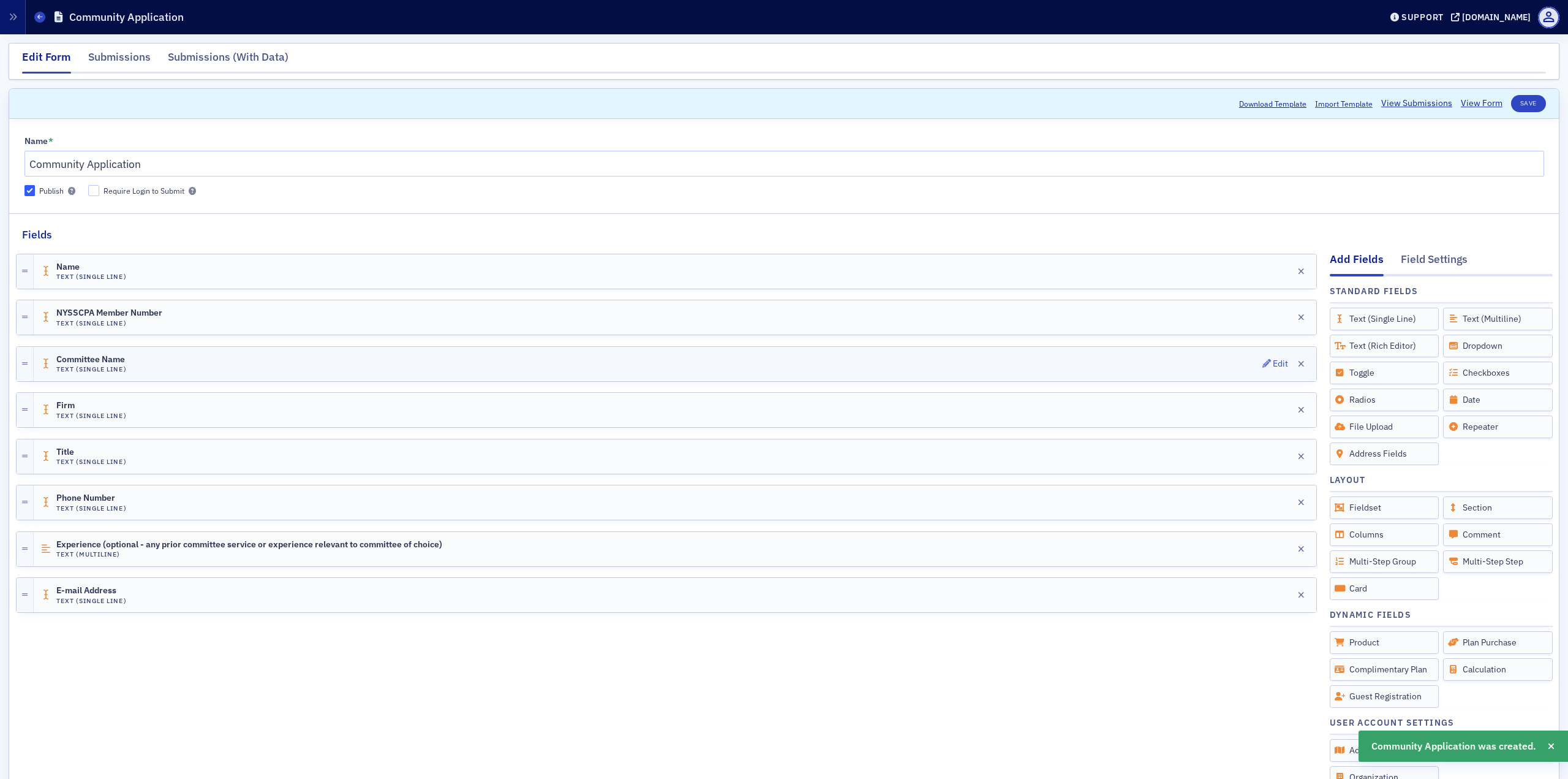
click at [136, 358] on div "Committee Name Text (Single Line) Edit" at bounding box center [675, 364] width 1282 height 35
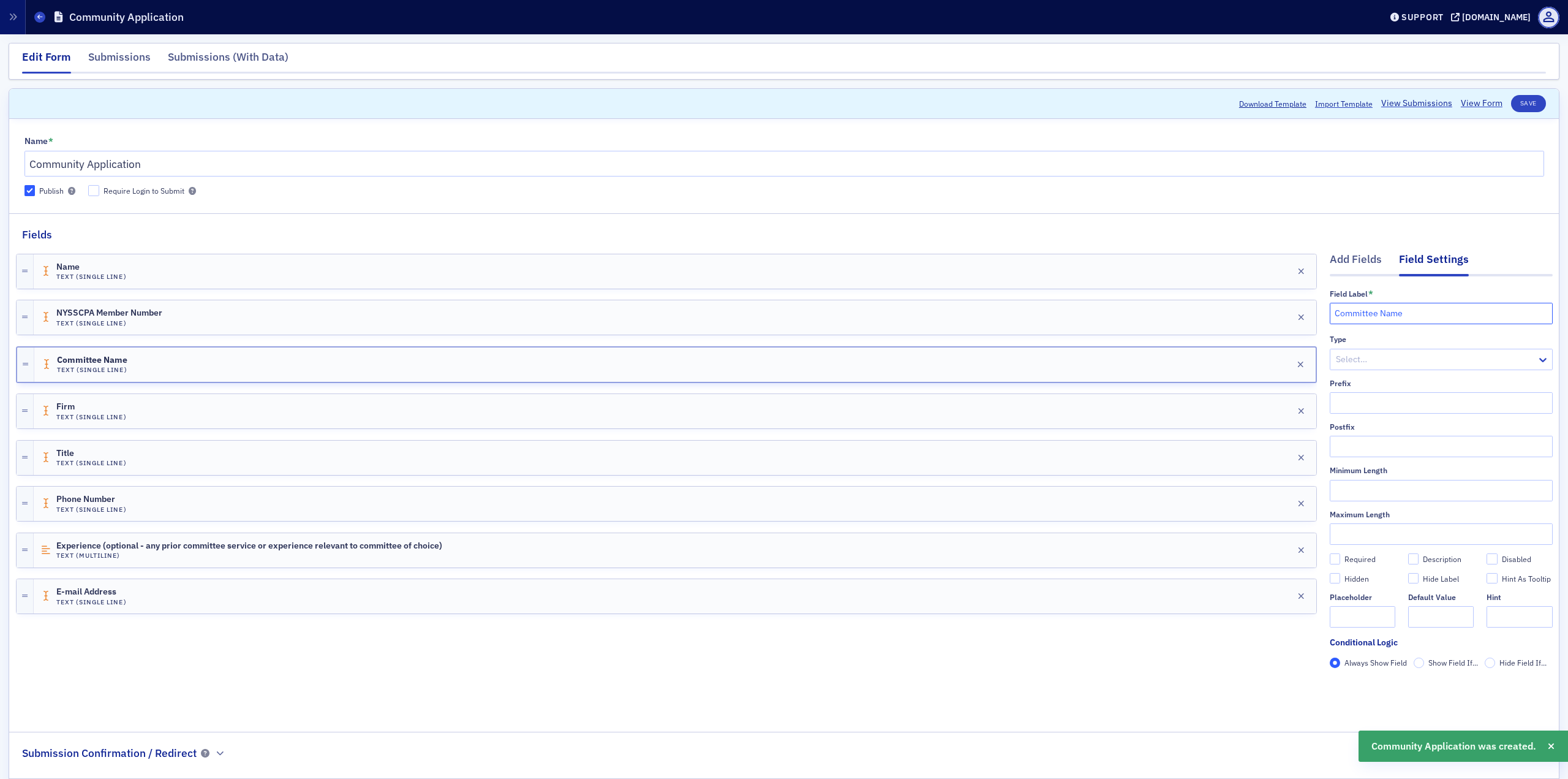
click at [1175, 311] on input "Committee Name" at bounding box center [1441, 314] width 223 height 22
type input "Community Name"
click at [222, 554] on h4 "Text (Multiline)" at bounding box center [249, 556] width 386 height 8
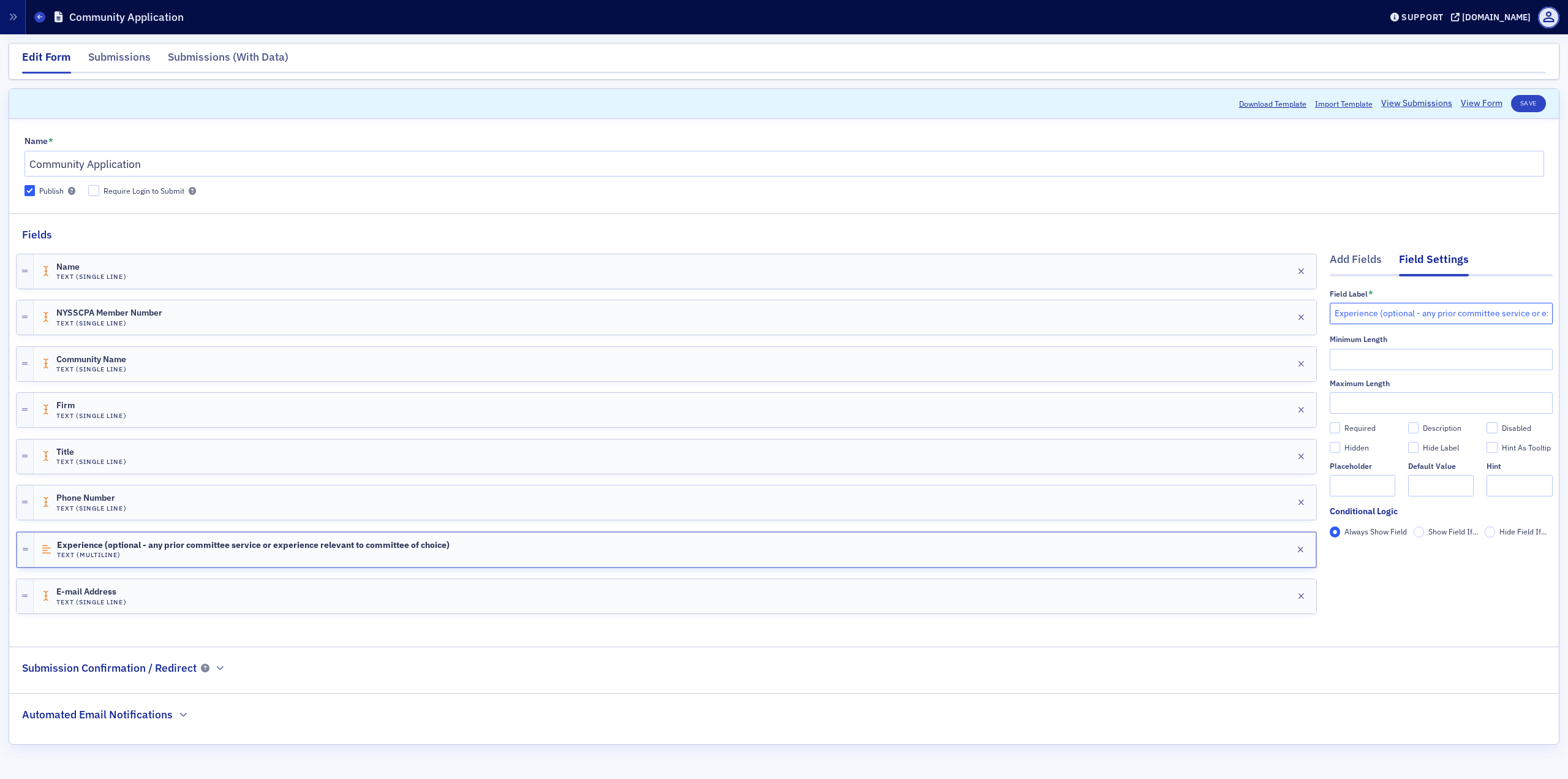
click at [1175, 314] on input "Experience (optional - any prior committee service or experience relevant to co…" at bounding box center [1441, 314] width 223 height 22
type input "Experience (optional - any prior committee service or experience relevant to co…"
click at [203, 347] on div "Community Name Text (Single Line) Edit" at bounding box center [675, 364] width 1282 height 35
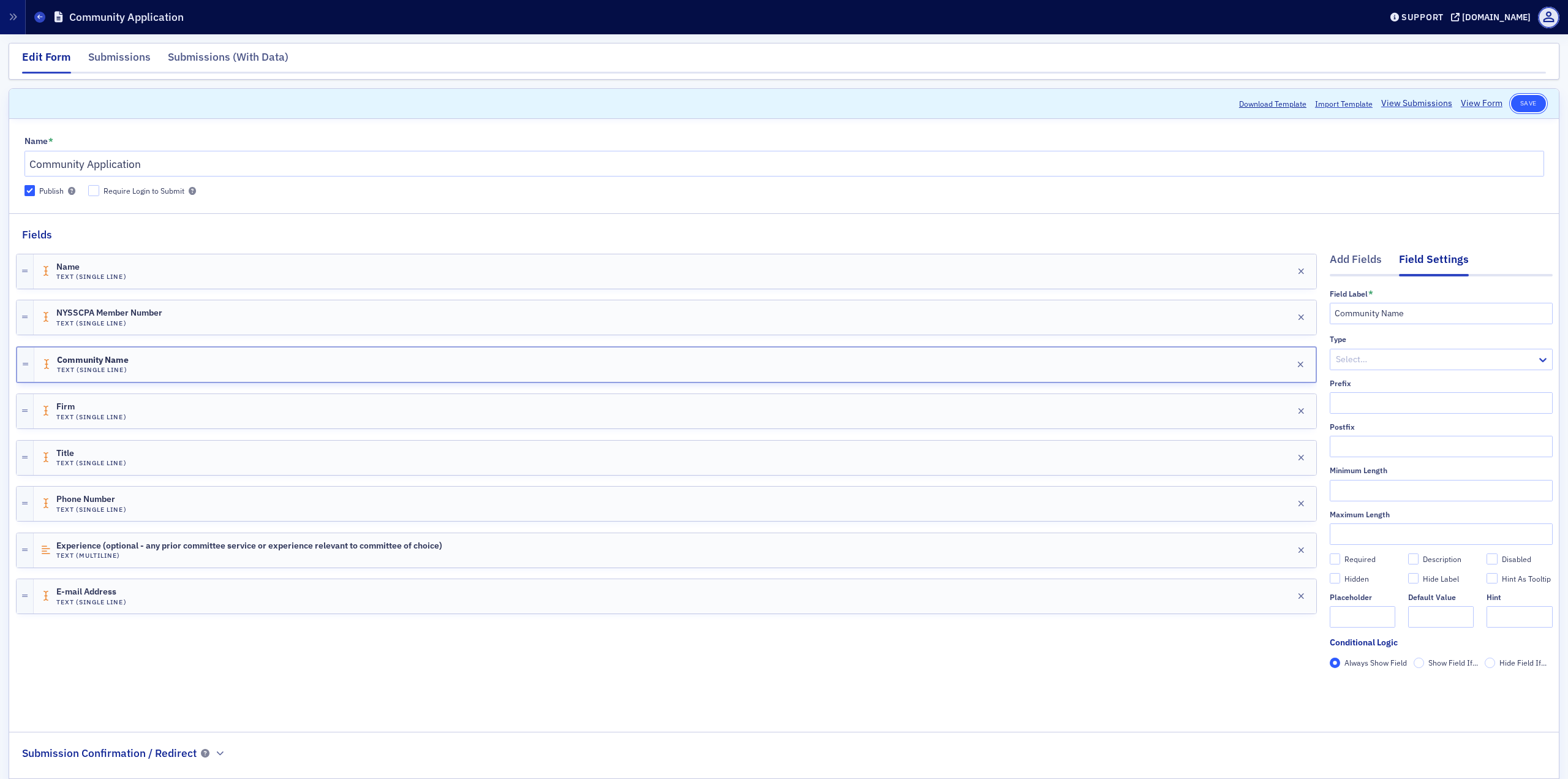
click at [1175, 98] on button "Save" at bounding box center [1528, 103] width 35 height 17
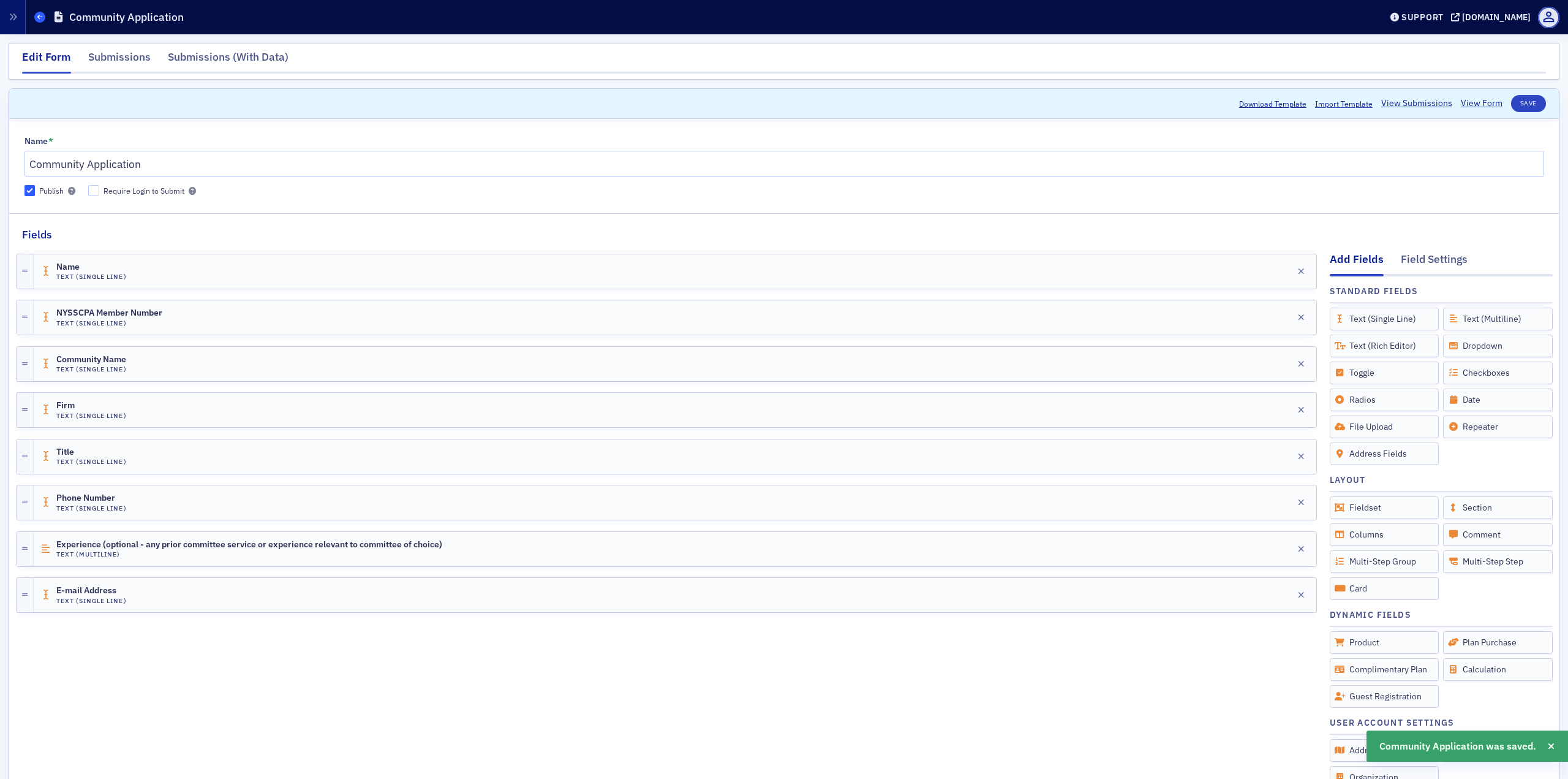
click at [36, 14] on span at bounding box center [40, 17] width 11 height 11
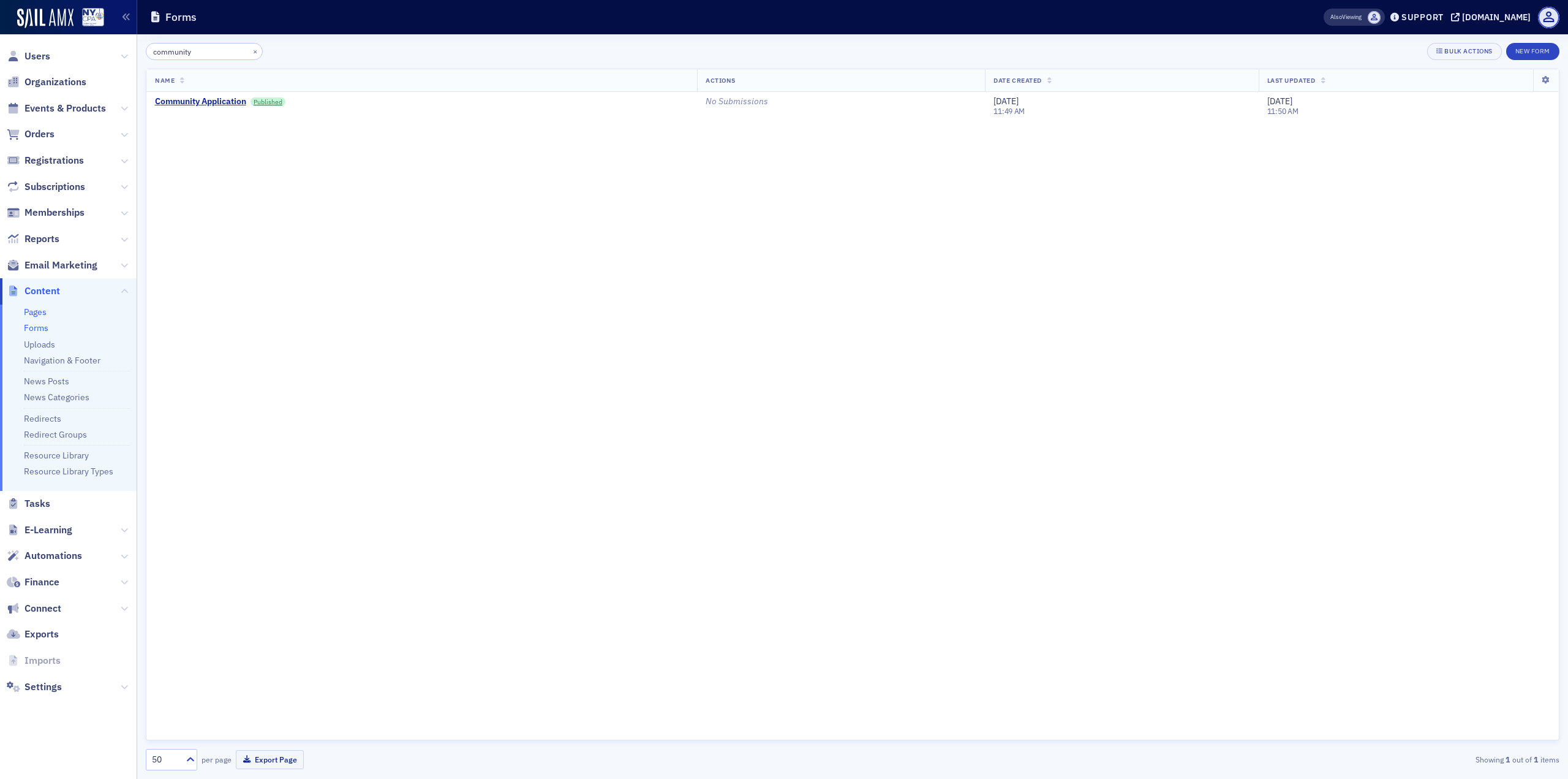
click at [32, 317] on link "Pages" at bounding box center [35, 312] width 22 height 11
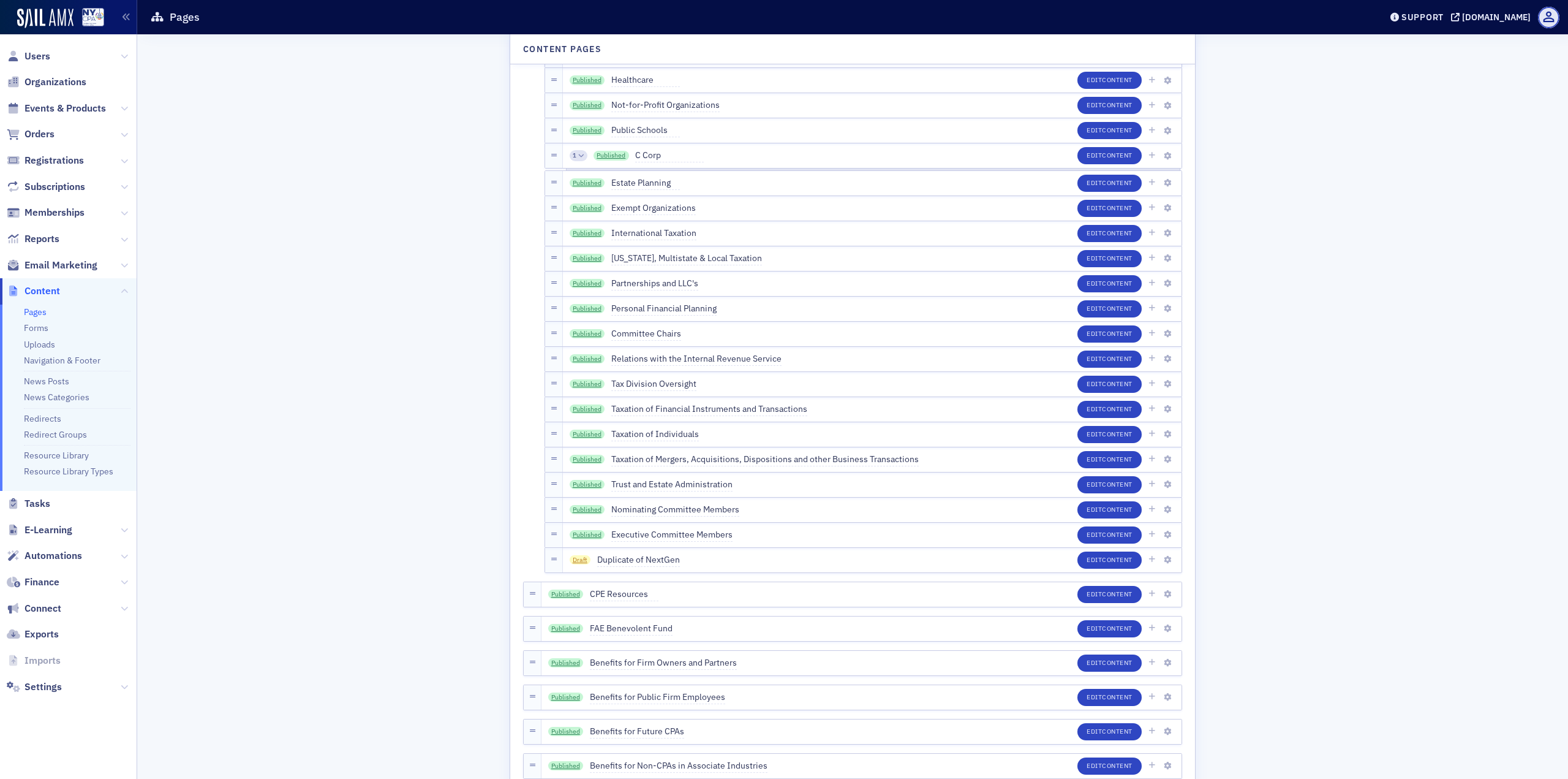
scroll to position [3064, 0]
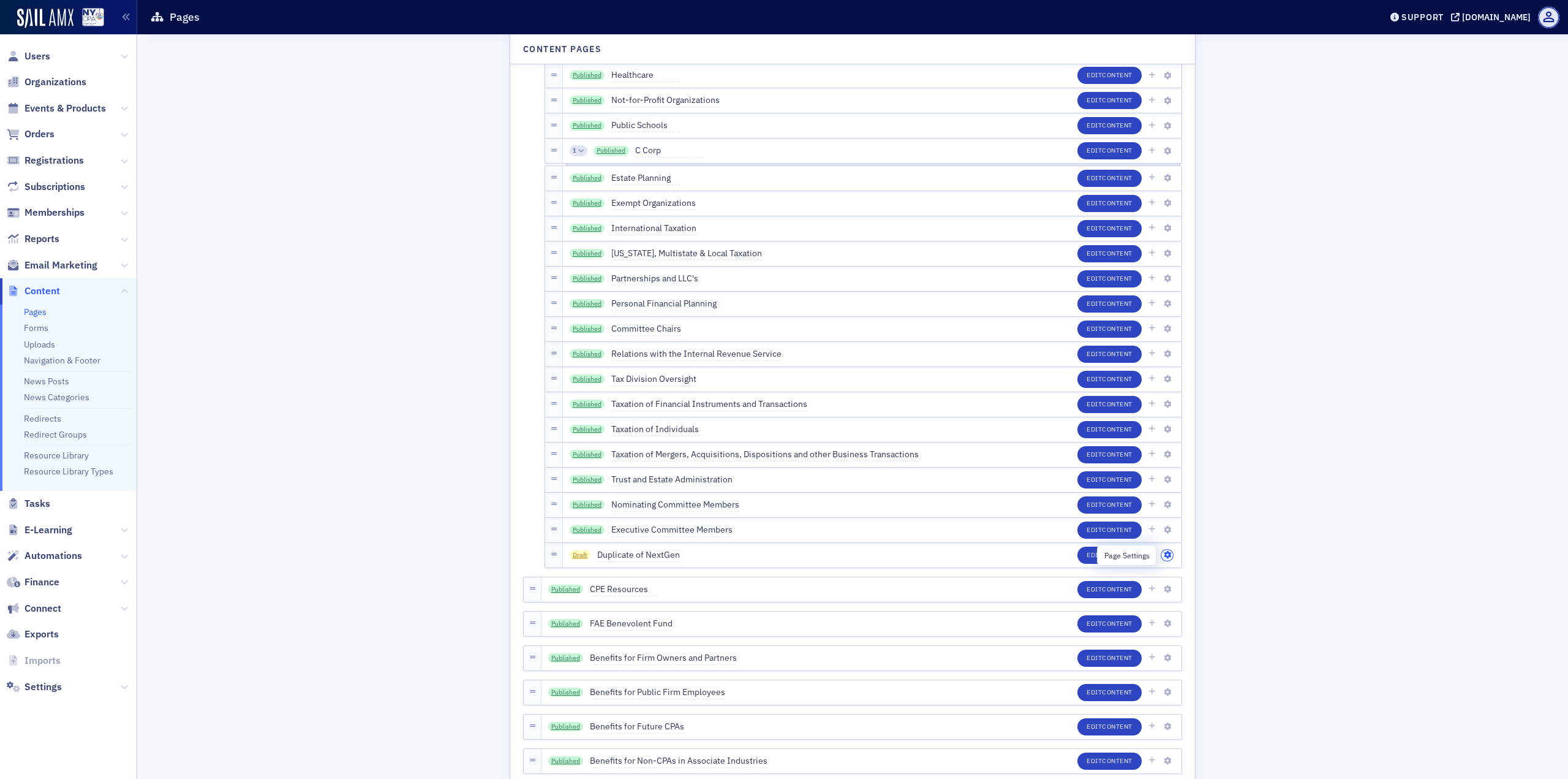
click at [1164, 556] on icon "button" at bounding box center [1167, 555] width 7 height 7
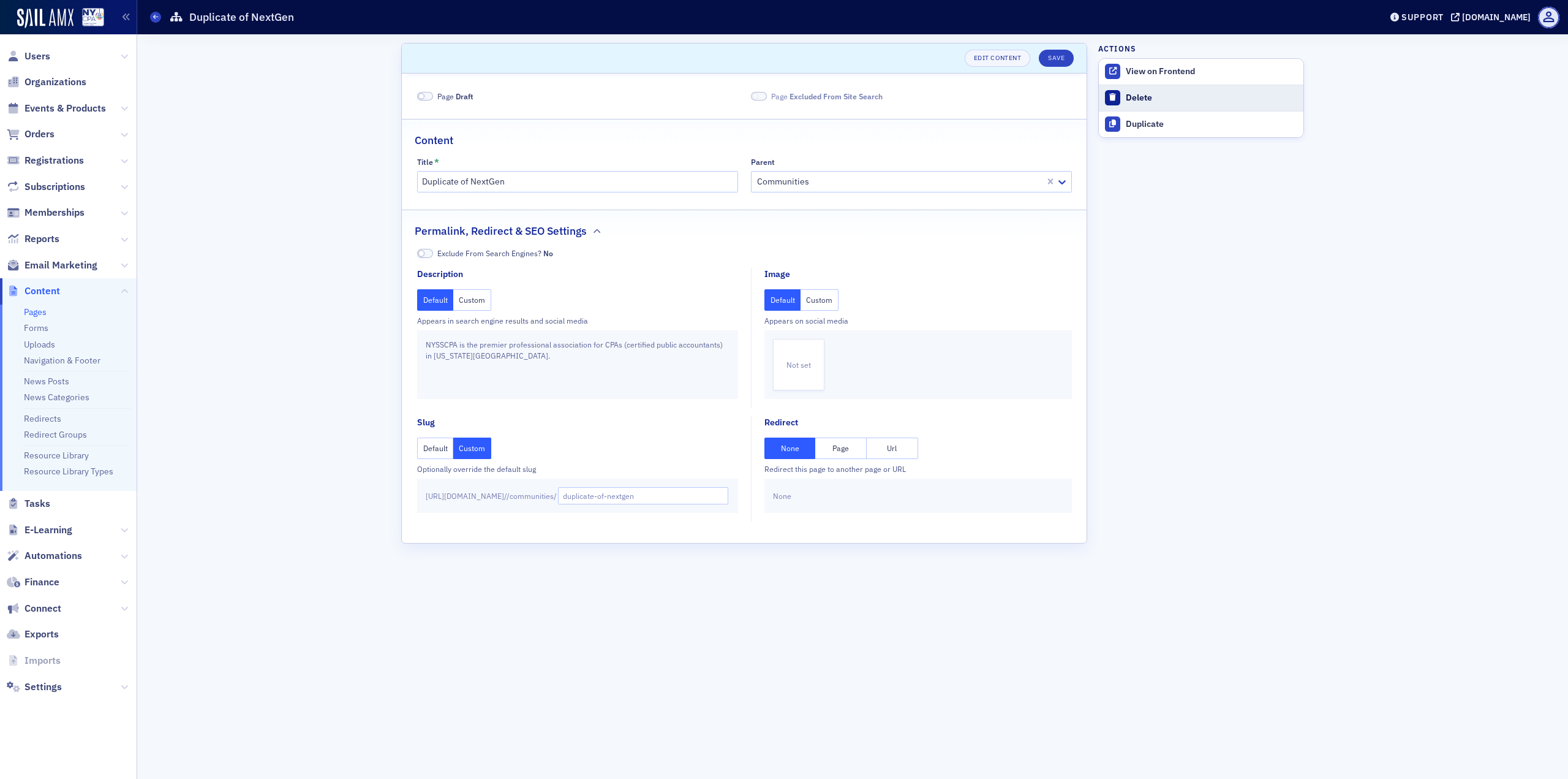
drag, startPoint x: 1162, startPoint y: 129, endPoint x: 1163, endPoint y: 102, distance: 27.0
click at [1163, 102] on div "Delete Duplicate" at bounding box center [1201, 111] width 205 height 52
click at [1161, 100] on div "Delete" at bounding box center [1211, 98] width 172 height 11
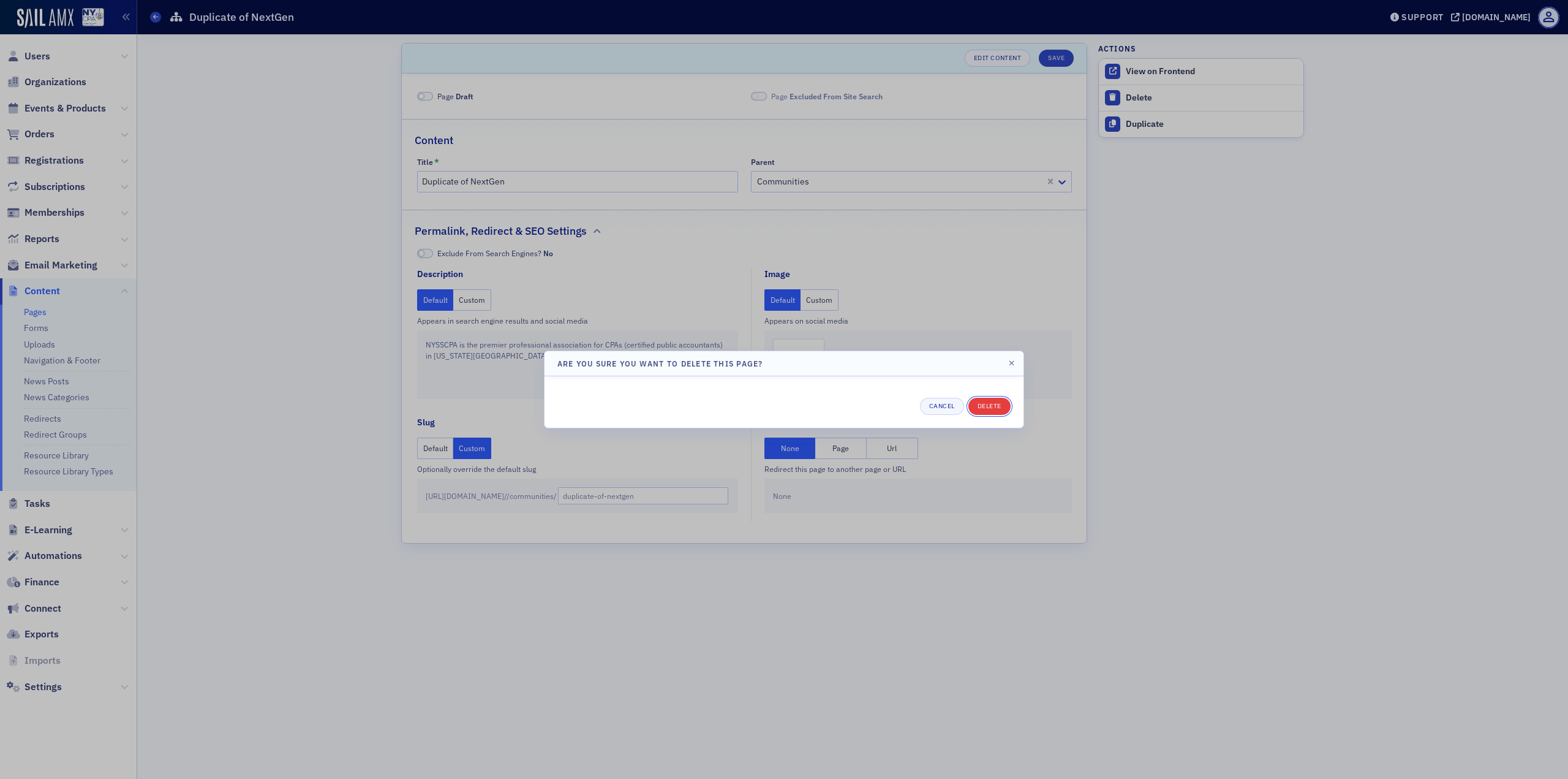
click at [982, 410] on button "Delete" at bounding box center [989, 406] width 42 height 17
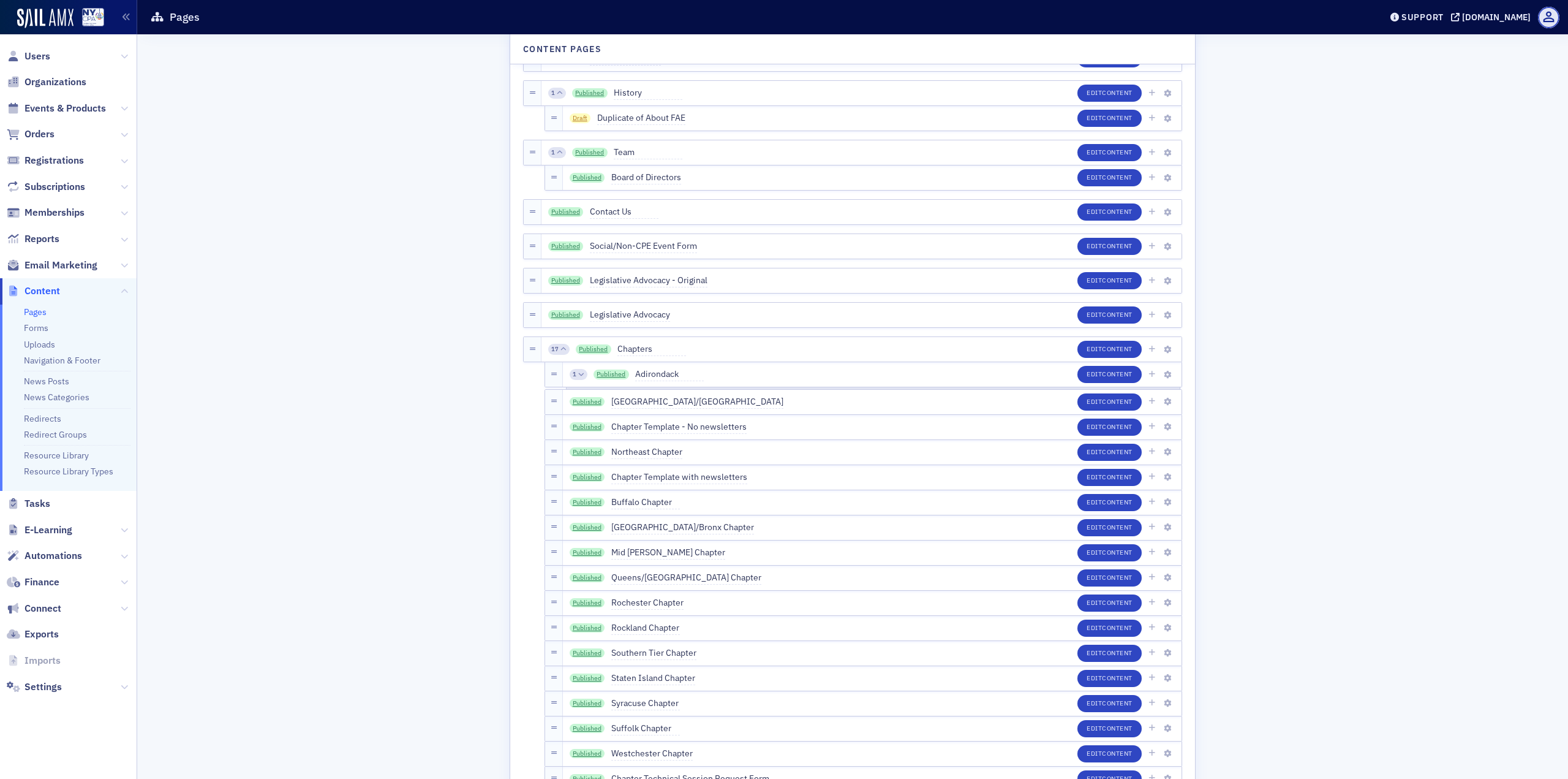
scroll to position [552, 0]
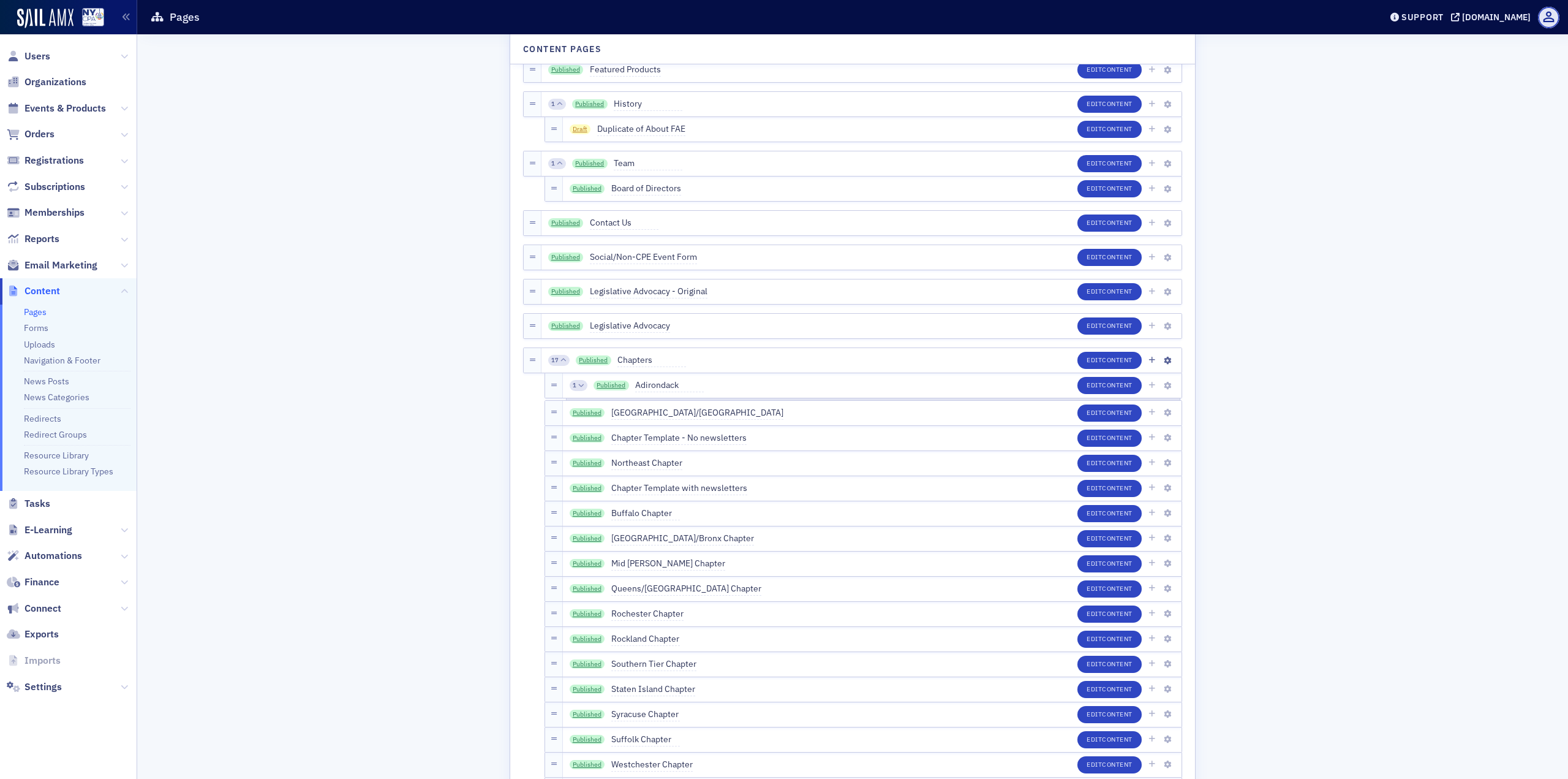
click at [560, 362] on icon at bounding box center [563, 360] width 5 height 5
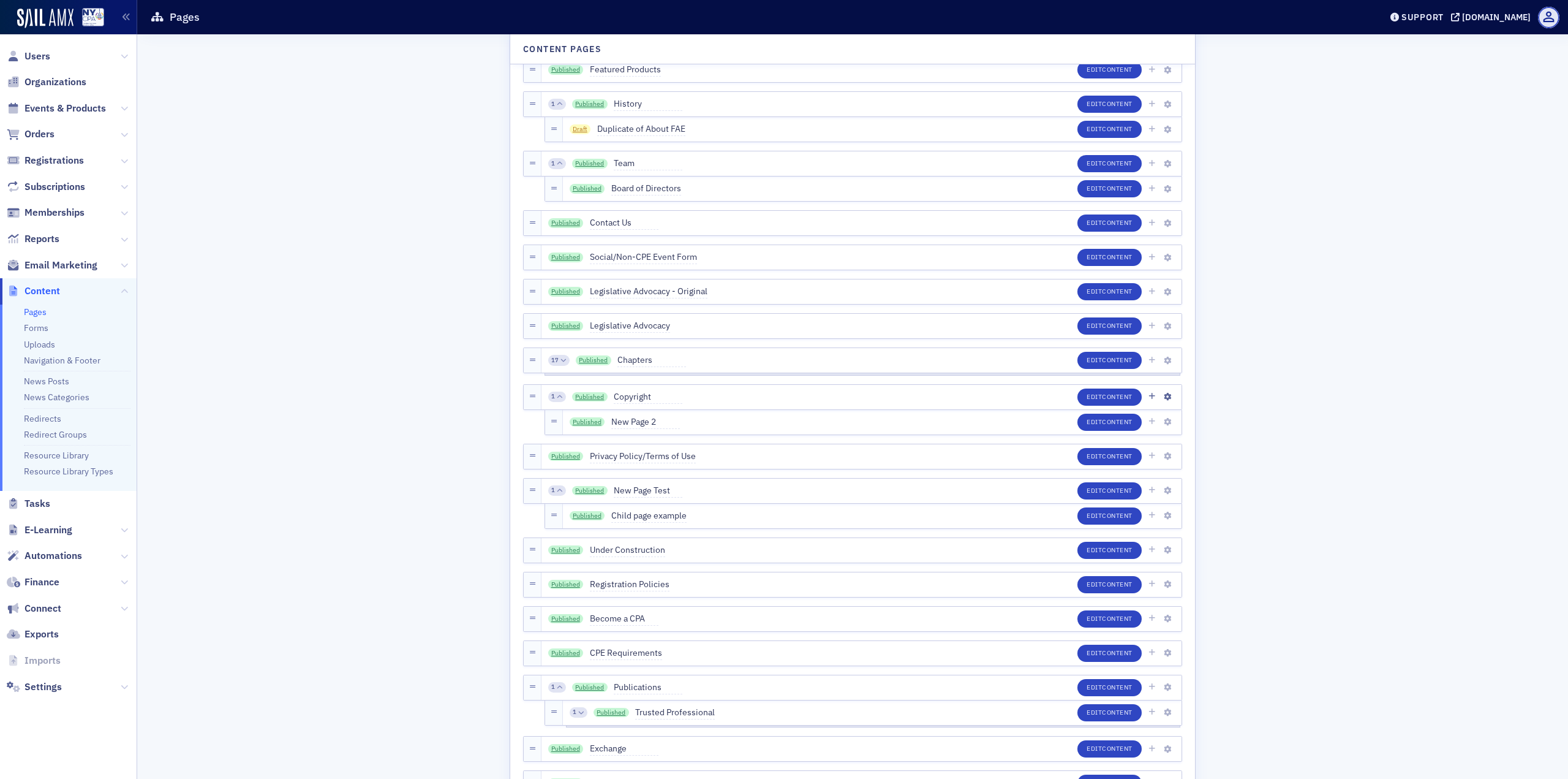
click at [558, 401] on div "1" at bounding box center [557, 397] width 18 height 11
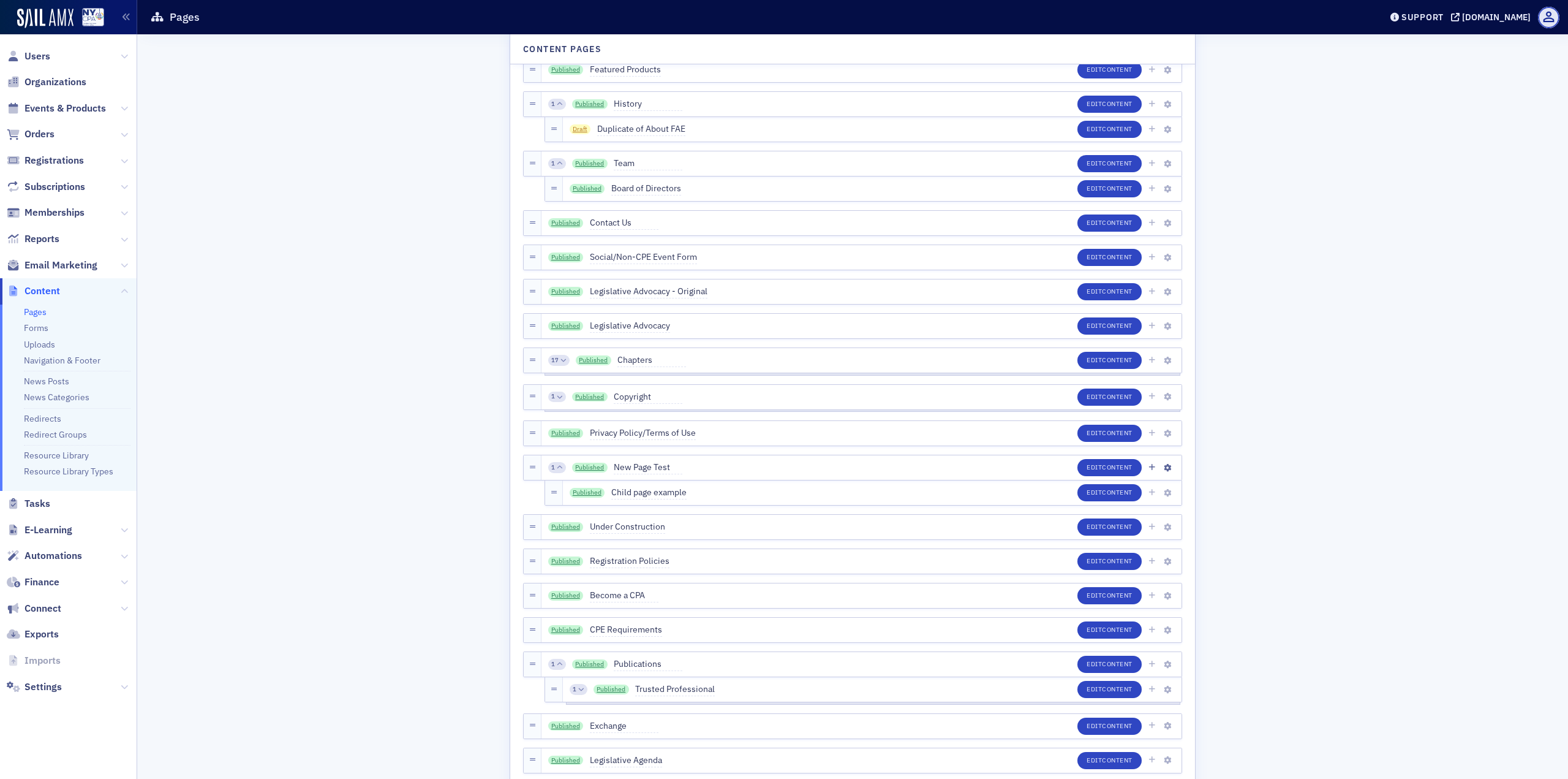
click at [550, 469] on div "1" at bounding box center [557, 468] width 18 height 11
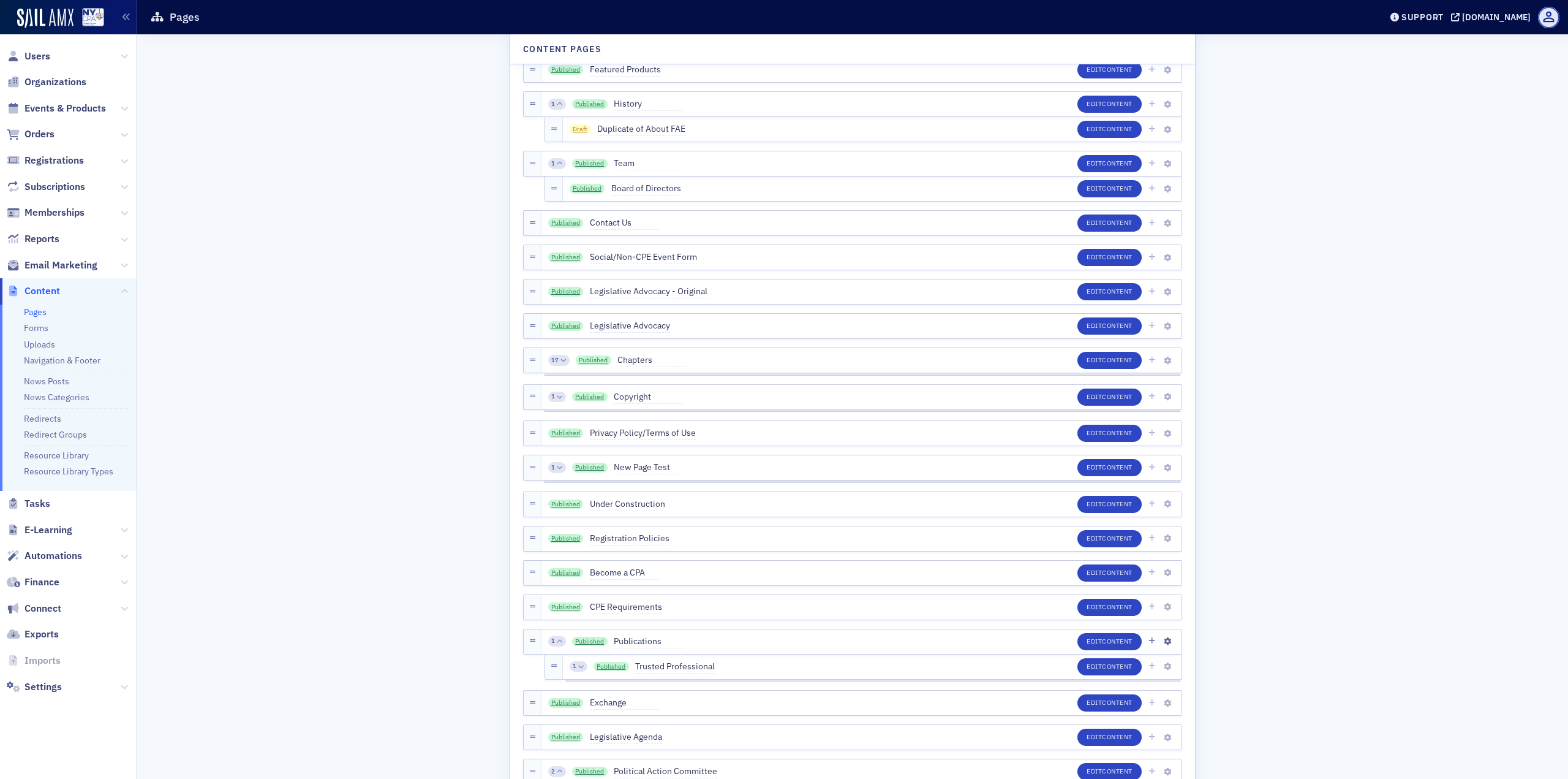
click at [557, 558] on icon at bounding box center [560, 641] width 5 height 5
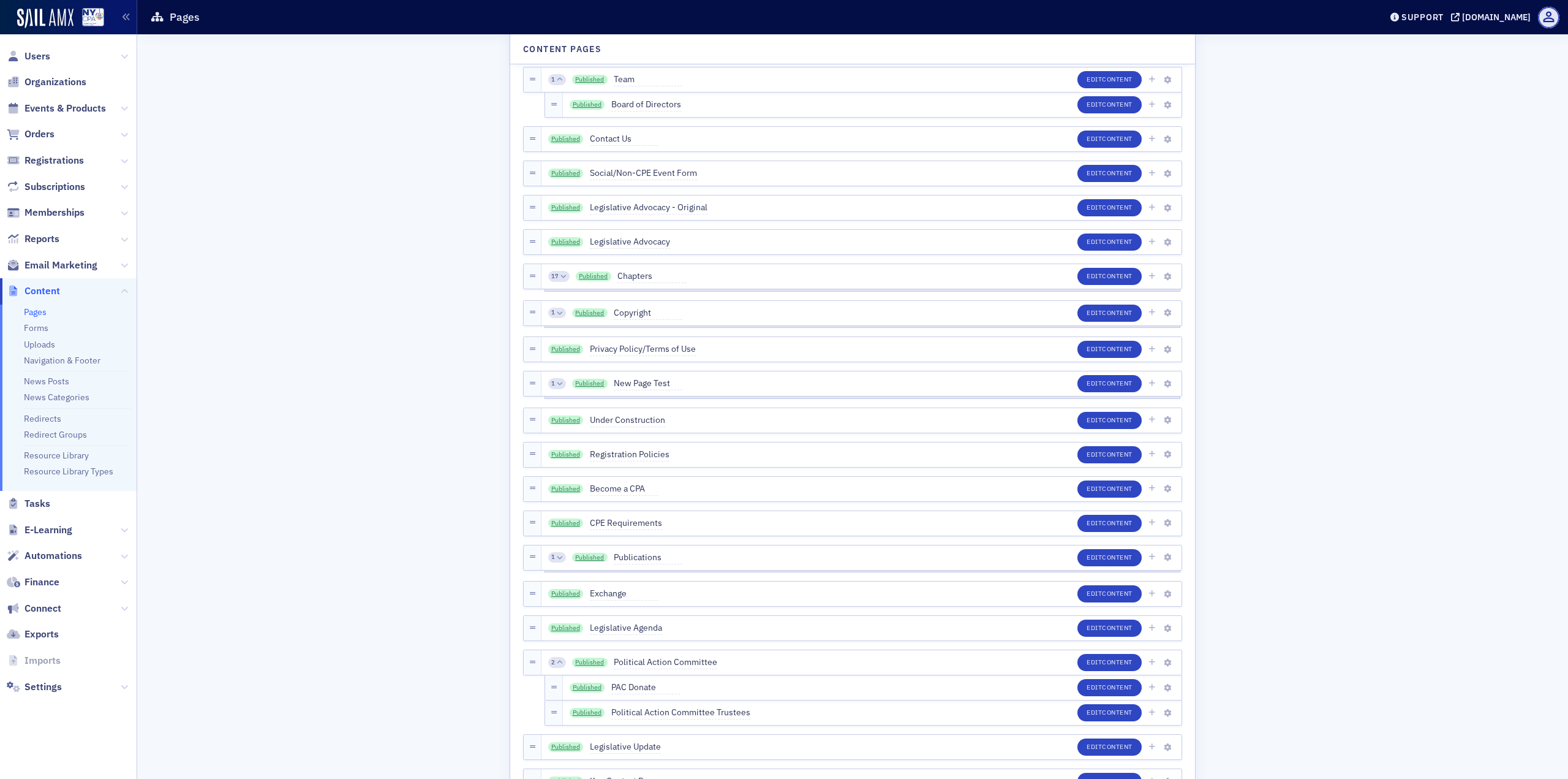
scroll to position [736, 0]
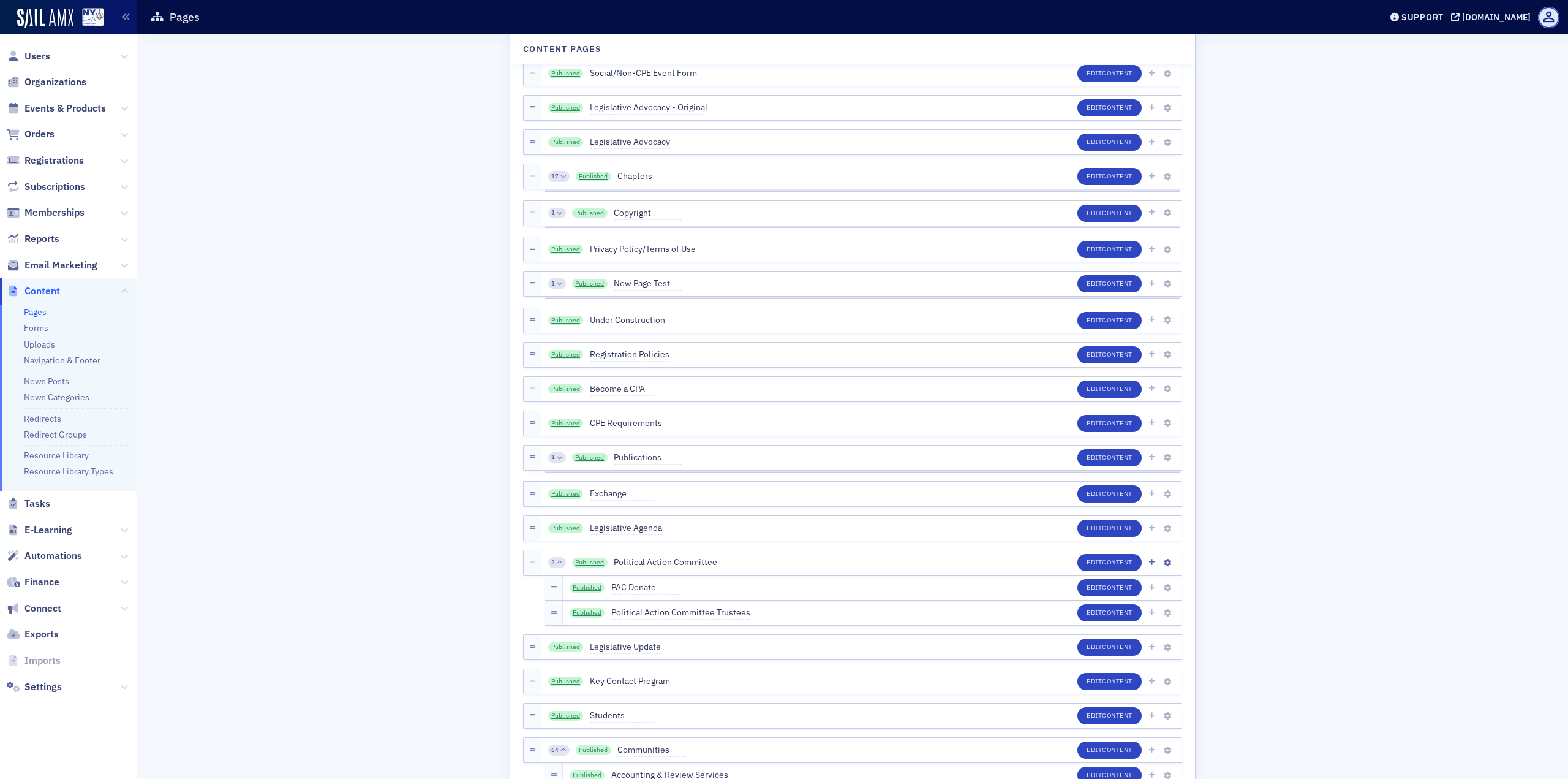
click at [557, 558] on icon at bounding box center [560, 563] width 5 height 5
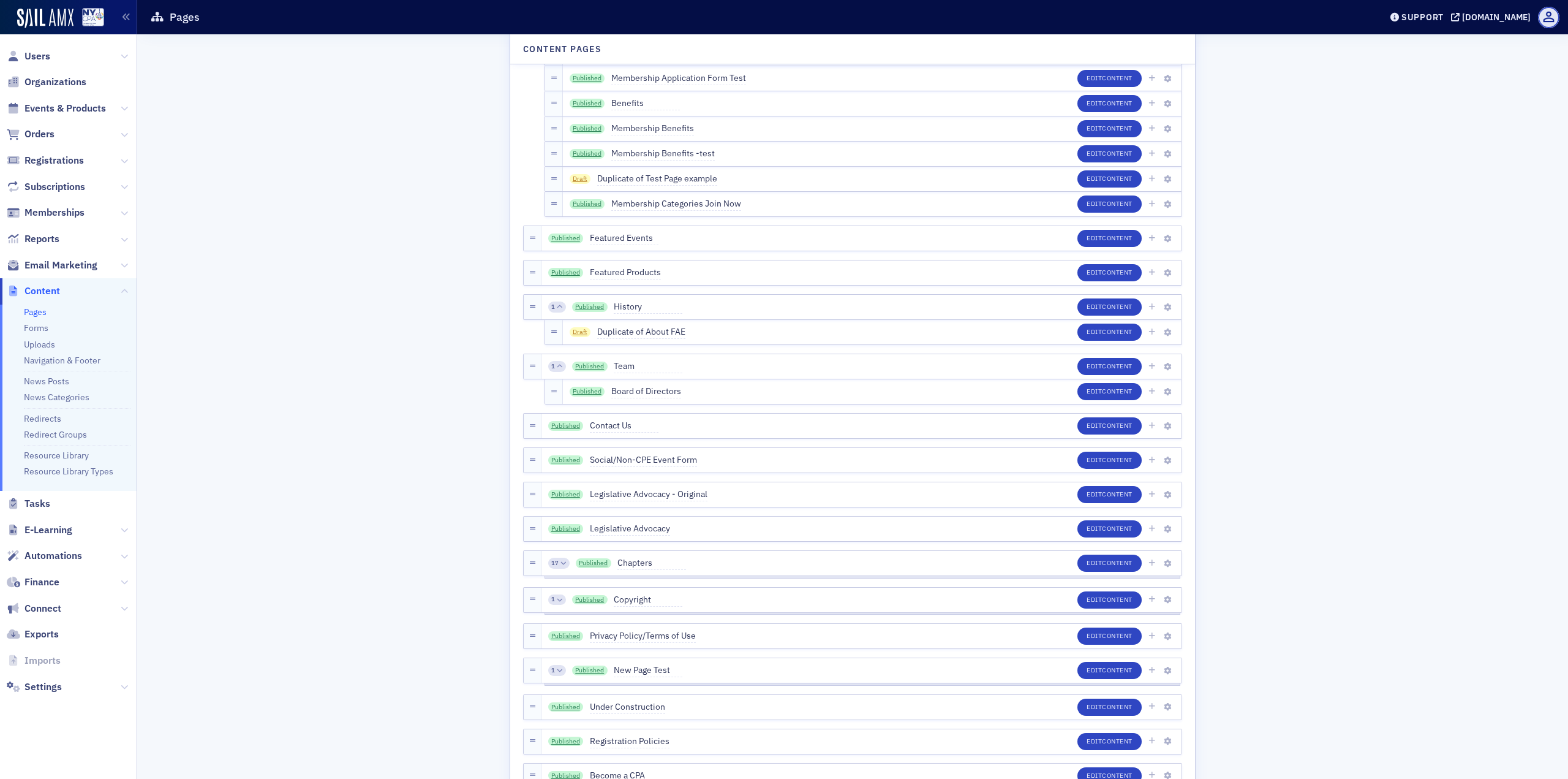
scroll to position [307, 0]
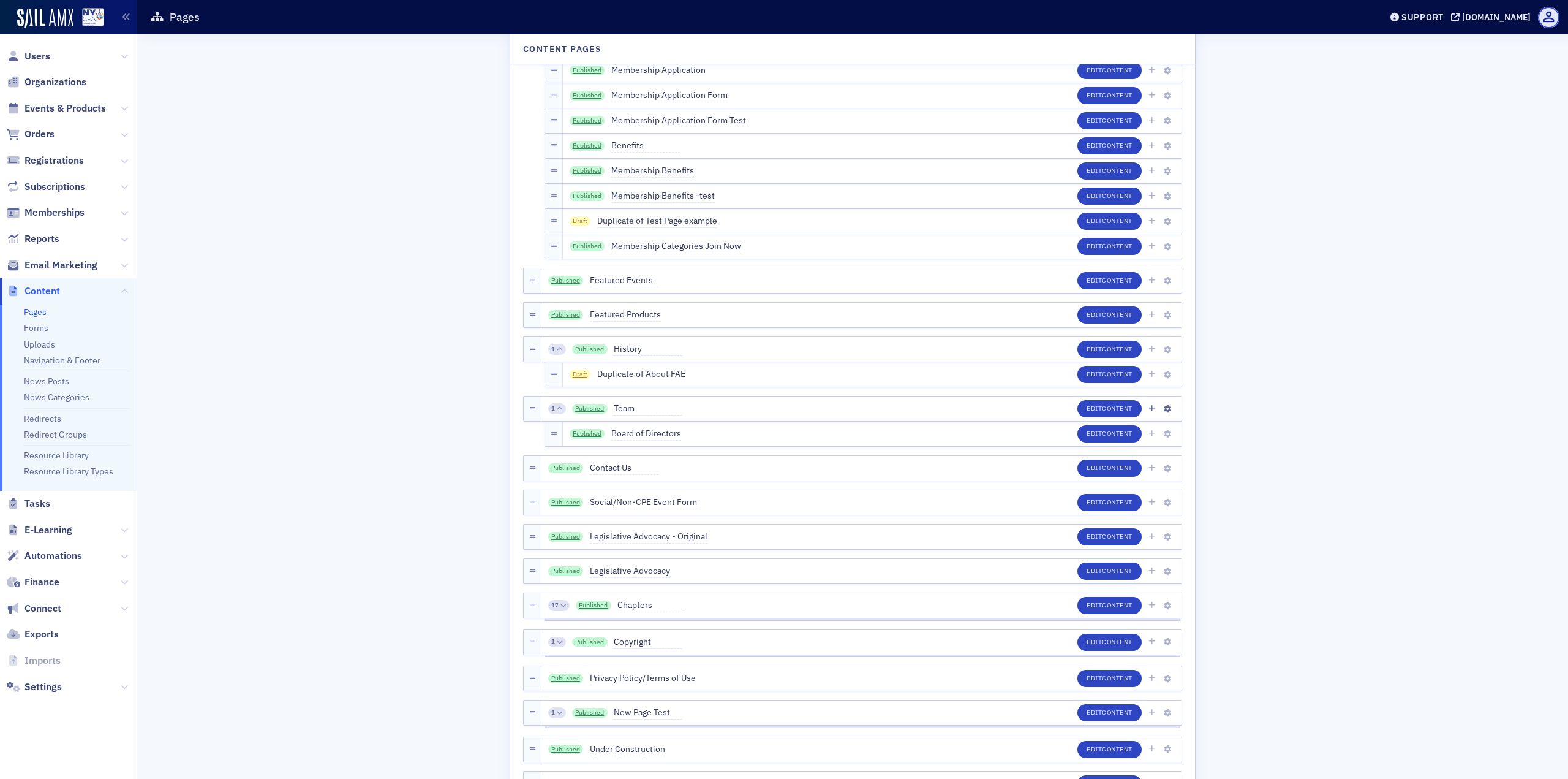
click at [551, 408] on div "1" at bounding box center [557, 408] width 18 height 11
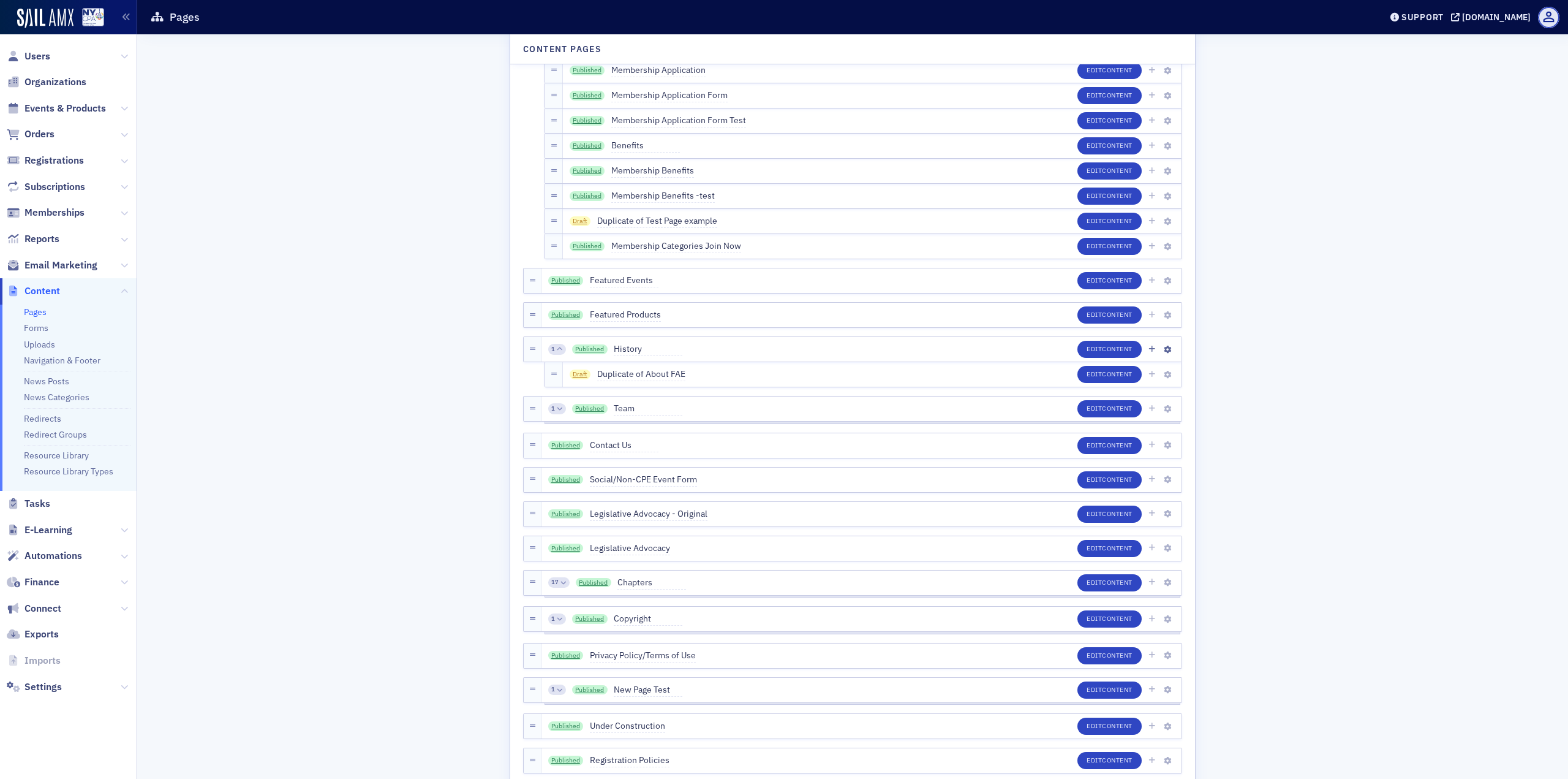
click at [550, 348] on div "1" at bounding box center [557, 349] width 18 height 11
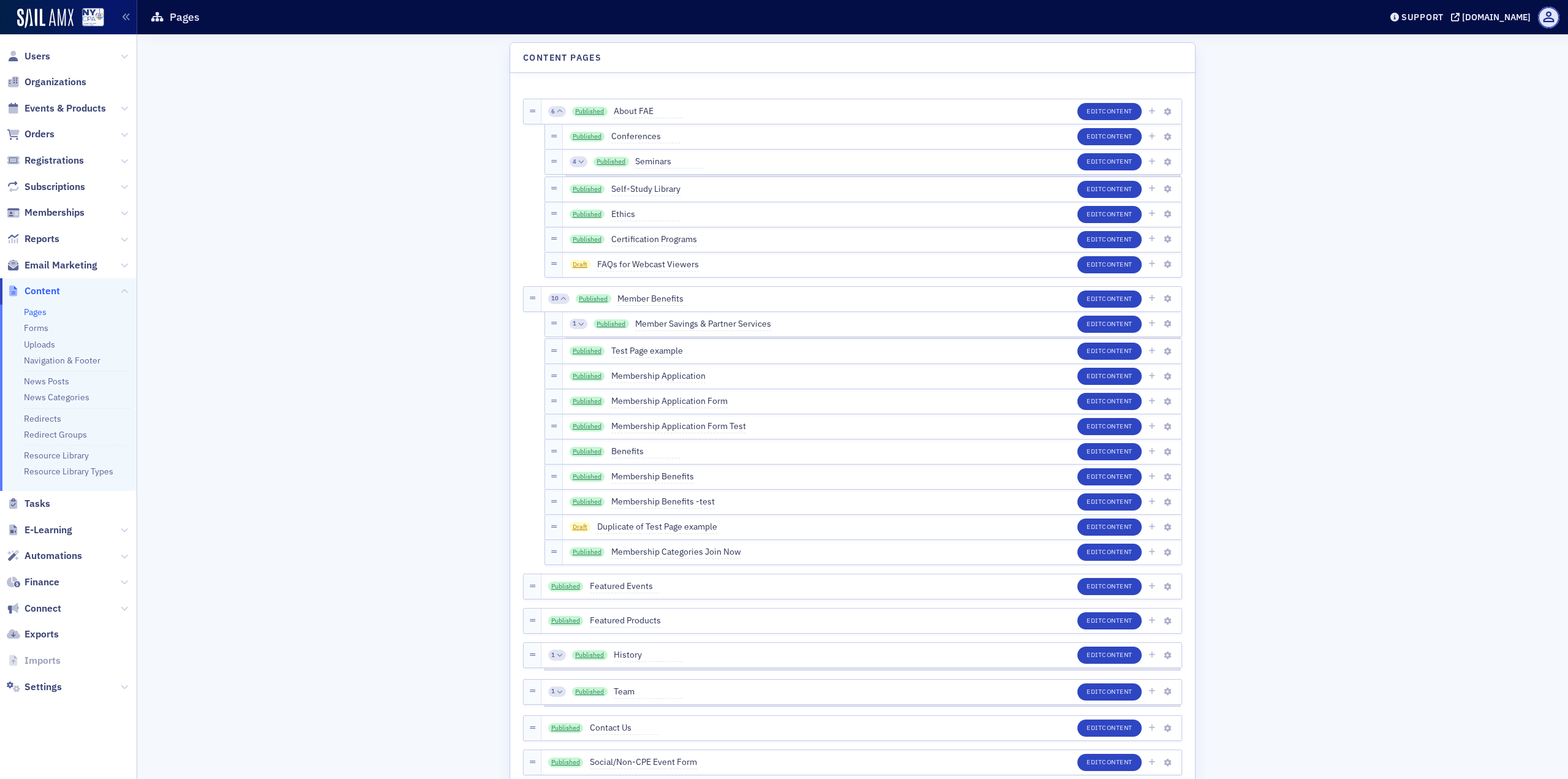
scroll to position [0, 0]
click at [556, 303] on div "10" at bounding box center [559, 300] width 22 height 11
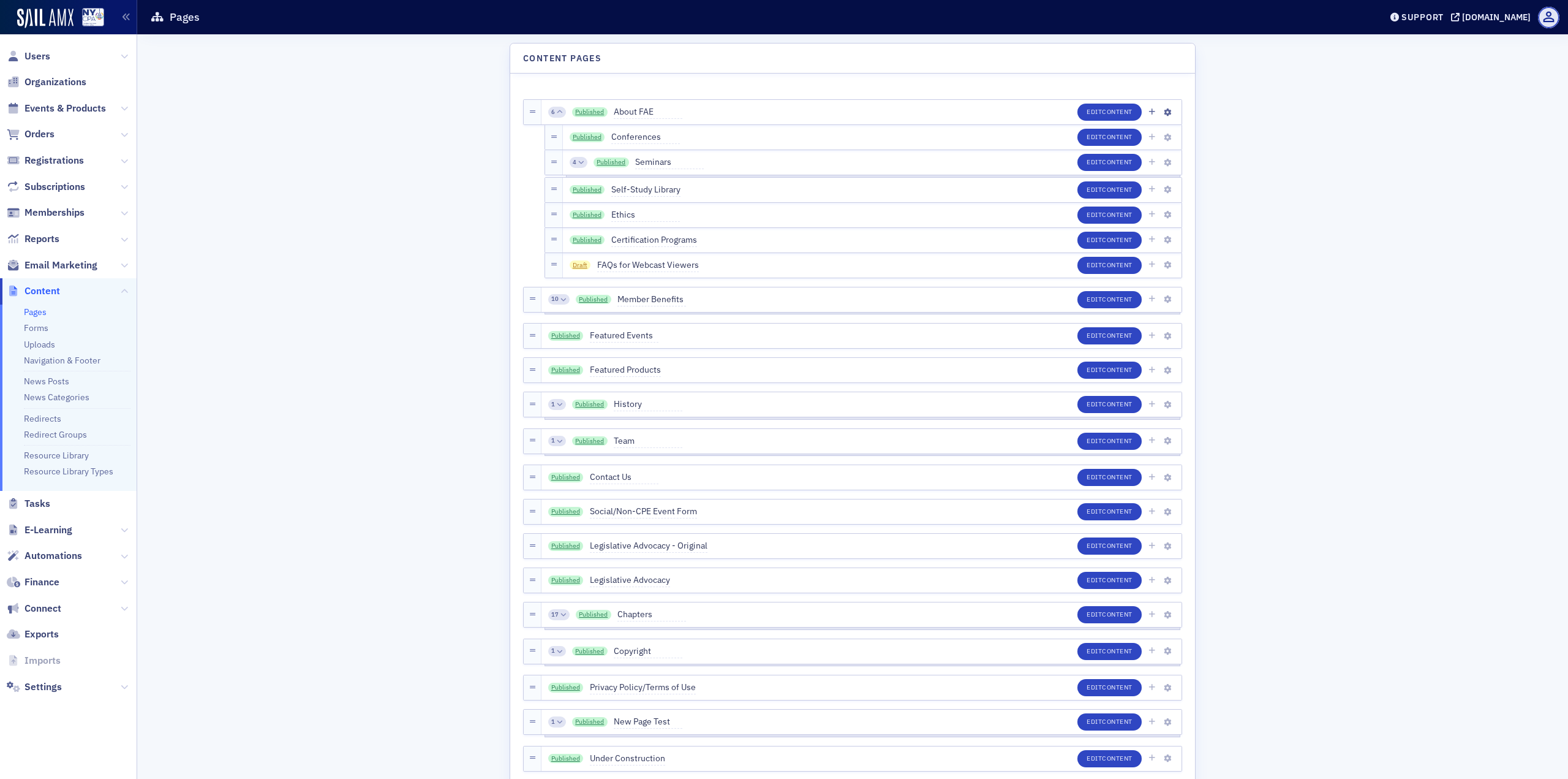
click at [557, 111] on icon at bounding box center [560, 112] width 5 height 5
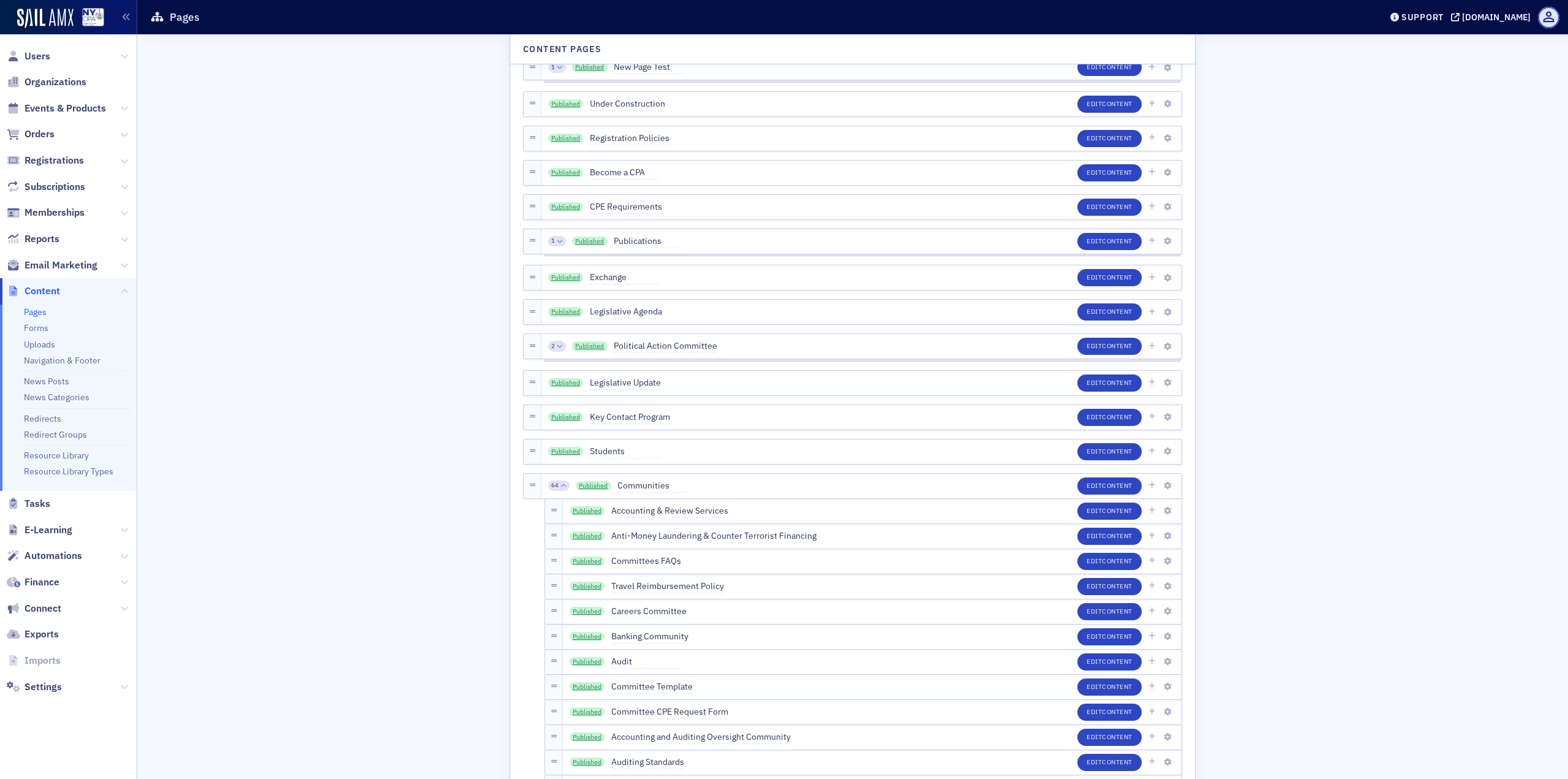
scroll to position [736, 0]
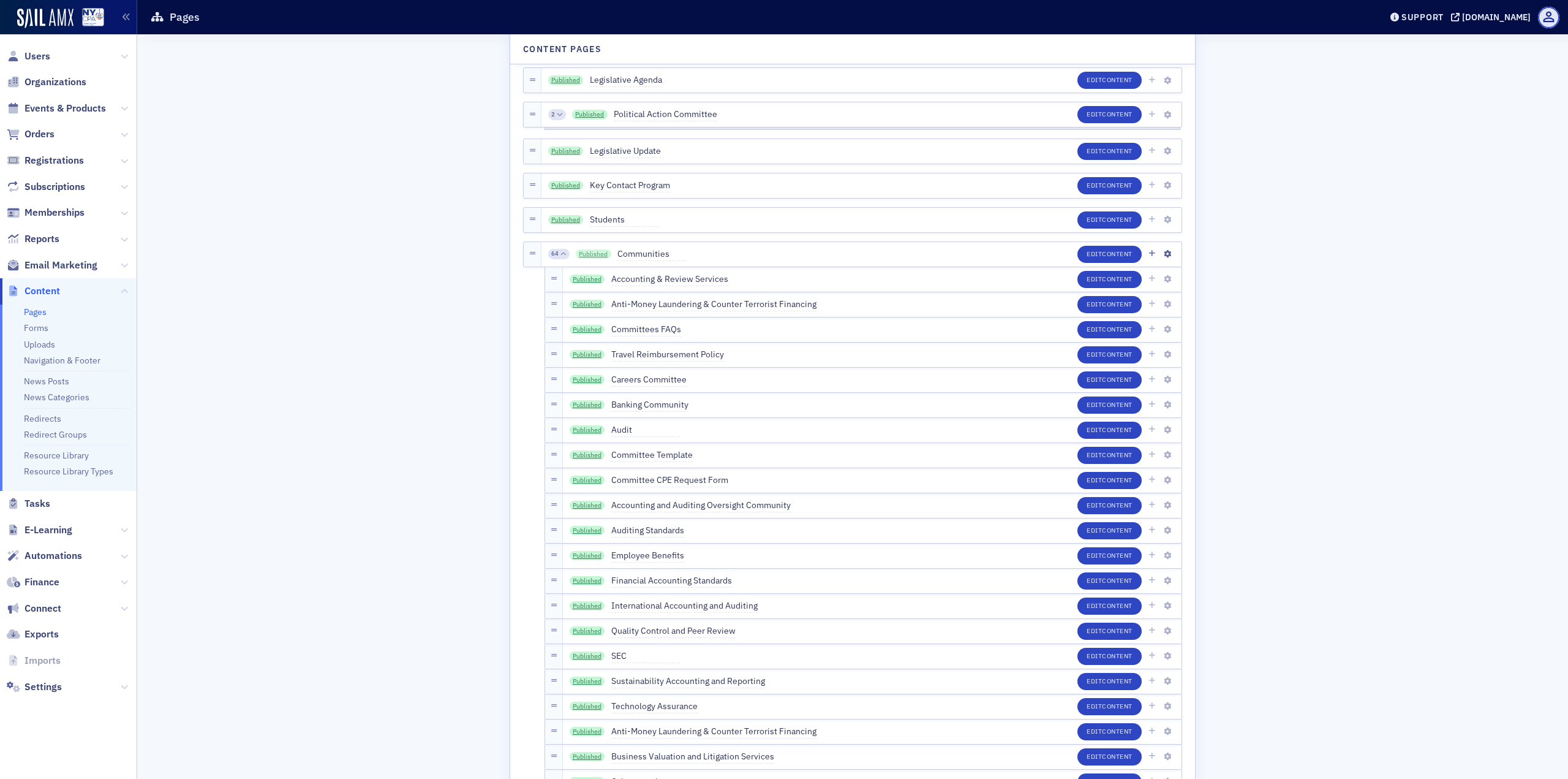
click at [591, 252] on link "Published" at bounding box center [593, 254] width 35 height 10
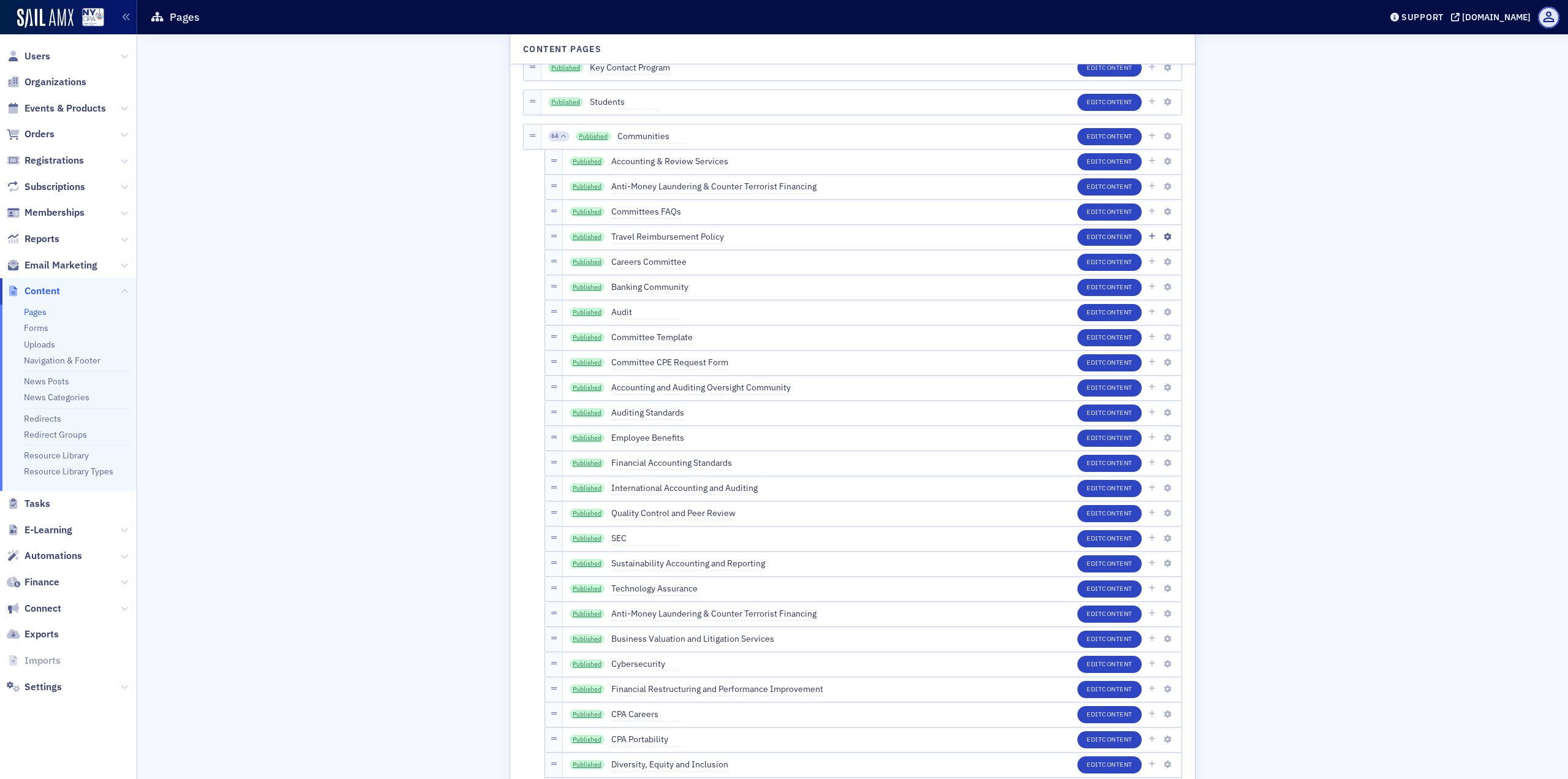
scroll to position [858, 0]
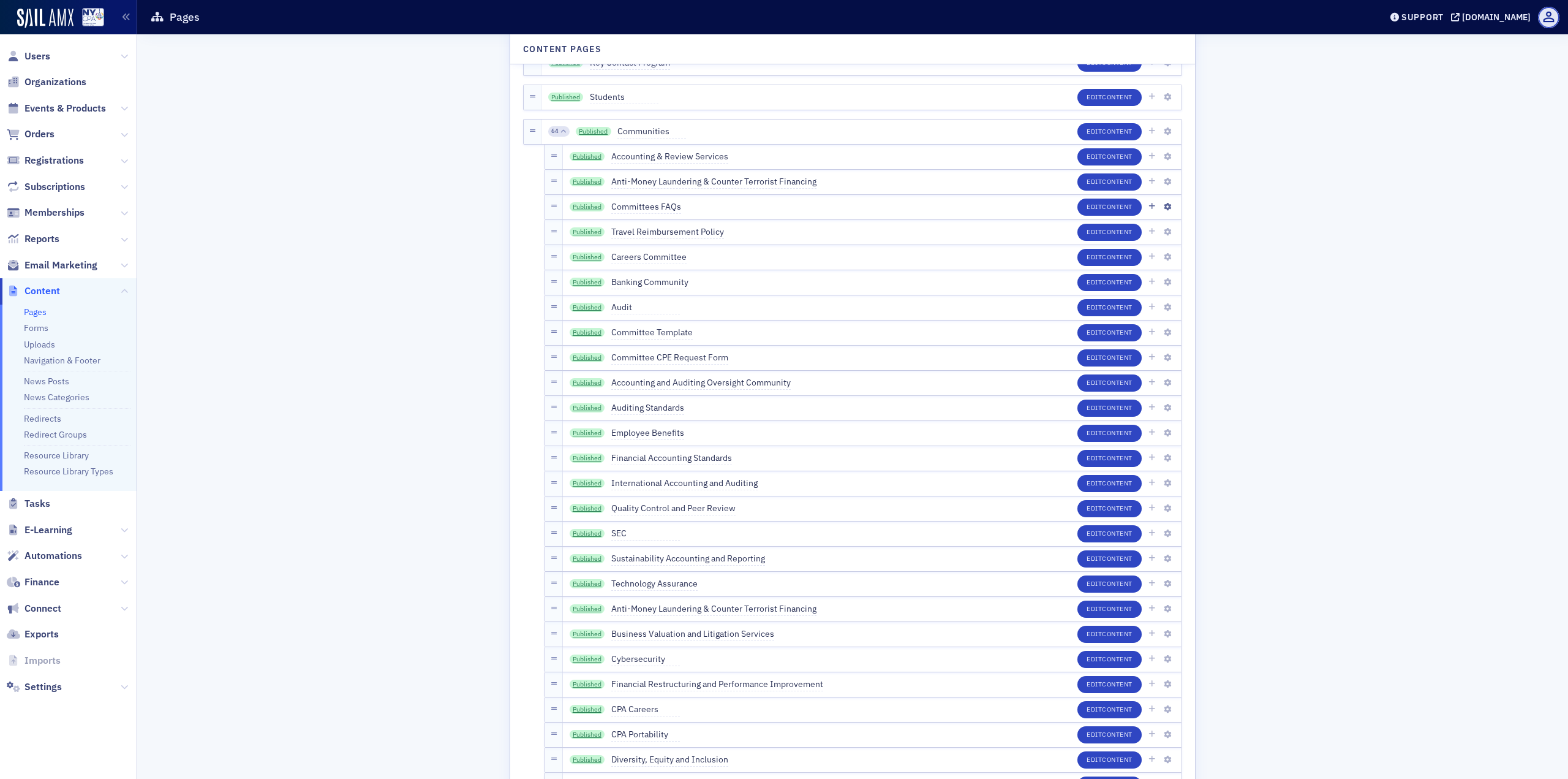
click at [579, 200] on div "Published Committees FAQs" at bounding box center [625, 207] width 111 height 14
click at [580, 203] on link "Published" at bounding box center [587, 207] width 35 height 10
click at [1165, 209] on icon "button" at bounding box center [1167, 207] width 7 height 7
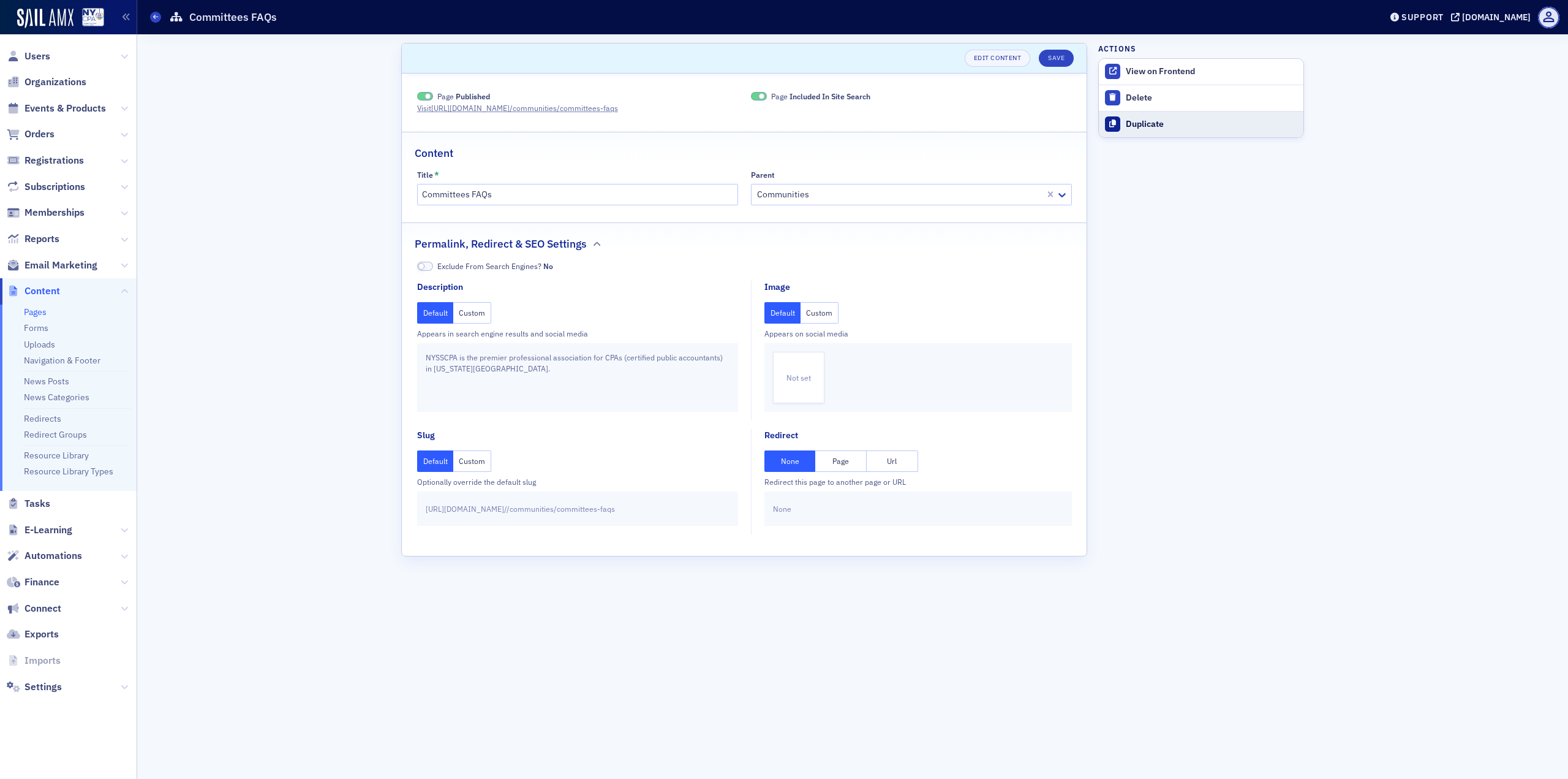
click at [1174, 127] on div "Duplicate" at bounding box center [1211, 124] width 172 height 11
type input "Duplicate of Committees FAQs"
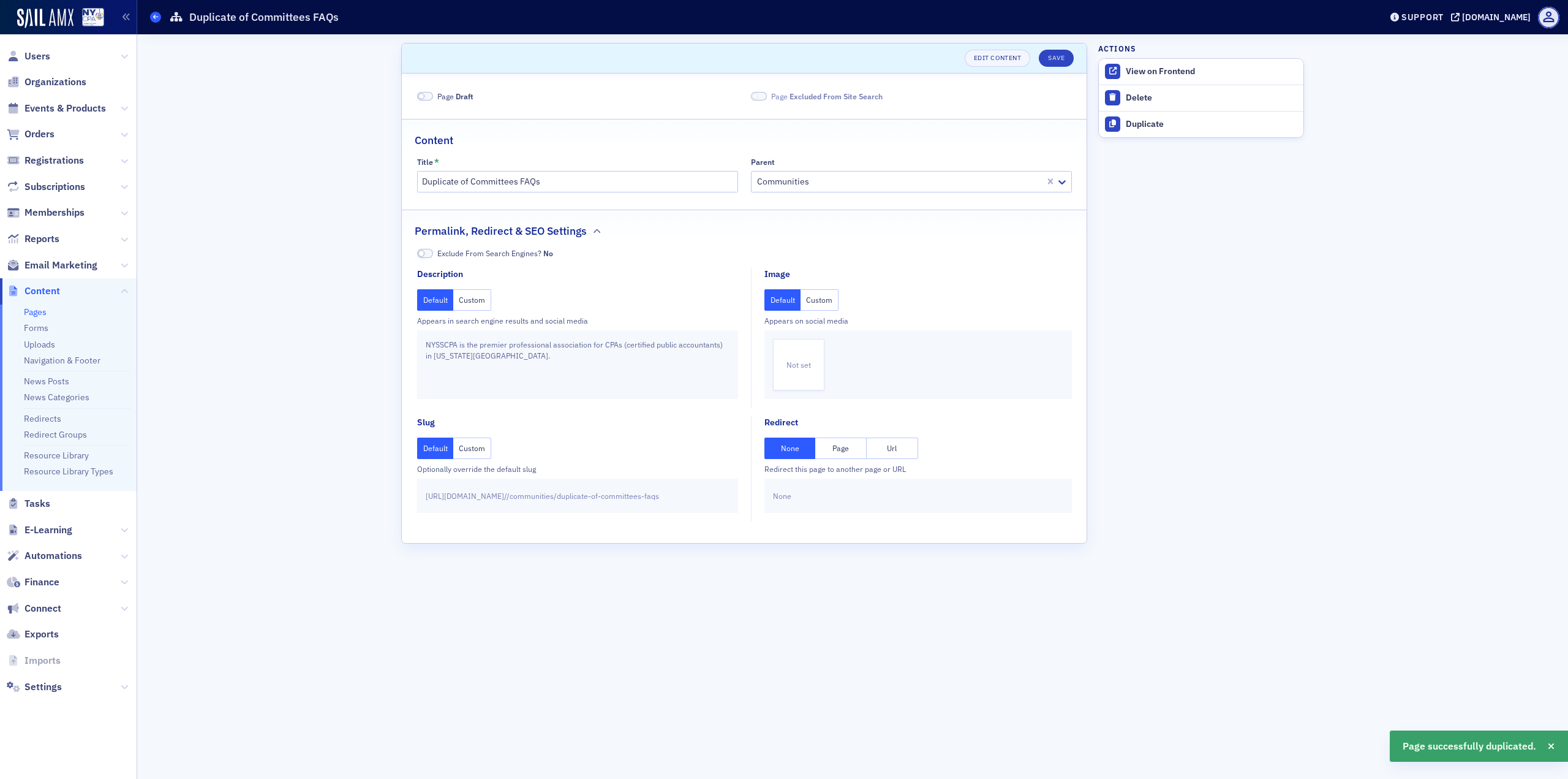
click at [156, 20] on icon at bounding box center [155, 17] width 5 height 5
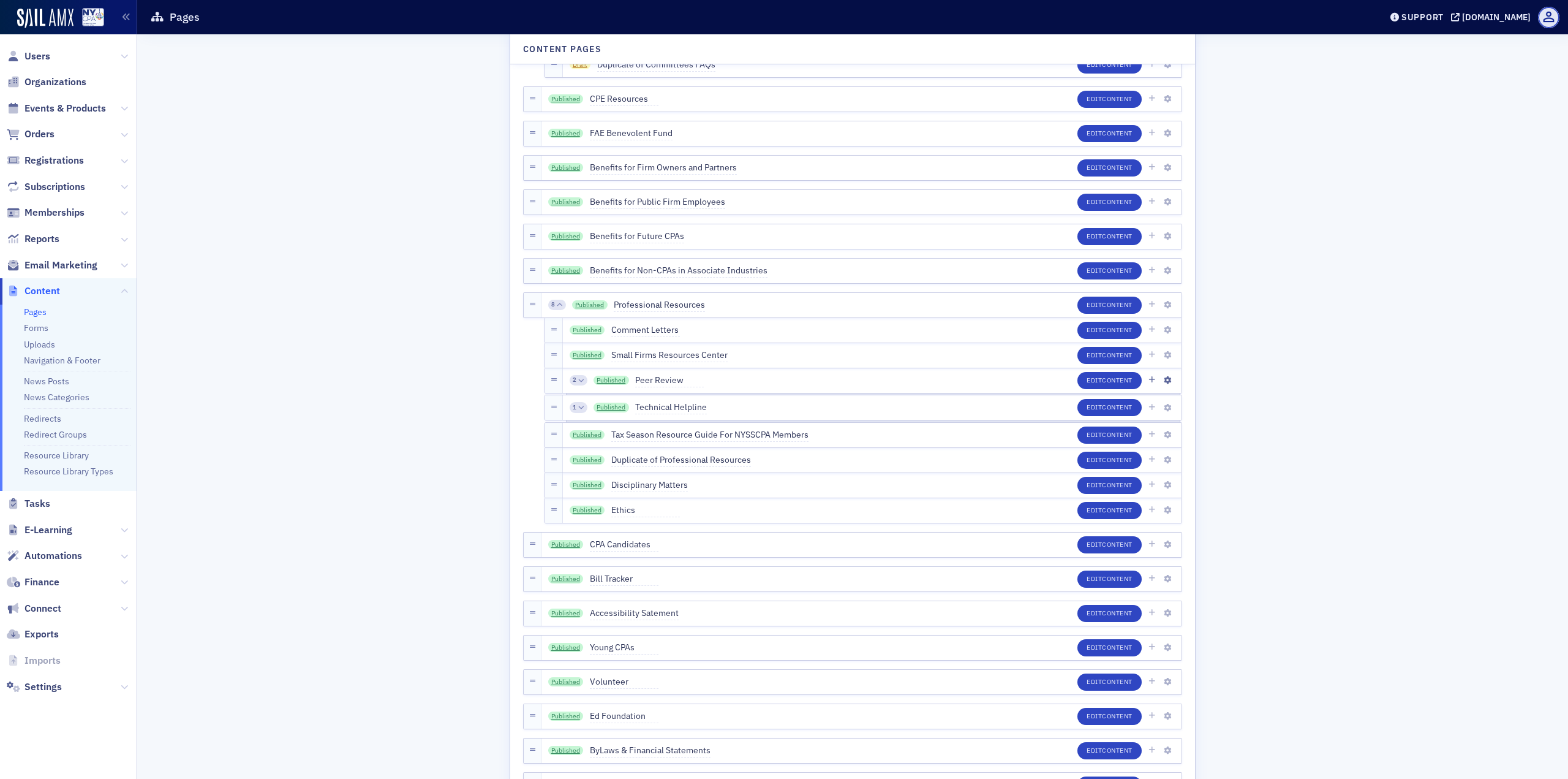
scroll to position [3126, 0]
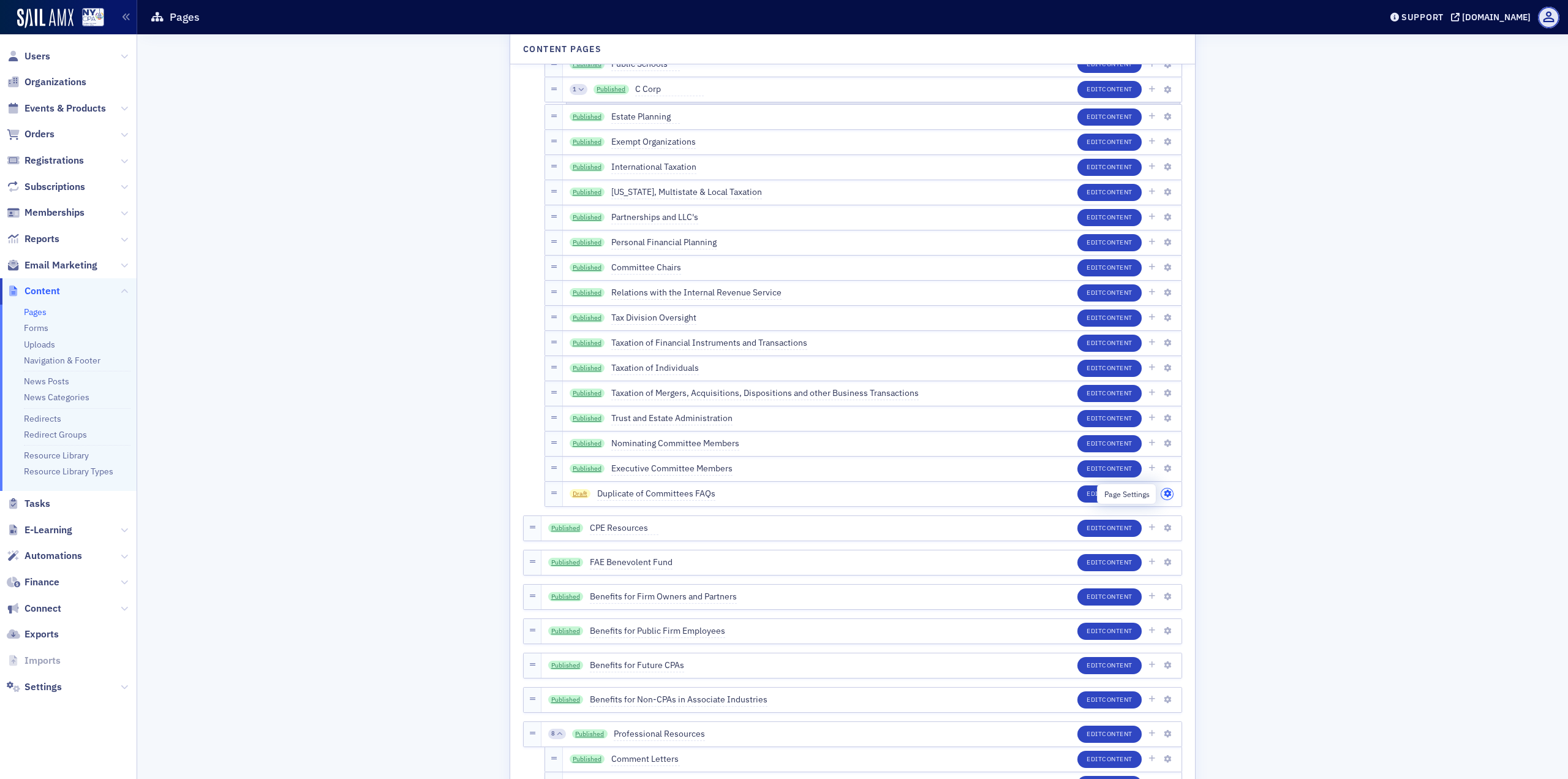
click at [1164, 495] on icon "button" at bounding box center [1167, 494] width 7 height 7
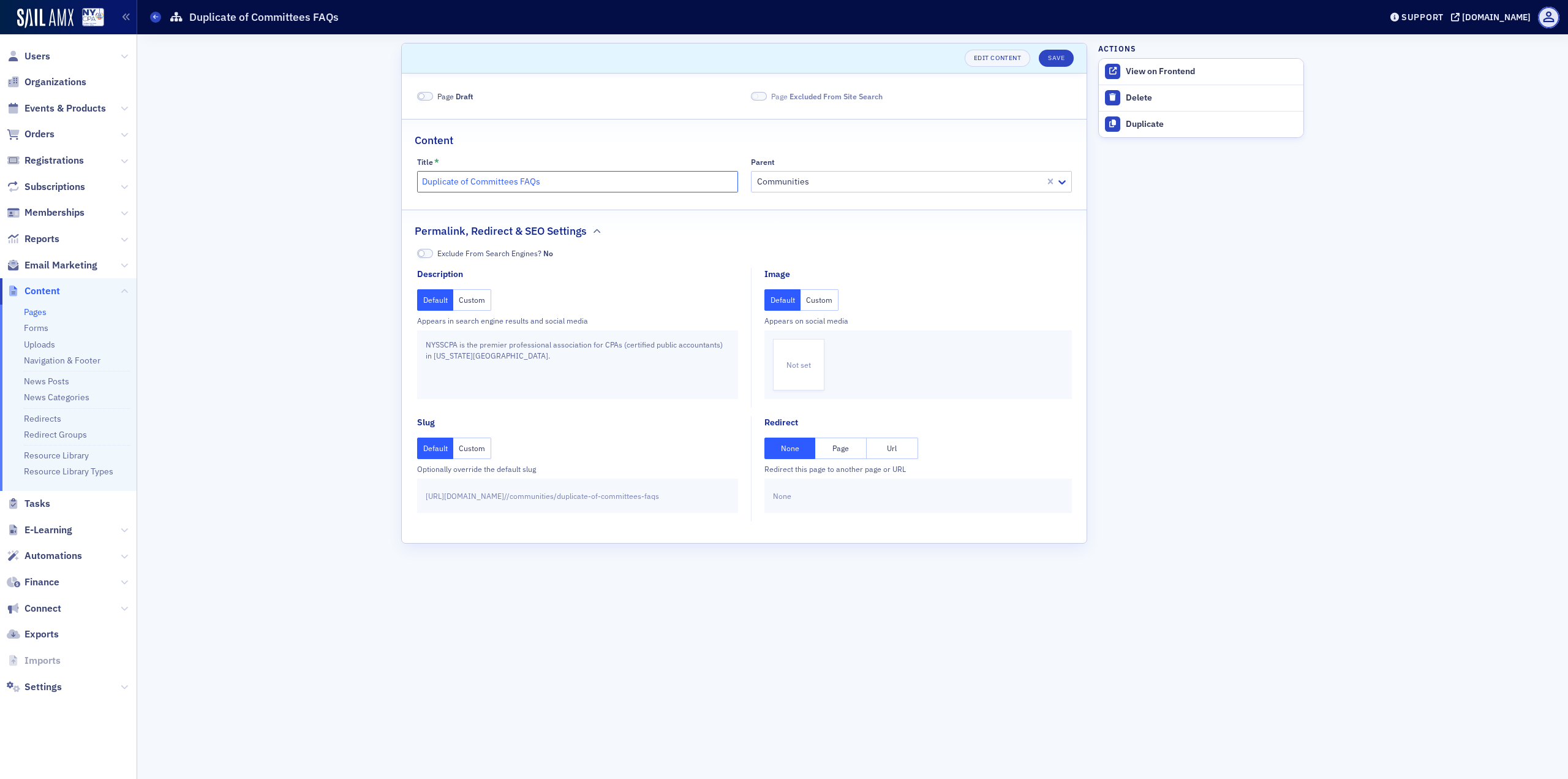
drag, startPoint x: 470, startPoint y: 180, endPoint x: 370, endPoint y: 178, distance: 100.0
click at [370, 178] on div "Scroll to Edit Content Save Page Draft Page Excluded From Site Search Content T…" at bounding box center [852, 406] width 1413 height 744
type input "Committees FAQs"
drag, startPoint x: 505, startPoint y: 175, endPoint x: 269, endPoint y: 162, distance: 236.4
click at [269, 162] on div "Scroll to Unsaved changes Edit Content Save Page Draft Page Excluded From Site …" at bounding box center [852, 406] width 1413 height 744
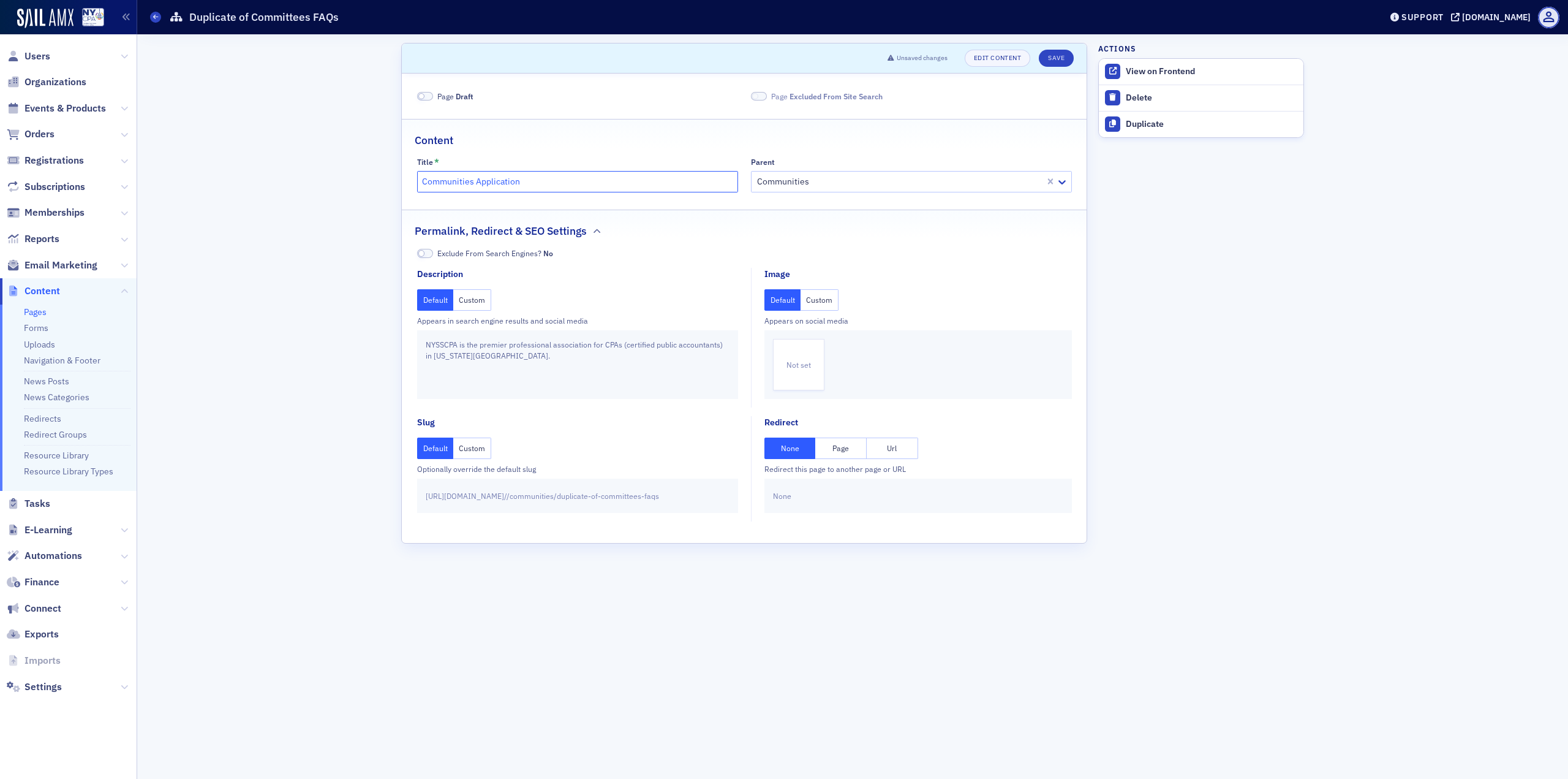
type input "Communities Application"
click at [479, 449] on button "Custom" at bounding box center [472, 449] width 38 height 22
click at [638, 504] on input "duplicate-of-committees-faqs" at bounding box center [644, 495] width 171 height 17
click at [638, 500] on input "duplicate-of-committees-faqs" at bounding box center [644, 495] width 171 height 17
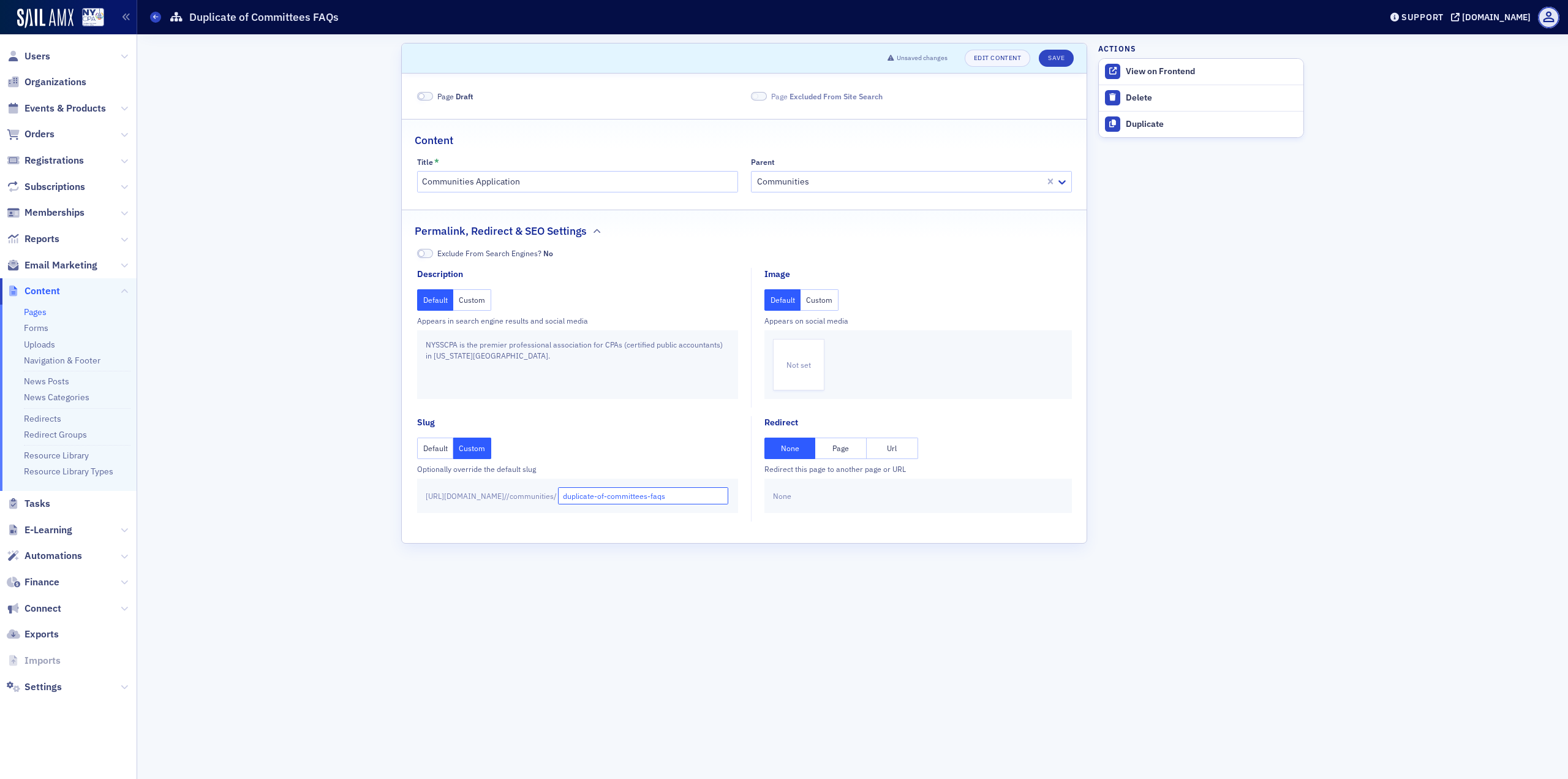
click at [638, 500] on input "duplicate-of-committees-faqs" at bounding box center [644, 495] width 171 height 17
type input "communities-application"
click at [686, 558] on form "Scroll to Unsaved changes Edit Content Save Page Draft Page Excluded From Site …" at bounding box center [745, 406] width 686 height 727
drag, startPoint x: 433, startPoint y: 107, endPoint x: 427, endPoint y: 102, distance: 7.8
click at [433, 107] on fieldset "Page Draft Page Excluded From Site Search" at bounding box center [744, 94] width 685 height 33
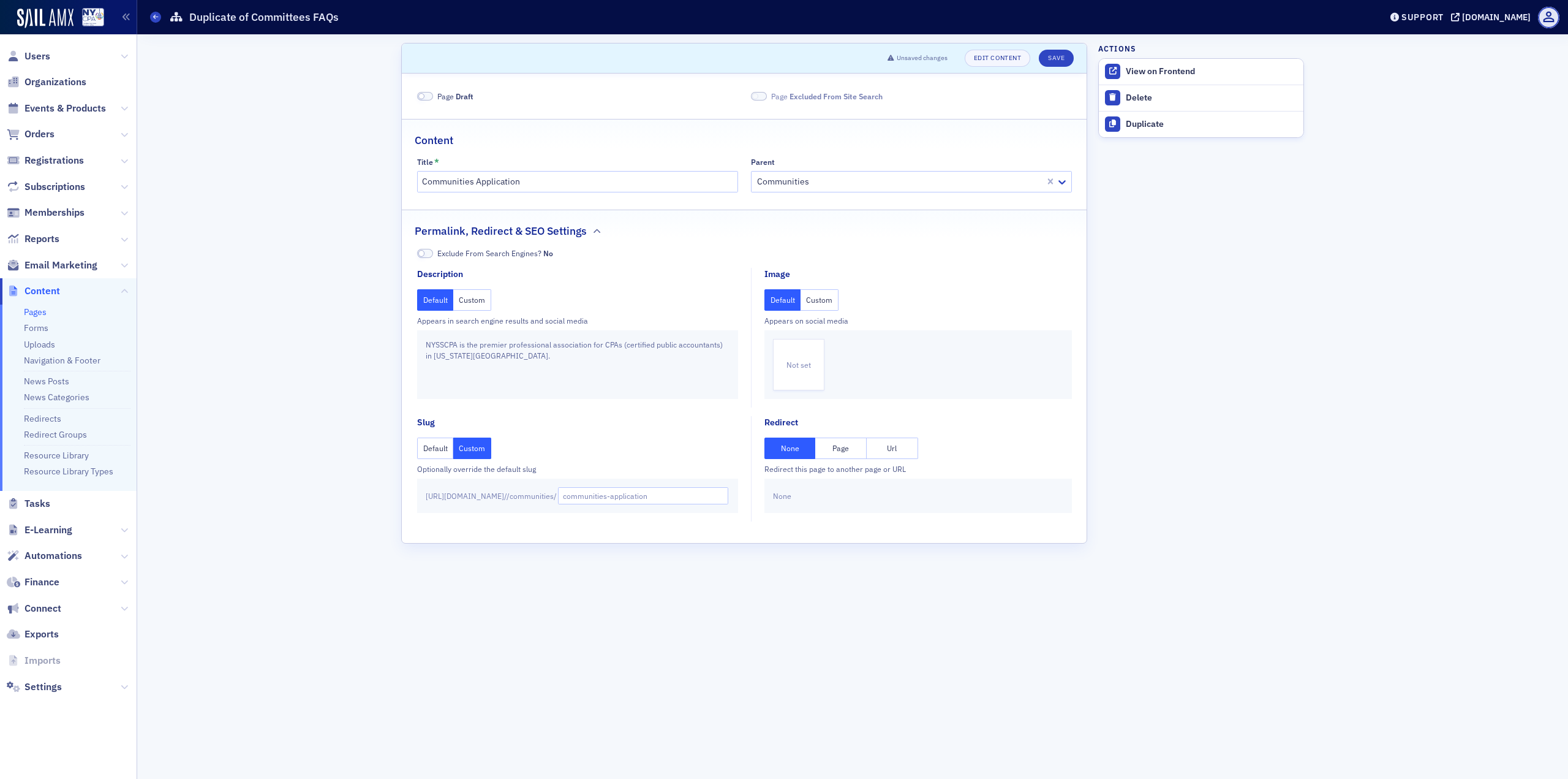
click at [426, 100] on span at bounding box center [425, 96] width 16 height 10
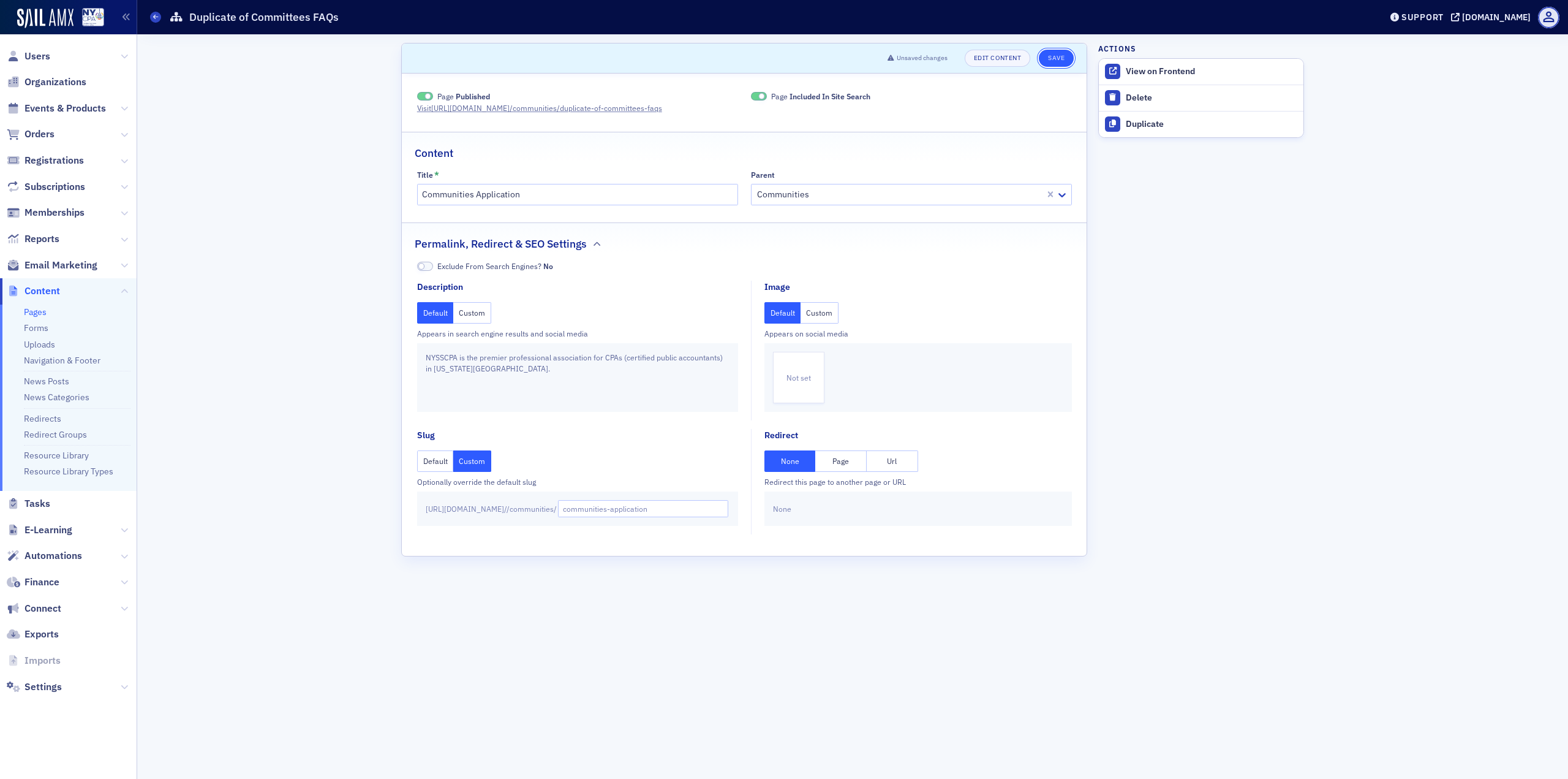
click at [1065, 56] on button "Save" at bounding box center [1056, 58] width 35 height 17
click at [1053, 48] on header "Edit Content Save" at bounding box center [744, 58] width 685 height 30
click at [1059, 54] on button "Save" at bounding box center [1056, 58] width 35 height 17
click at [995, 62] on link "Edit Content" at bounding box center [997, 58] width 66 height 17
click at [156, 13] on span at bounding box center [155, 17] width 11 height 11
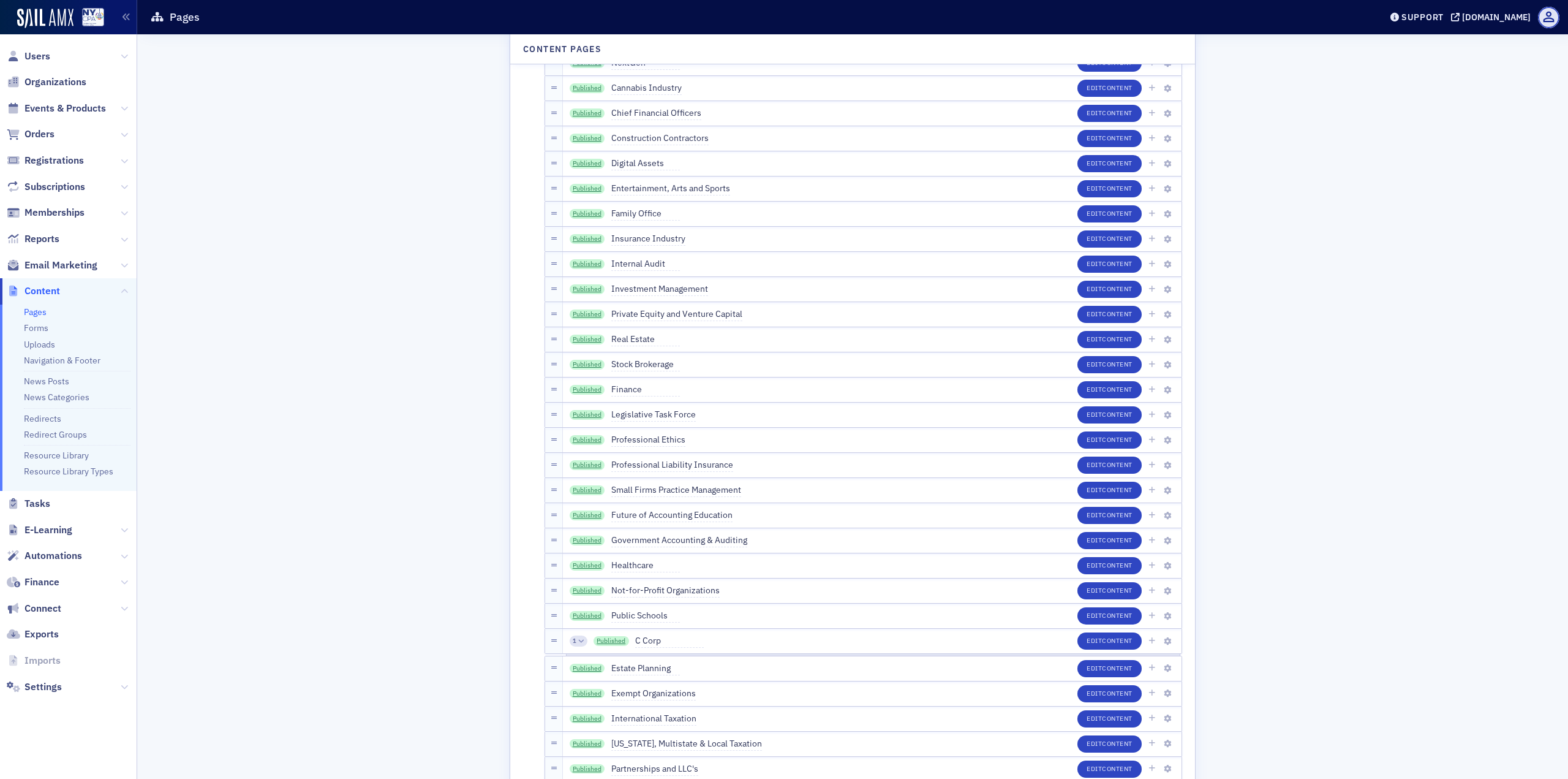
scroll to position [2942, 0]
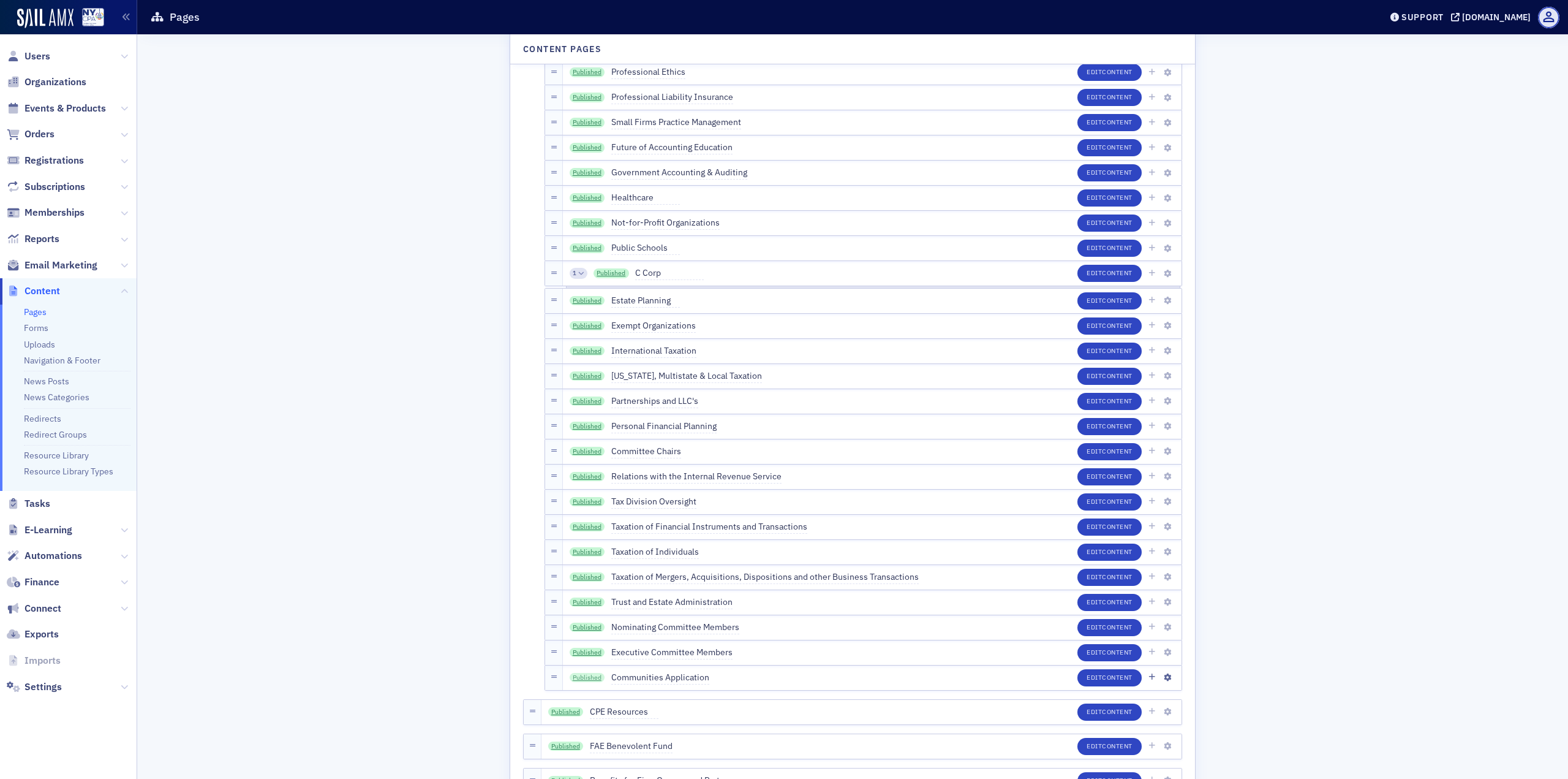
click at [580, 558] on link "Published" at bounding box center [587, 678] width 35 height 10
click at [45, 328] on li "Forms" at bounding box center [77, 328] width 106 height 12
click at [41, 328] on link "Forms" at bounding box center [36, 328] width 24 height 11
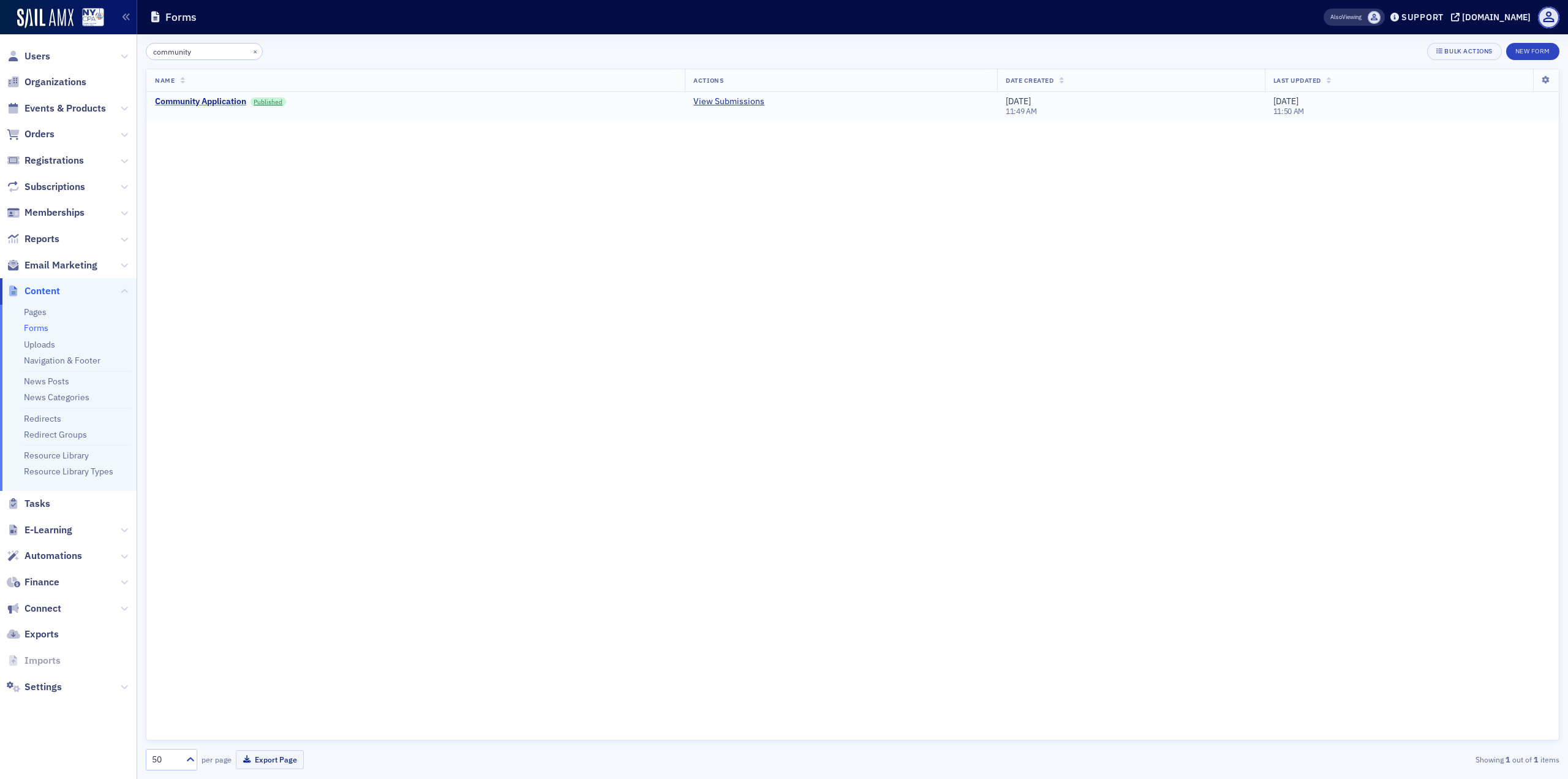
click at [206, 100] on div "Community Application" at bounding box center [200, 102] width 92 height 11
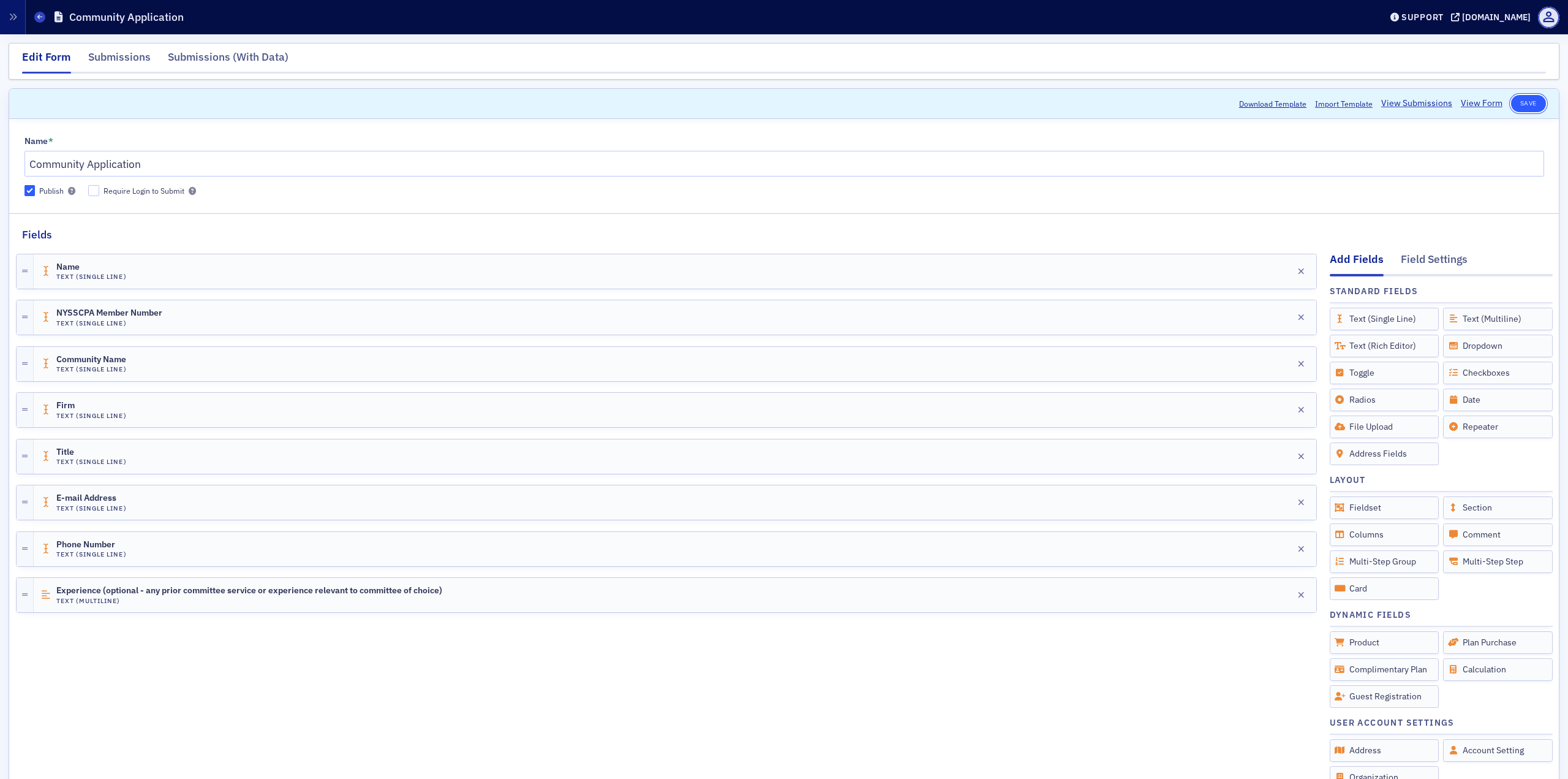
click at [1175, 97] on button "Save" at bounding box center [1528, 103] width 35 height 17
click at [41, 18] on icon at bounding box center [39, 17] width 5 height 5
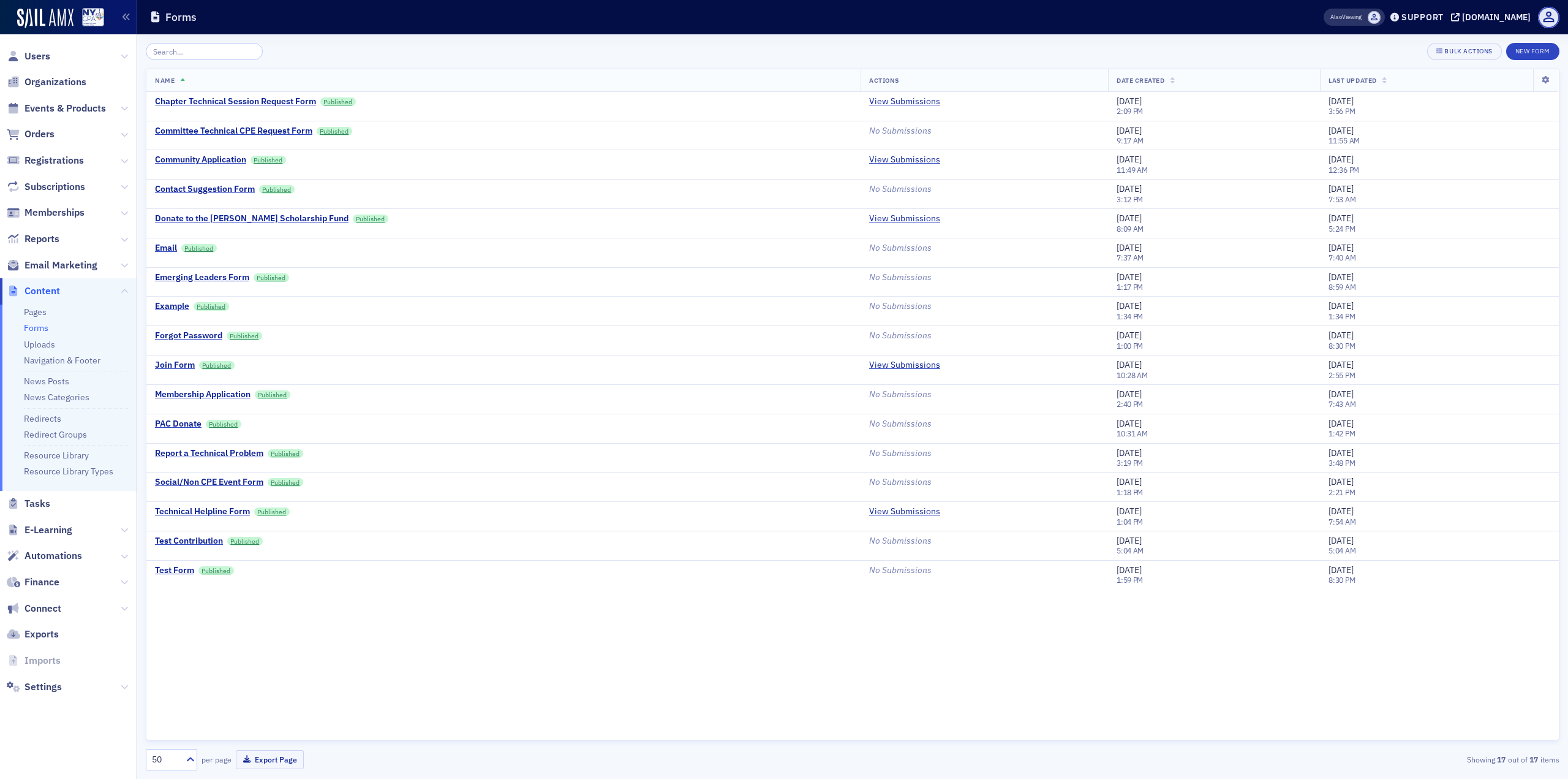
click at [48, 308] on li "Pages" at bounding box center [77, 312] width 106 height 12
click at [41, 311] on link "Pages" at bounding box center [35, 312] width 22 height 11
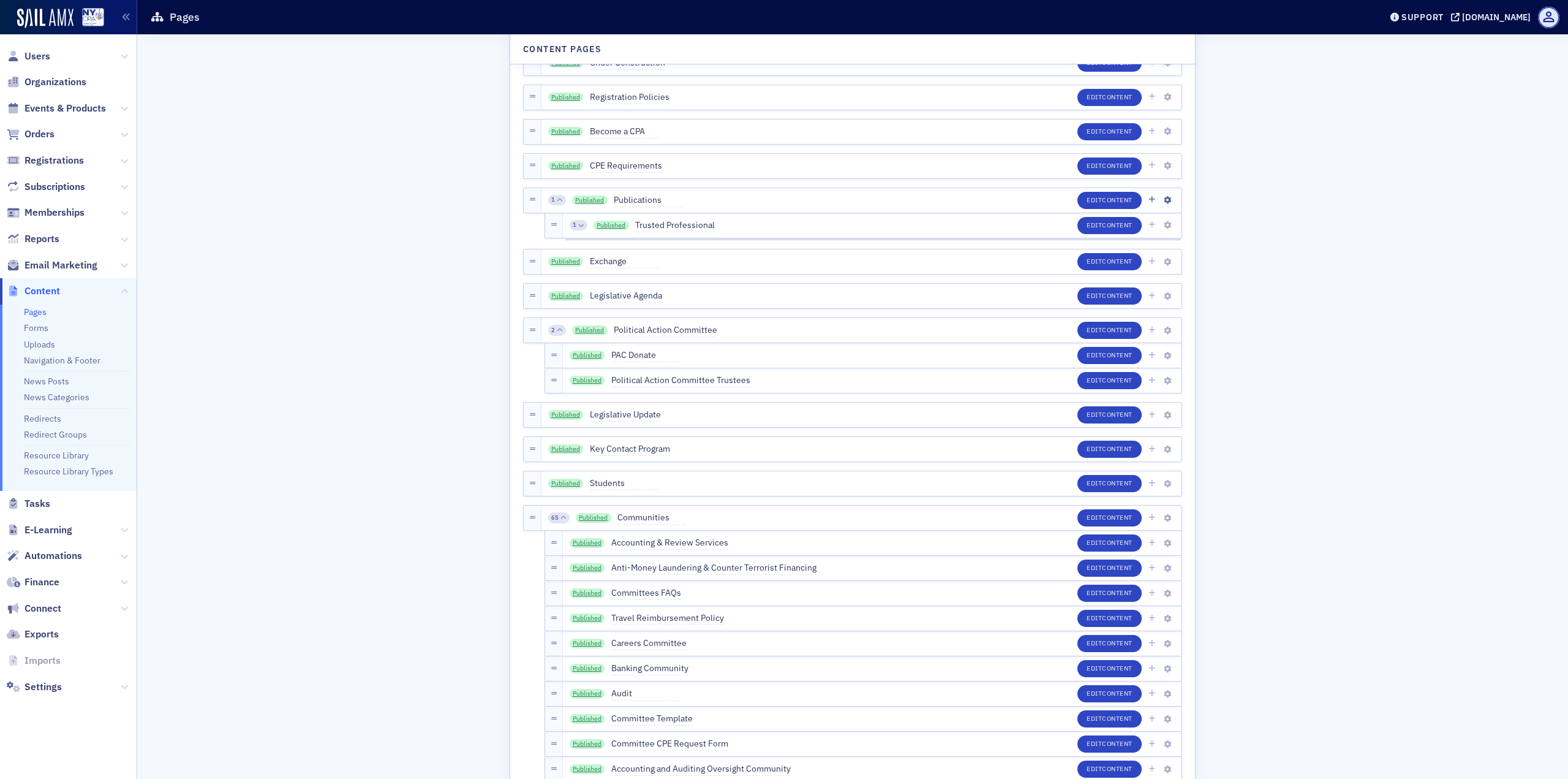
scroll to position [1593, 0]
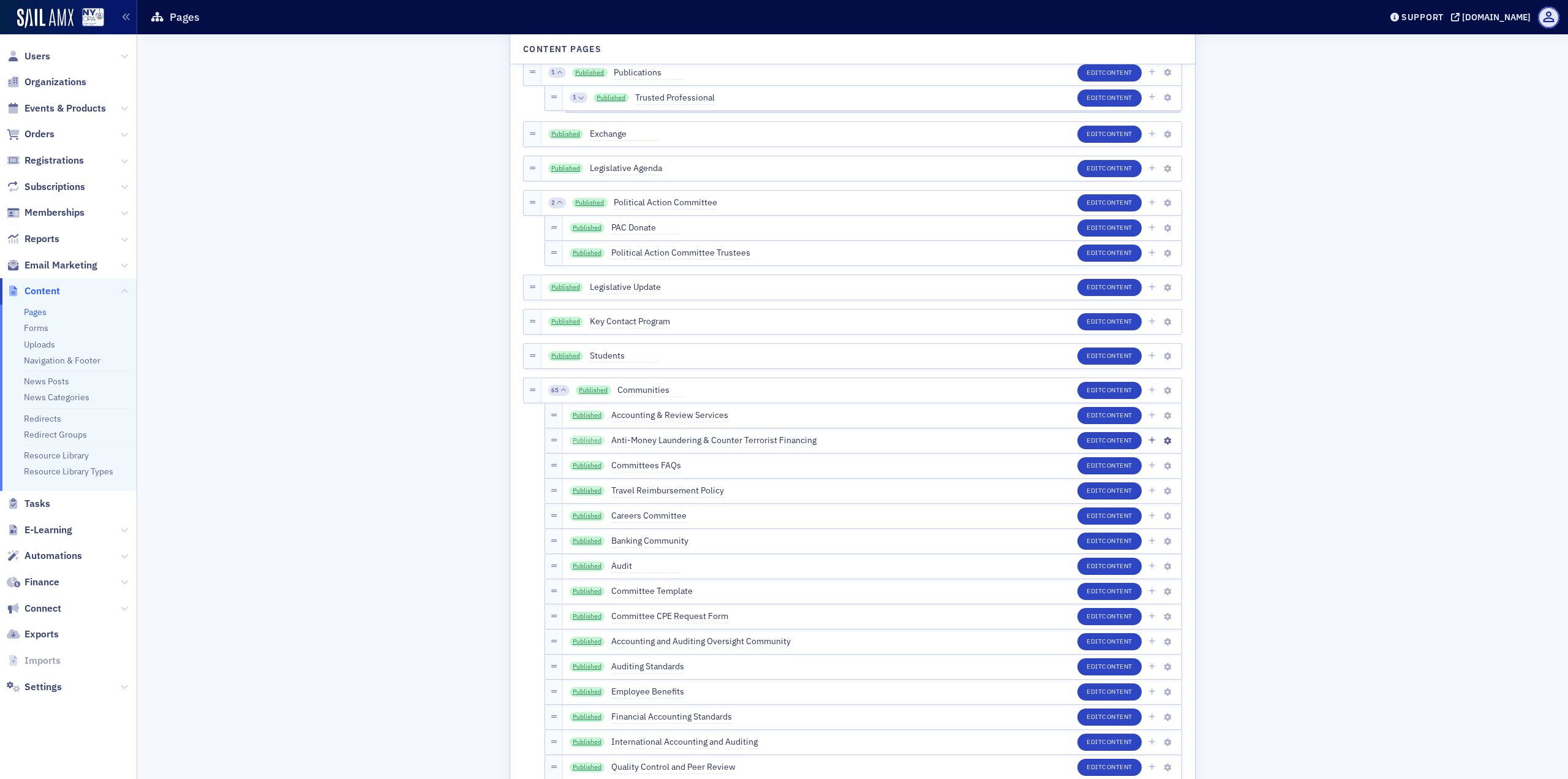
click at [591, 436] on link "Published" at bounding box center [587, 440] width 35 height 10
click at [1084, 442] on button "Edit Content" at bounding box center [1110, 440] width 64 height 17
click at [1104, 440] on span "Content" at bounding box center [1117, 440] width 31 height 9
click at [583, 516] on link "Published" at bounding box center [587, 516] width 35 height 10
click at [585, 537] on link "Published" at bounding box center [587, 541] width 35 height 10
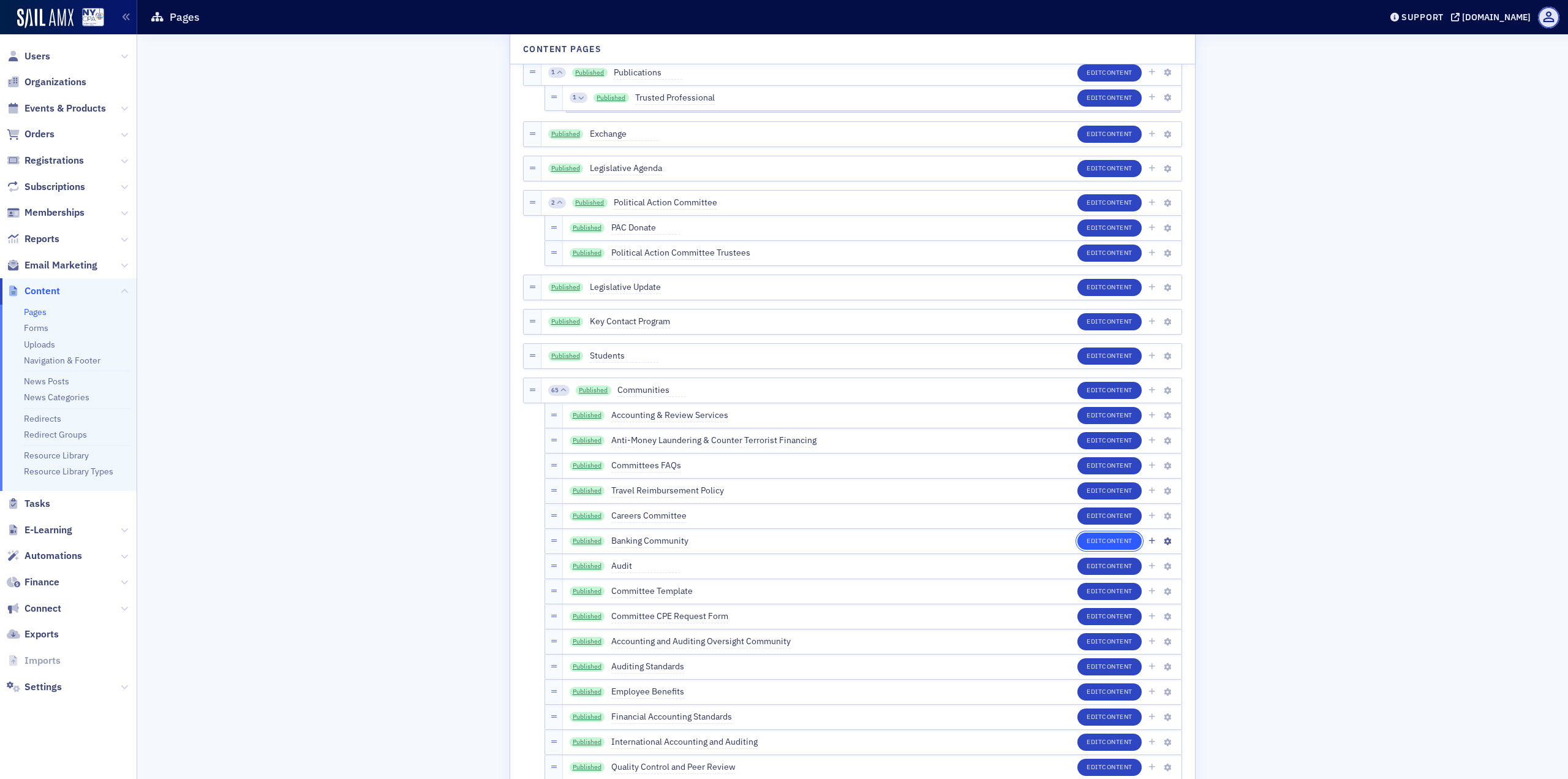
click at [1124, 542] on span "Content" at bounding box center [1117, 540] width 31 height 9
click at [579, 541] on link "Published" at bounding box center [587, 541] width 35 height 10
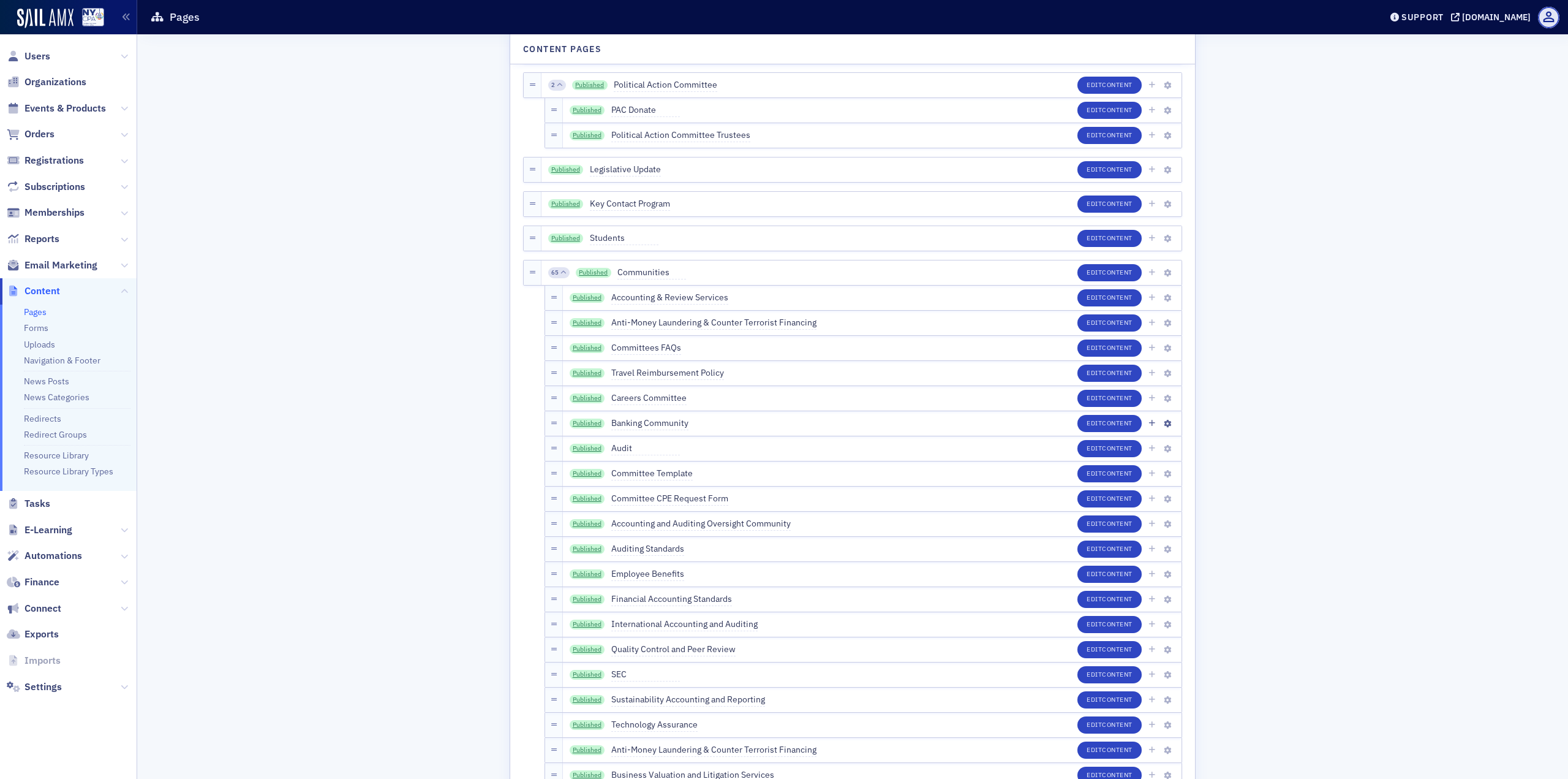
scroll to position [1716, 0]
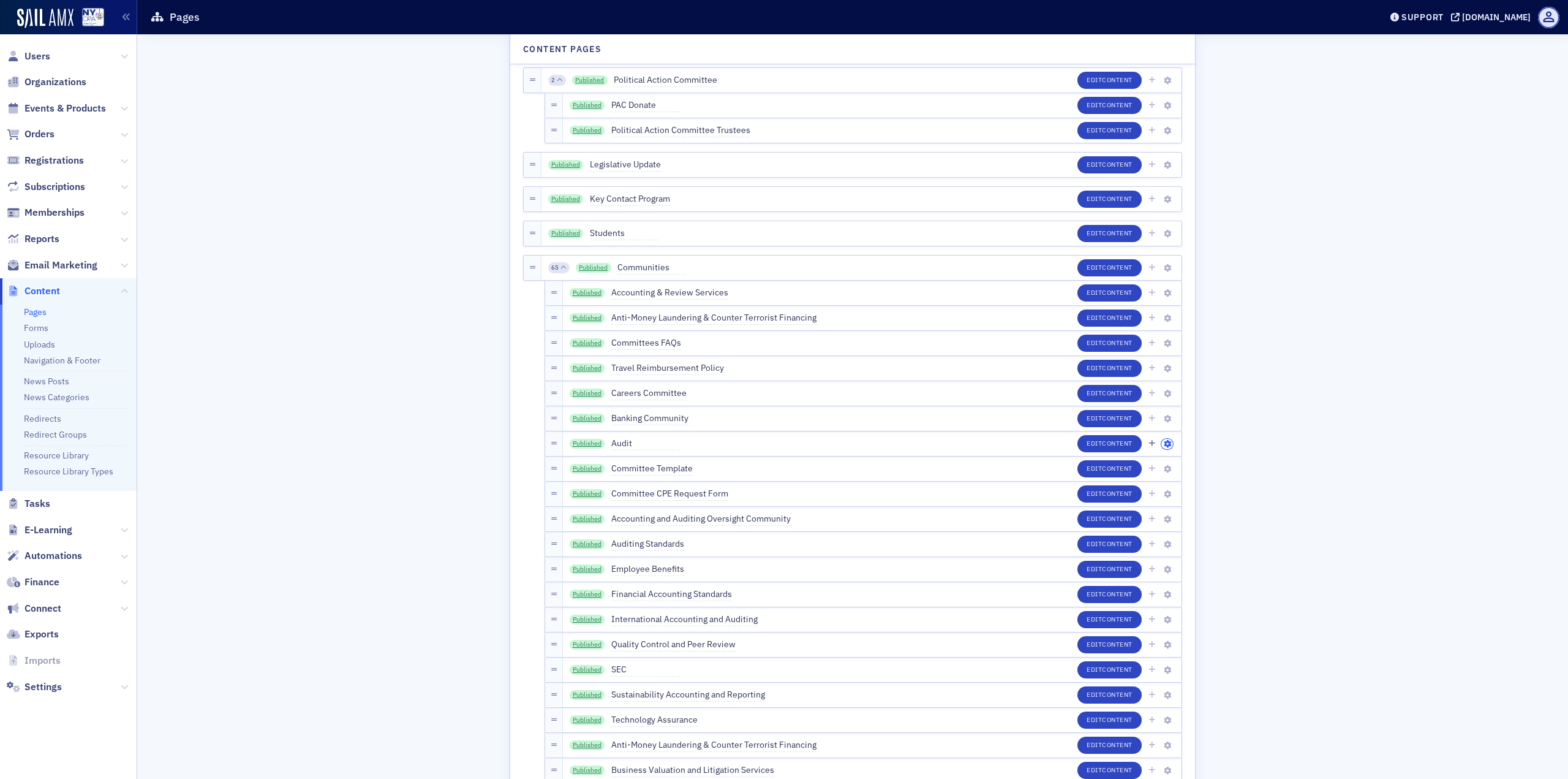
click at [1164, 446] on icon "button" at bounding box center [1167, 444] width 7 height 7
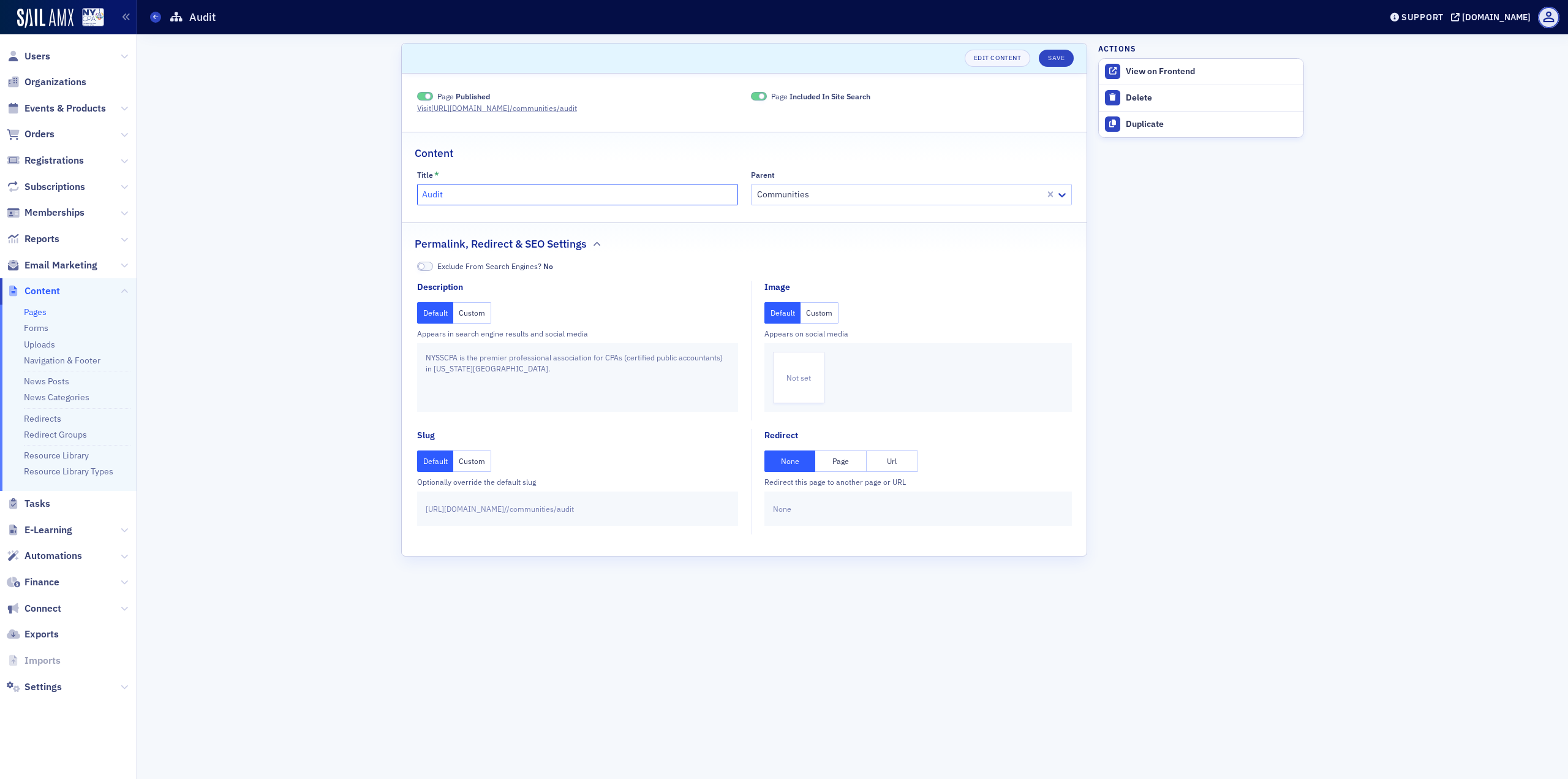
click at [471, 187] on input "Audit" at bounding box center [577, 195] width 321 height 22
type input "Audit Community"
click at [1052, 65] on button "Save" at bounding box center [1056, 58] width 35 height 17
click at [482, 188] on input "Audit Community" at bounding box center [577, 195] width 321 height 22
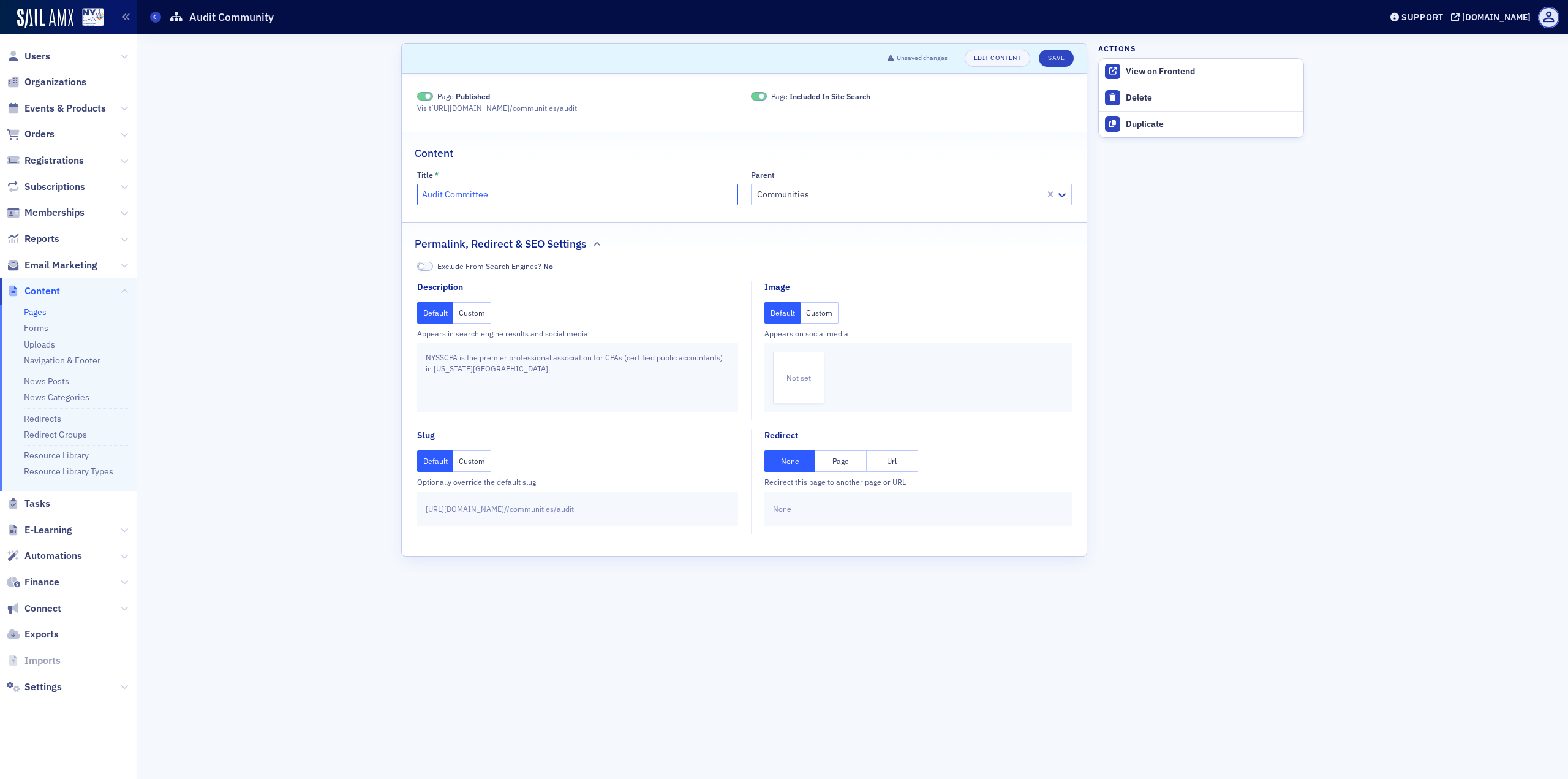
type input "Audit Committee"
click at [661, 284] on fieldset "Description Default Custom Appears in search engine results and social media NY…" at bounding box center [581, 351] width 328 height 140
click at [1061, 66] on header "Unsaved changes Edit Content Save" at bounding box center [744, 58] width 685 height 30
click at [1053, 60] on button "Save" at bounding box center [1056, 58] width 35 height 17
click at [156, 22] on span at bounding box center [155, 17] width 11 height 11
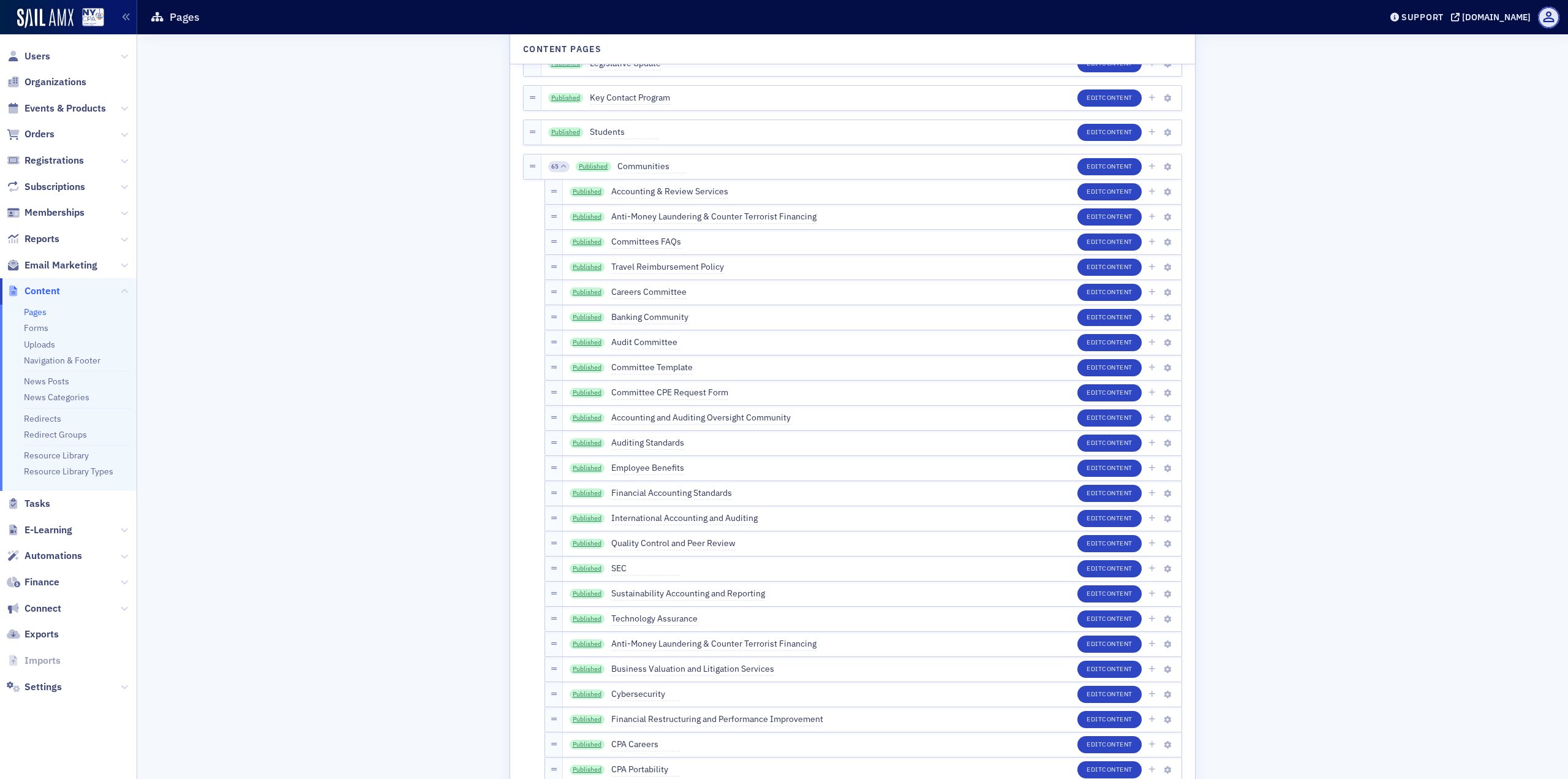
scroll to position [1838, 0]
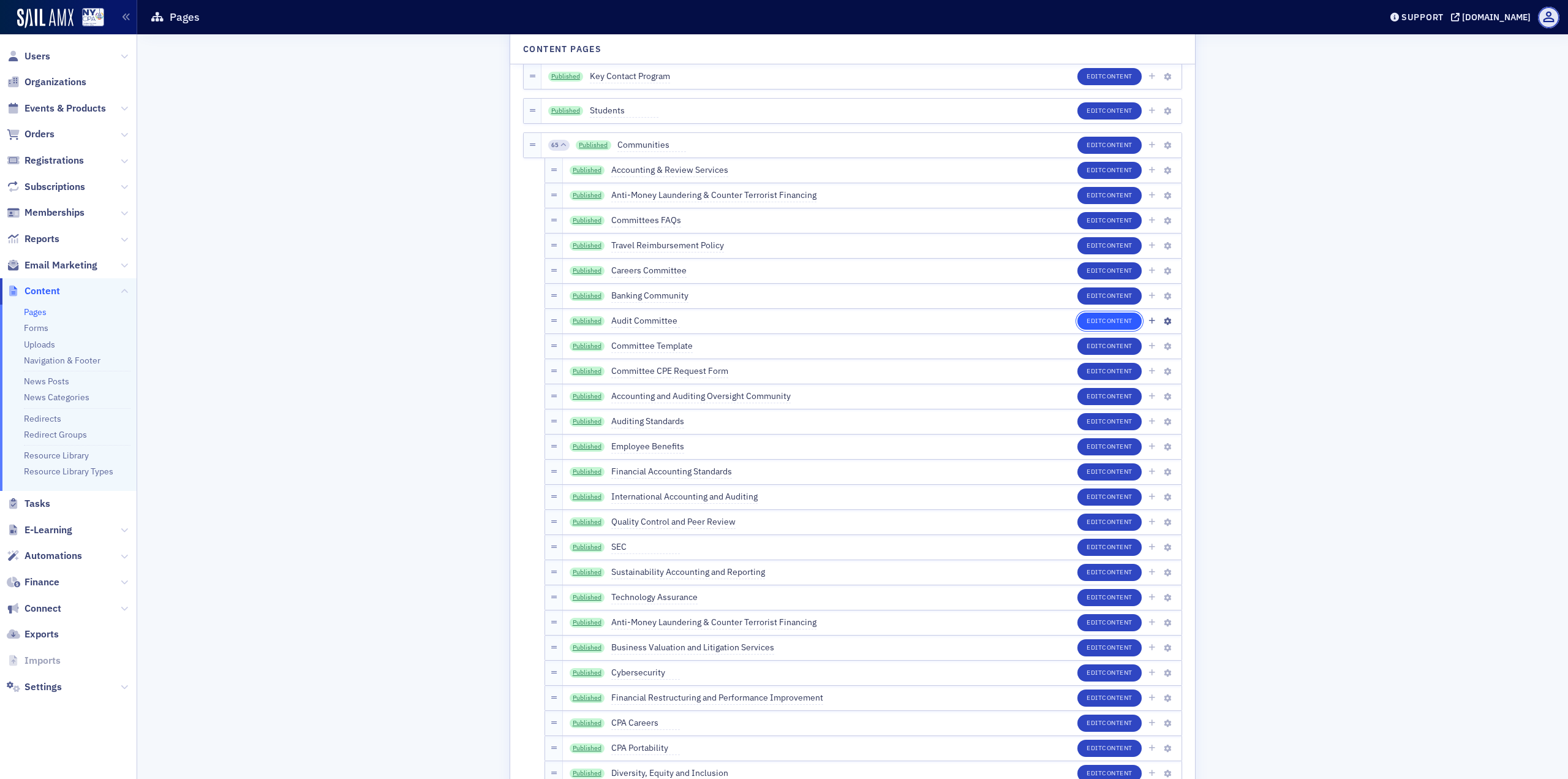
click at [1102, 319] on span "Content" at bounding box center [1117, 320] width 31 height 9
click at [587, 319] on link "Published" at bounding box center [587, 321] width 35 height 10
click at [1078, 396] on button "Edit Content" at bounding box center [1110, 396] width 64 height 17
